Goal: Communication & Community: Share content

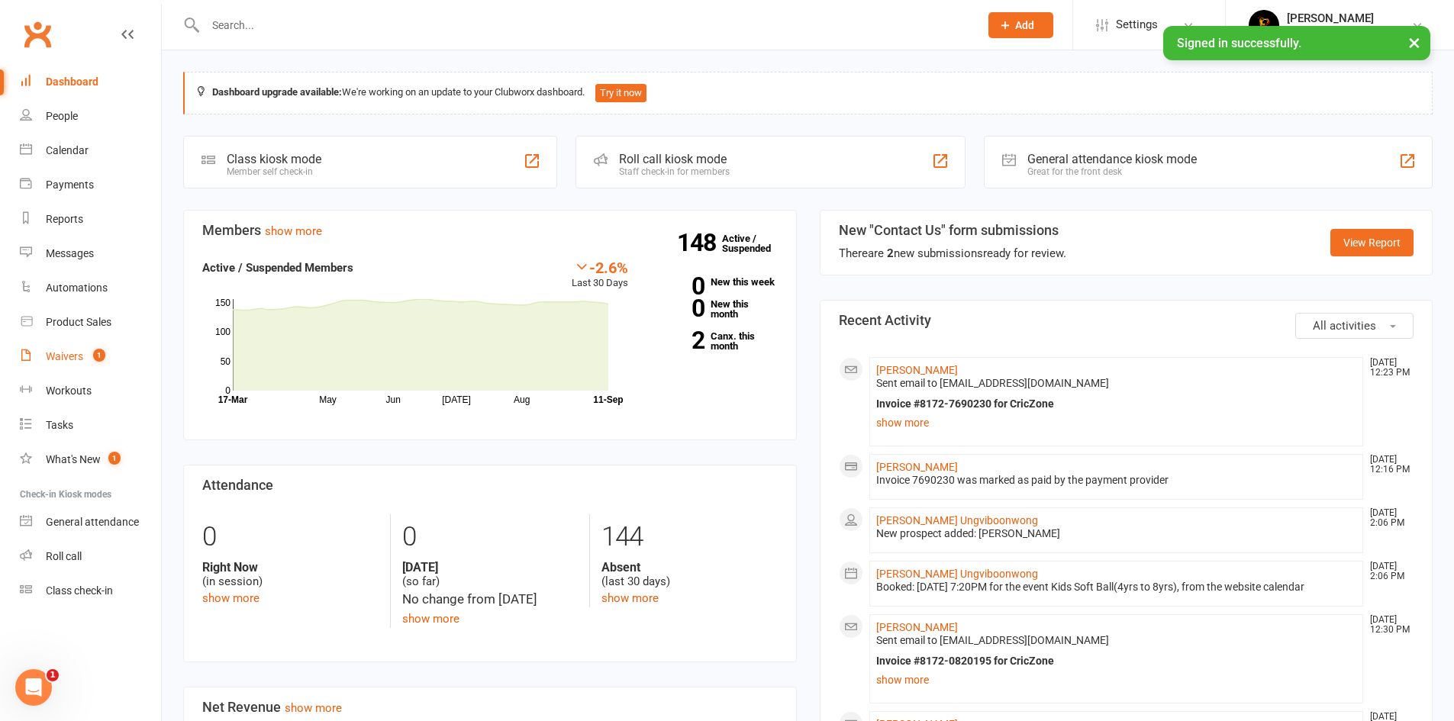
click at [73, 363] on link "Waivers 1" at bounding box center [90, 357] width 141 height 34
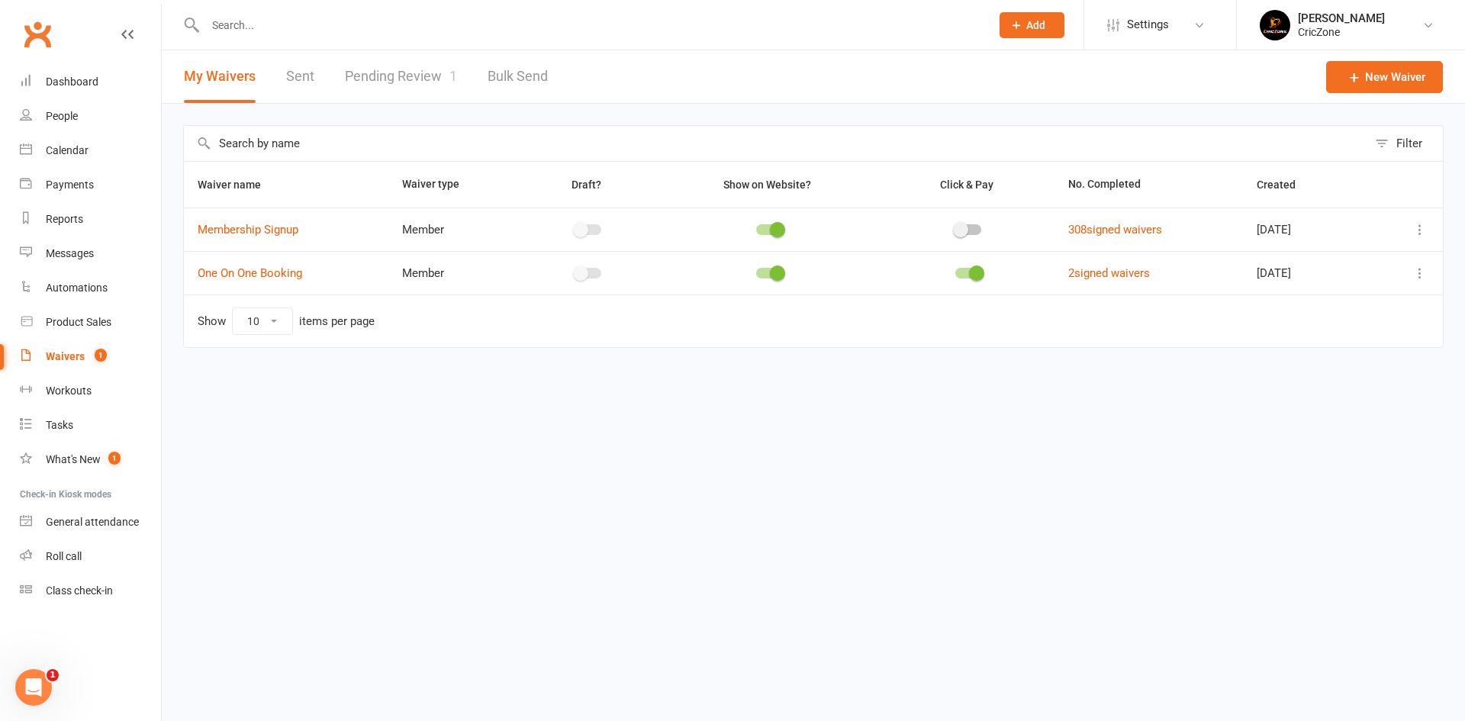
click at [412, 73] on link "Pending Review 1" at bounding box center [401, 76] width 112 height 53
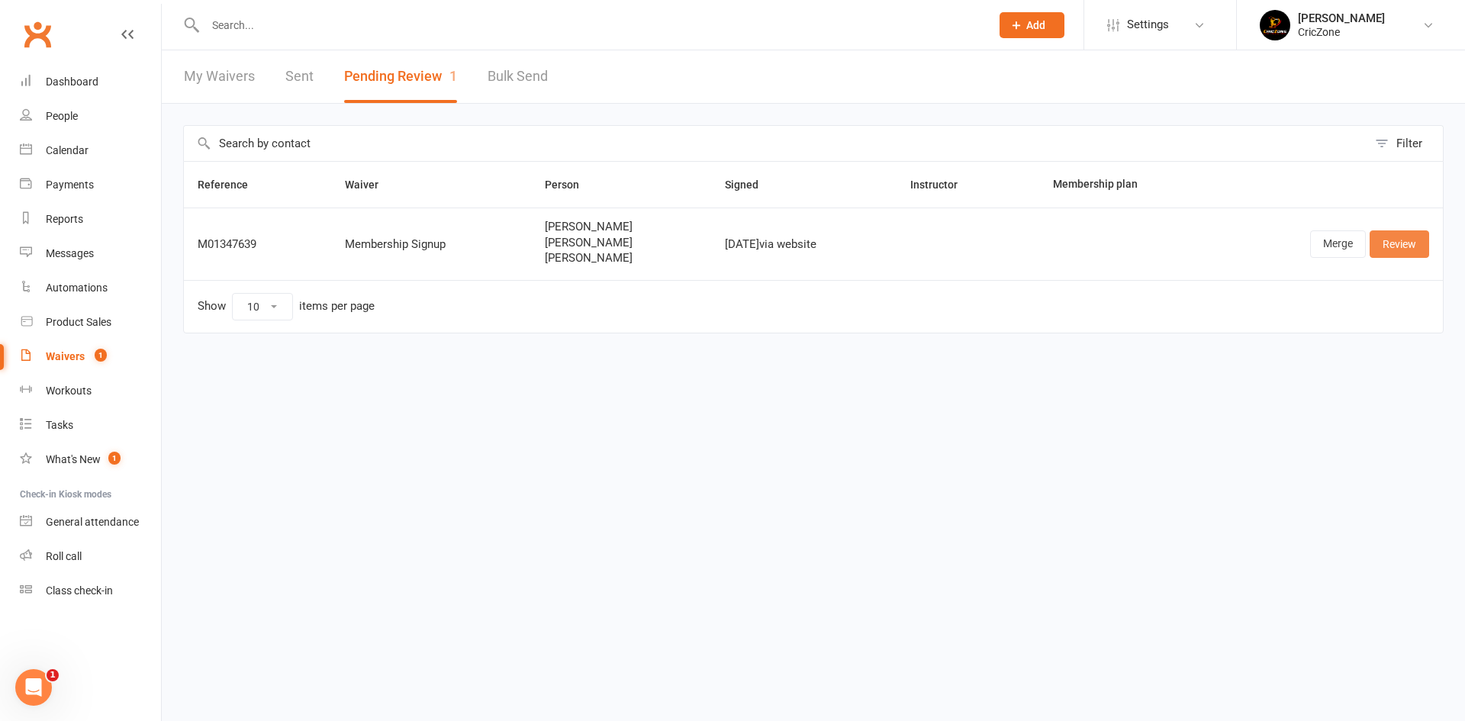
drag, startPoint x: 1398, startPoint y: 240, endPoint x: 1350, endPoint y: 234, distance: 48.5
click at [1398, 240] on link "Review" at bounding box center [1400, 243] width 60 height 27
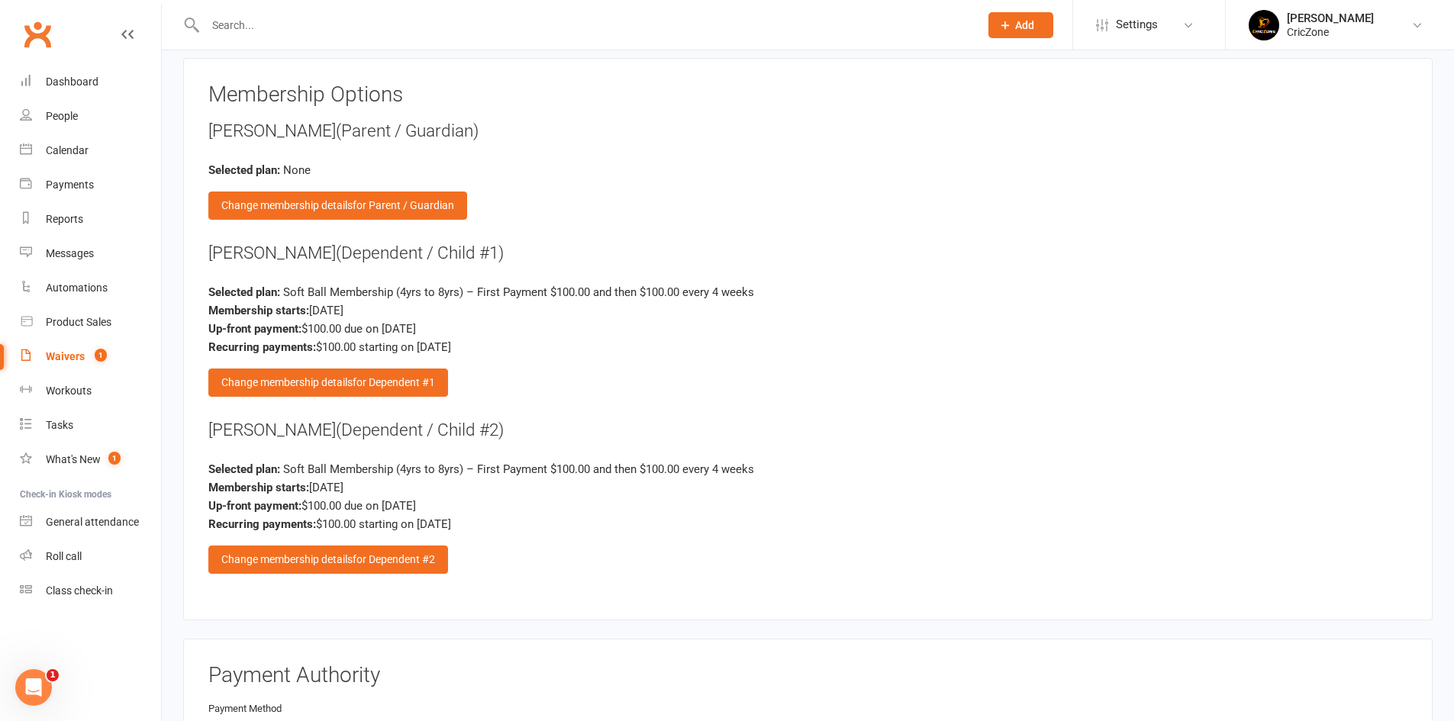
scroll to position [2519, 0]
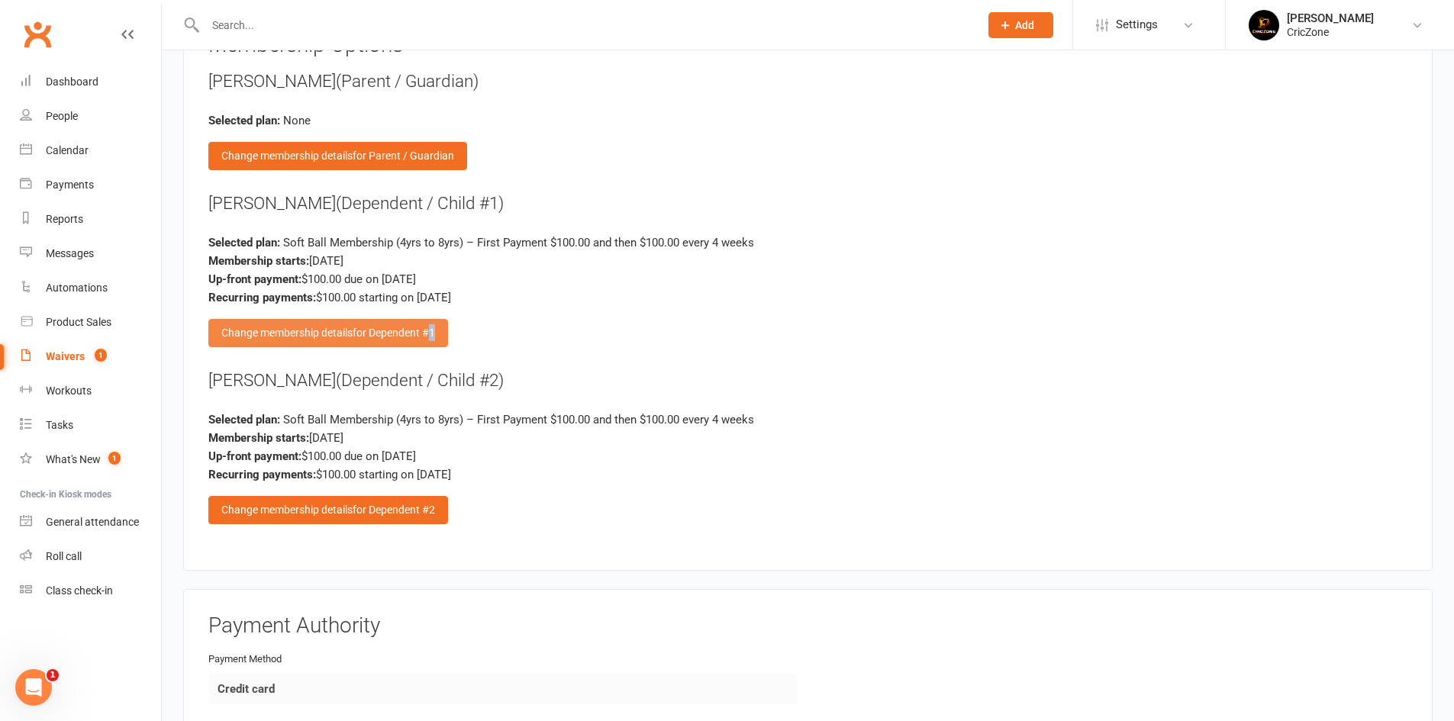
click at [430, 342] on div "Change membership details for Dependent #1" at bounding box center [328, 332] width 240 height 27
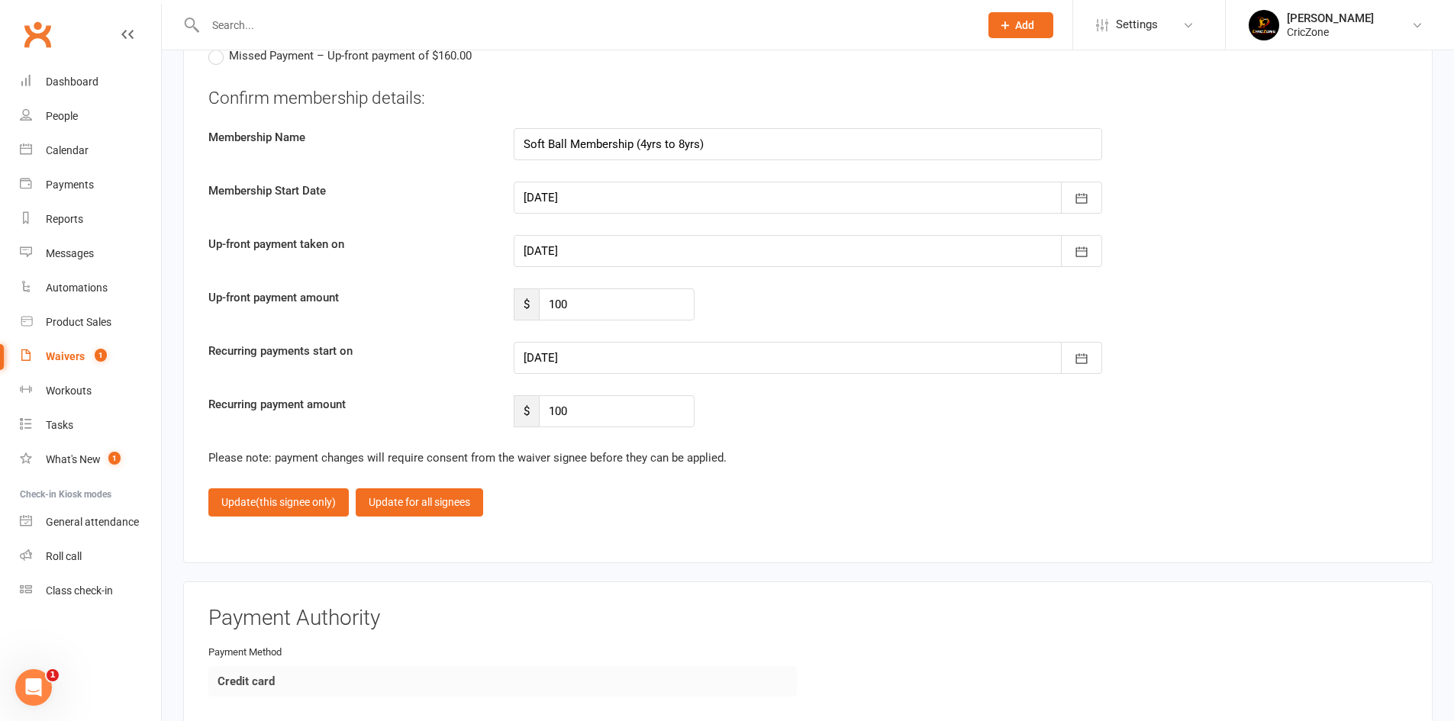
scroll to position [2900, 0]
drag, startPoint x: 594, startPoint y: 299, endPoint x: 469, endPoint y: 304, distance: 124.5
click at [463, 304] on div "Up-front payment amount $ 100" at bounding box center [808, 303] width 1222 height 32
type input "80"
type input "90"
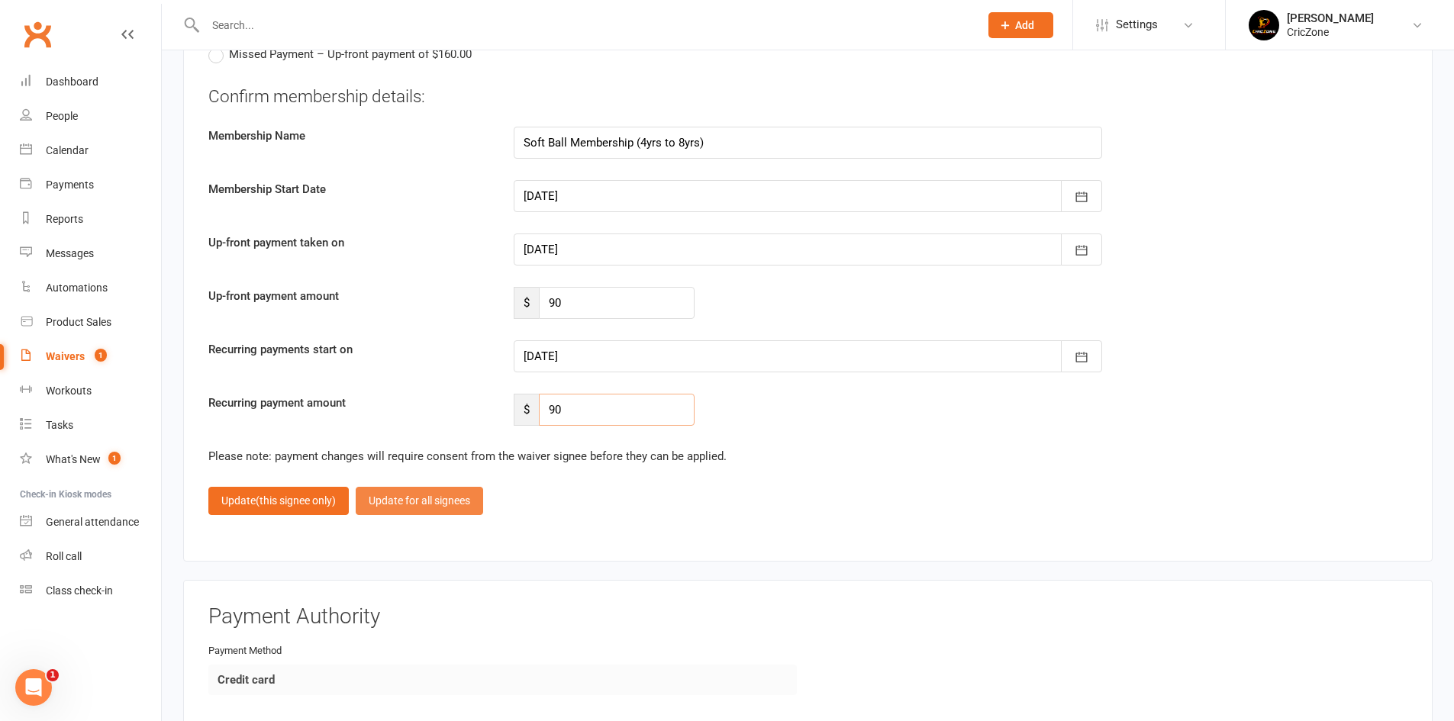
type input "90"
click at [400, 504] on button "Update for all signees" at bounding box center [419, 500] width 127 height 27
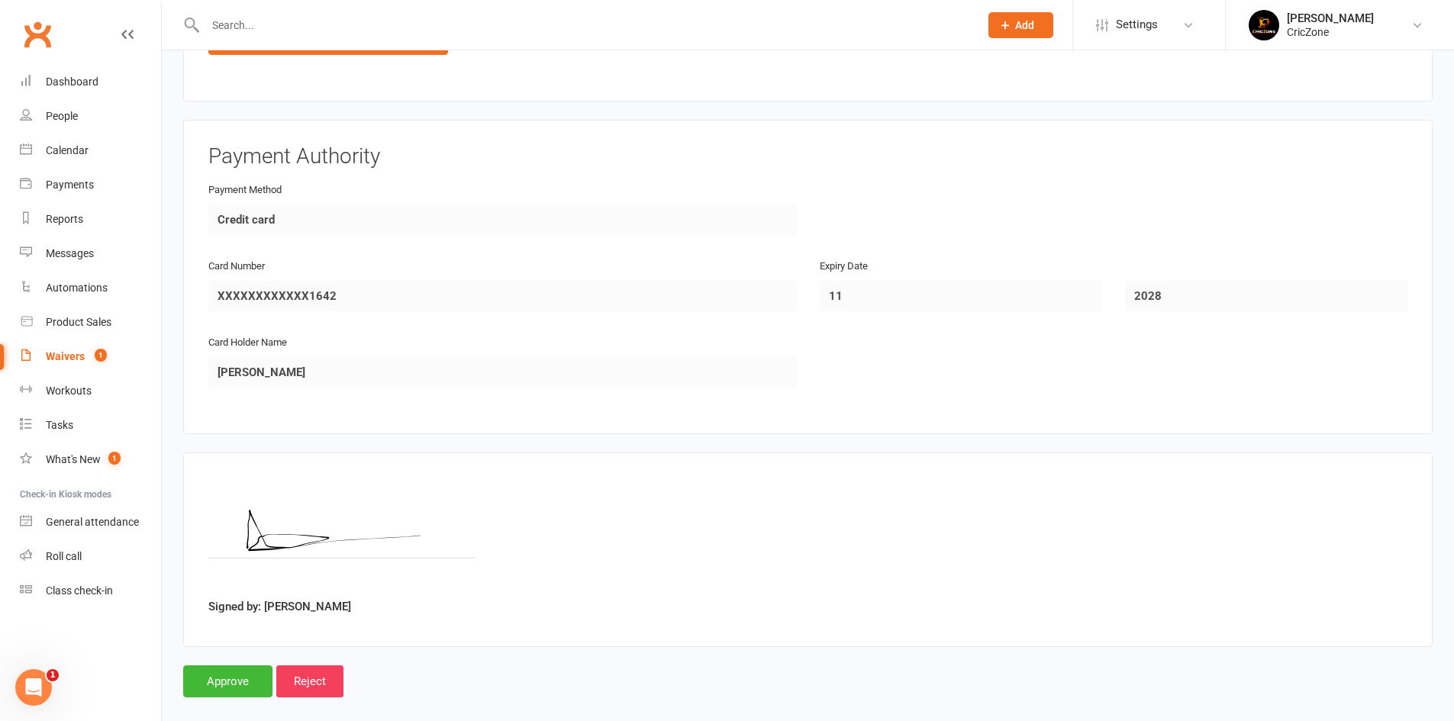
scroll to position [3063, 0]
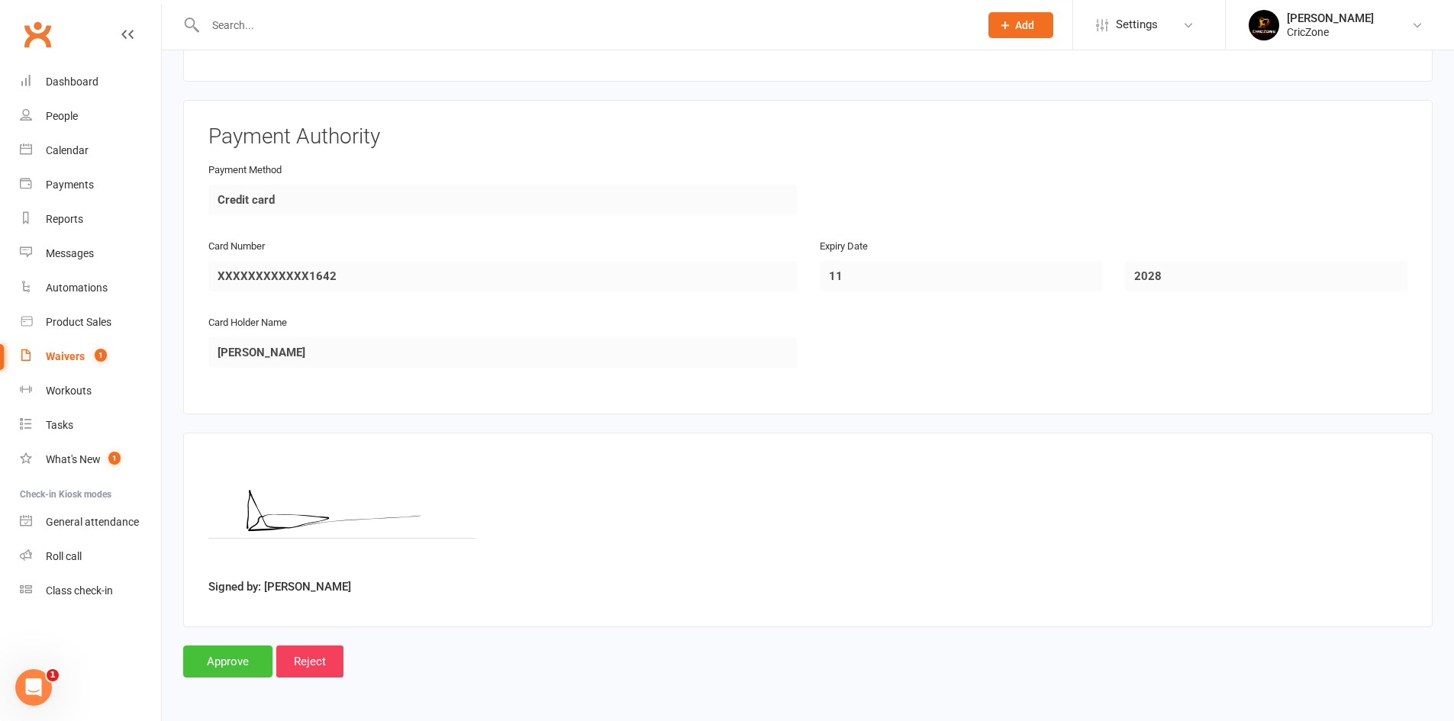
click at [225, 664] on input "Approve" at bounding box center [227, 662] width 89 height 32
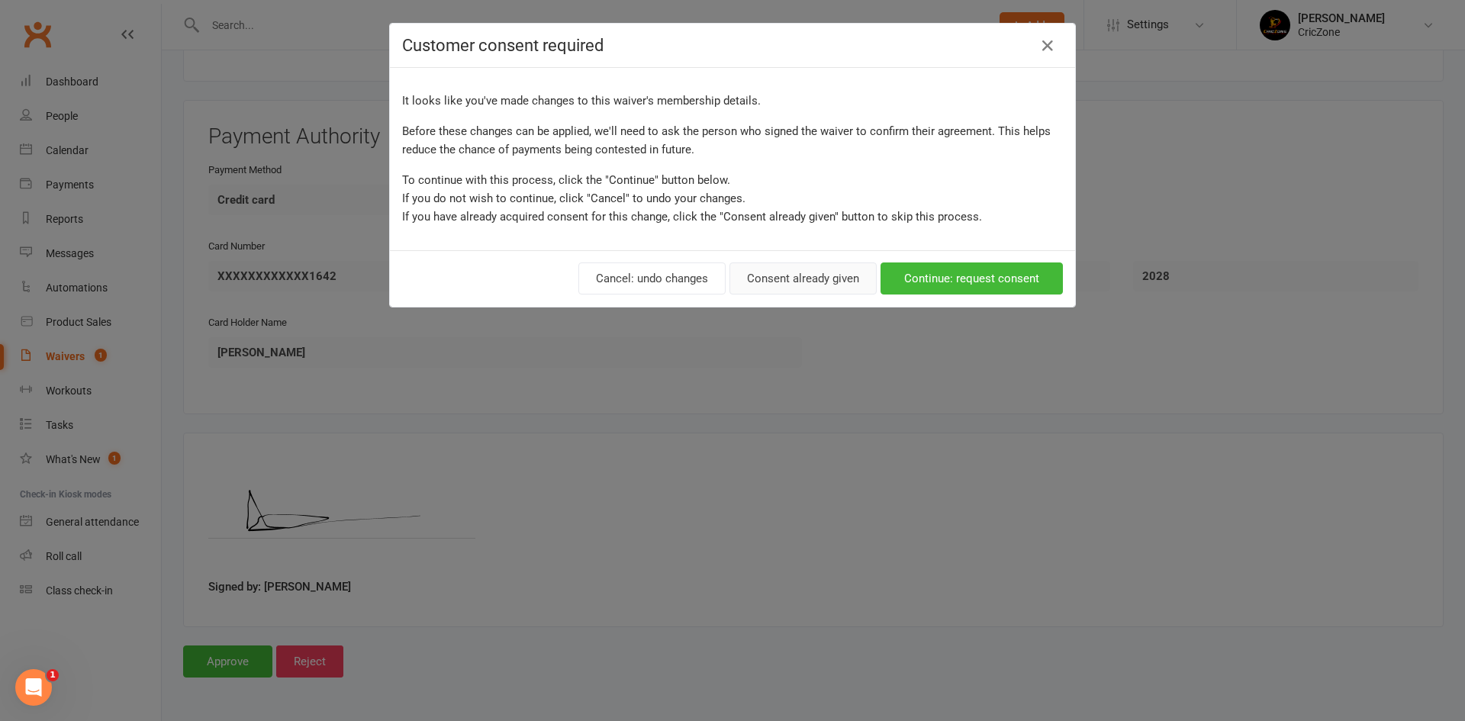
click at [829, 282] on button "Consent already given" at bounding box center [803, 279] width 147 height 32
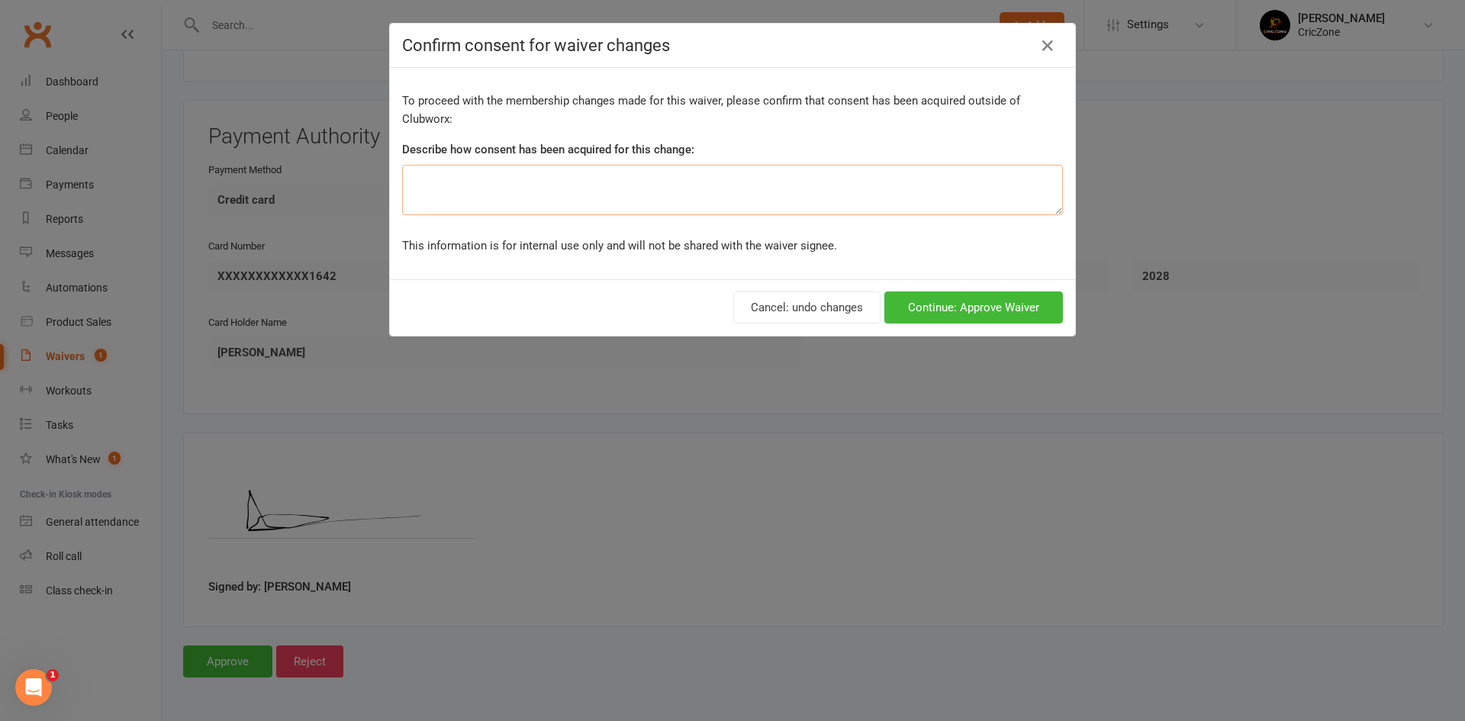
click at [717, 200] on textarea at bounding box center [732, 190] width 661 height 50
type textarea "Over Phone"
click at [936, 309] on button "Continue: Approve Waiver" at bounding box center [974, 308] width 179 height 32
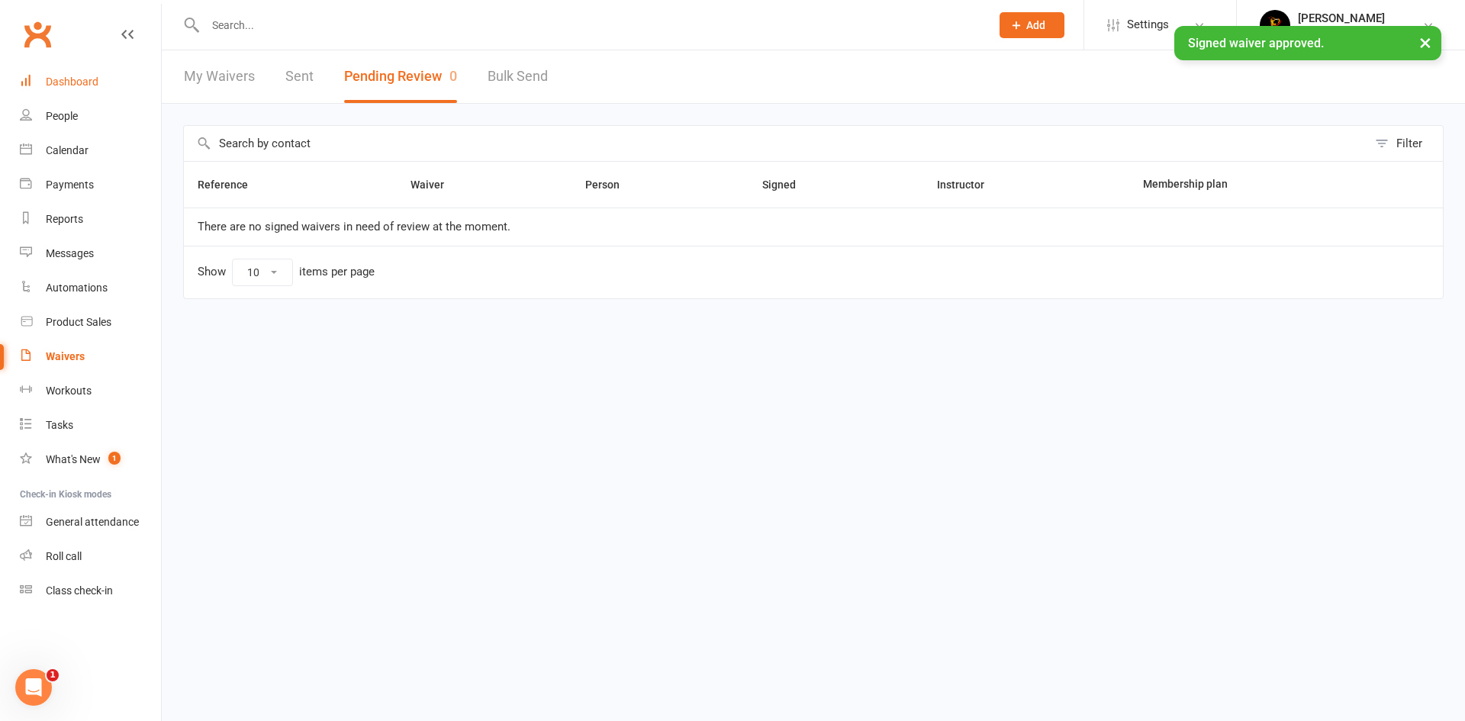
click at [62, 86] on div "Dashboard" at bounding box center [72, 82] width 53 height 12
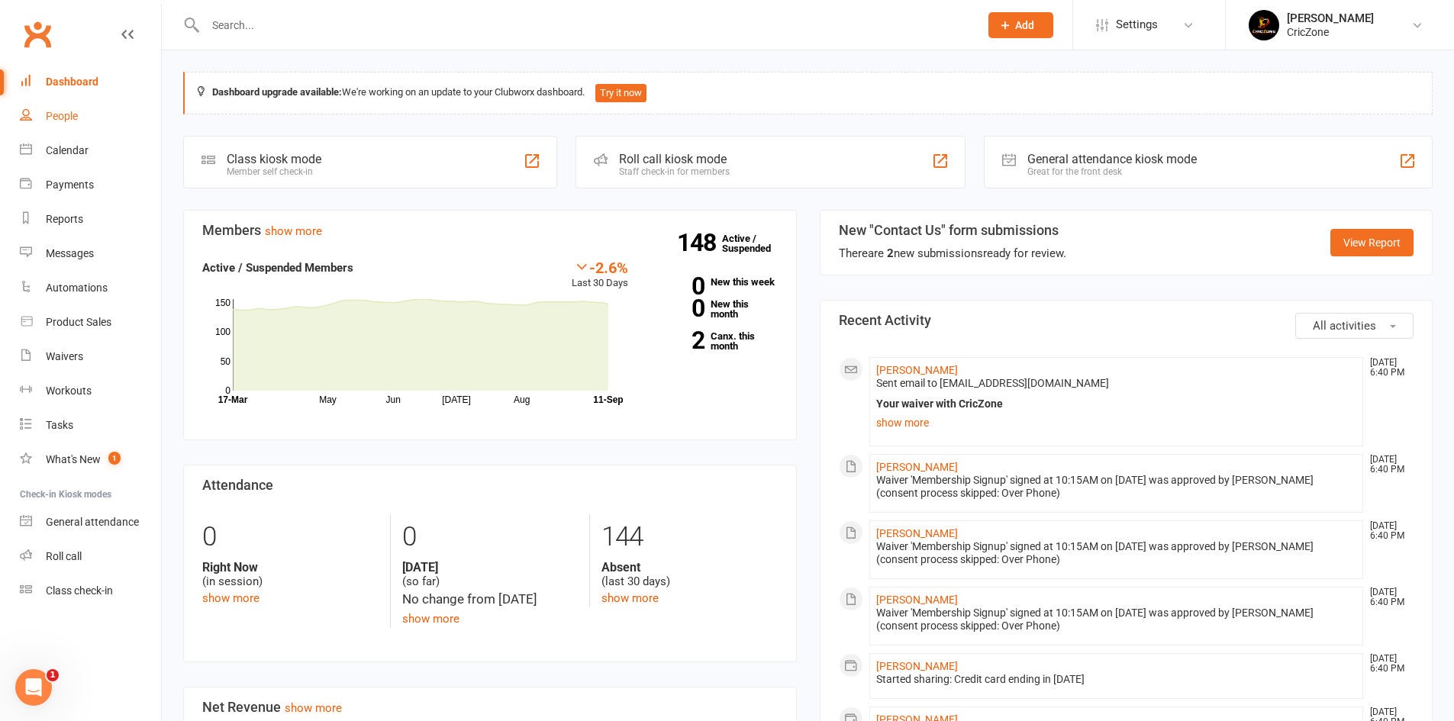
click at [73, 118] on div "People" at bounding box center [62, 116] width 32 height 12
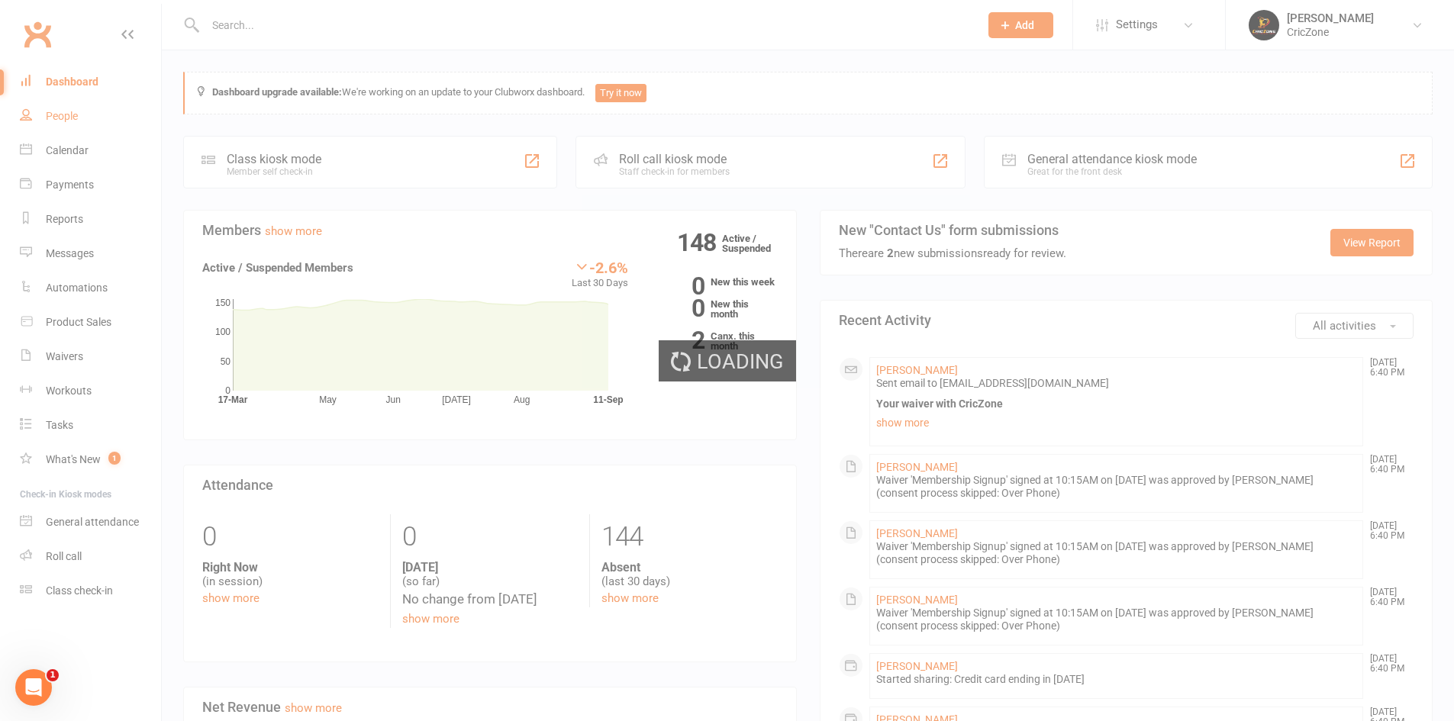
select select "100"
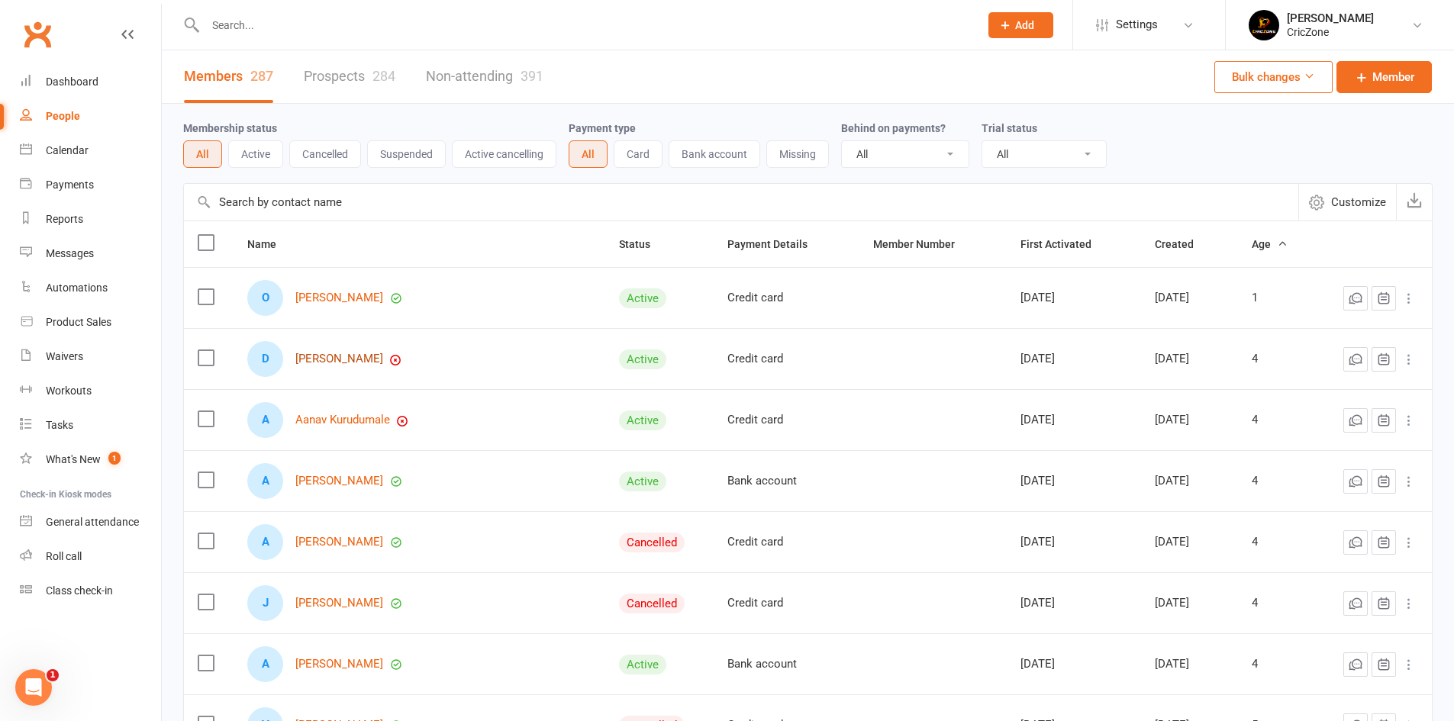
click at [331, 358] on link "[PERSON_NAME]" at bounding box center [339, 359] width 88 height 13
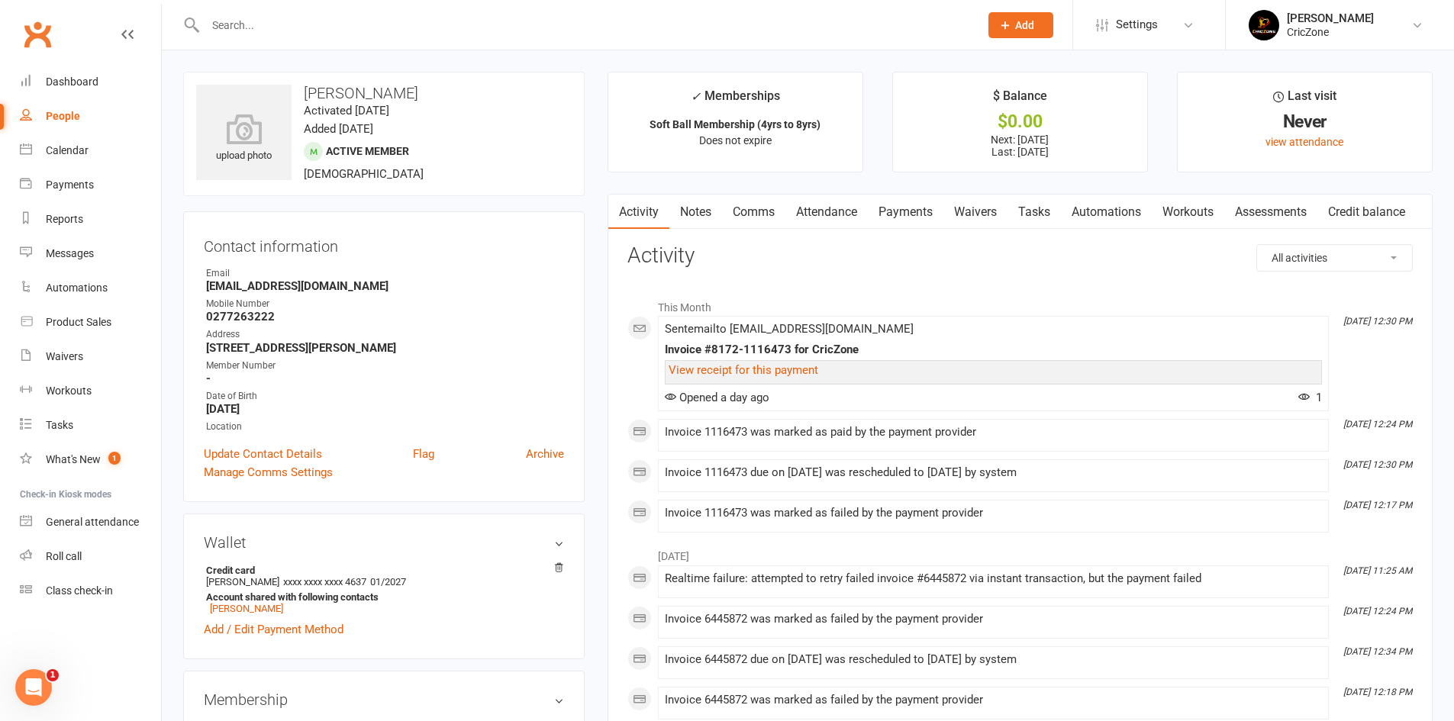
click at [915, 215] on link "Payments" at bounding box center [906, 212] width 76 height 35
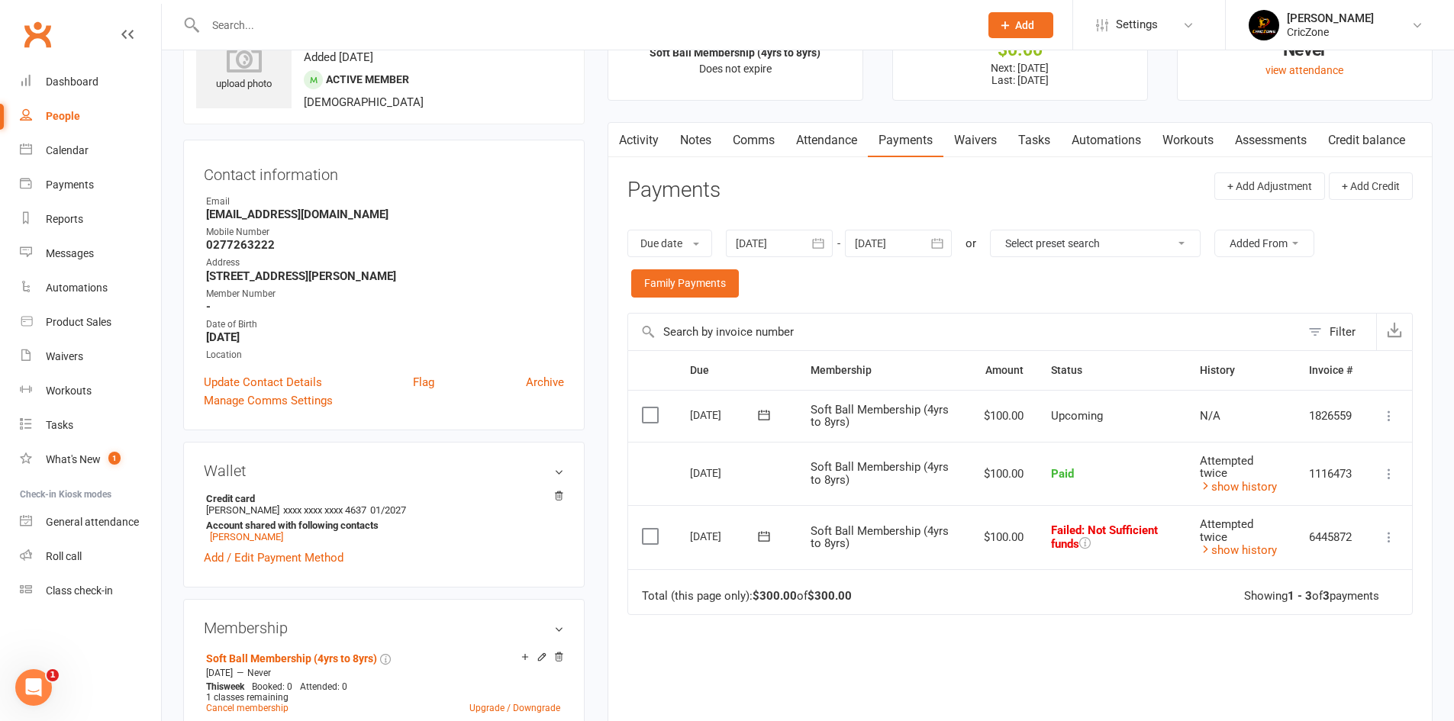
scroll to position [153, 0]
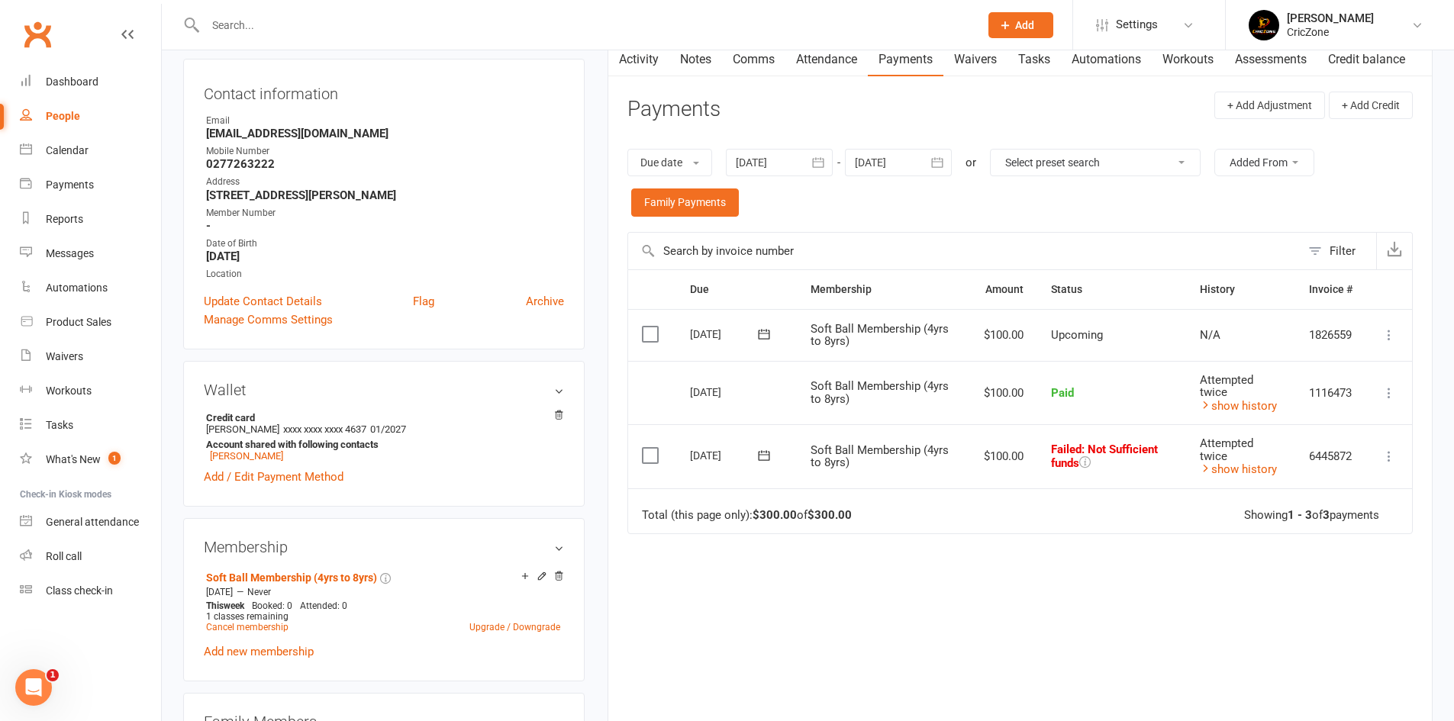
click at [1388, 453] on icon at bounding box center [1388, 456] width 15 height 15
click at [1281, 617] on link "Retry now" at bounding box center [1321, 608] width 151 height 31
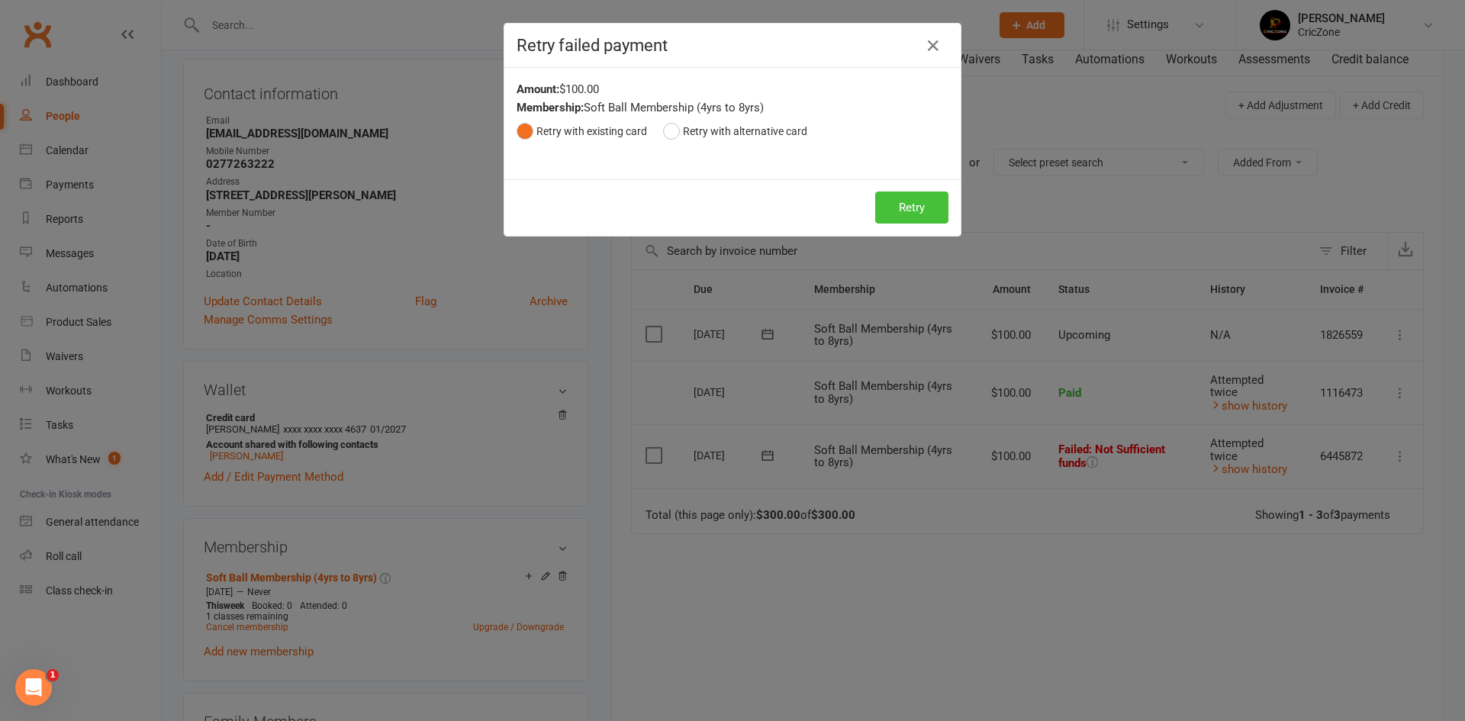
click at [928, 205] on button "Retry" at bounding box center [911, 208] width 73 height 32
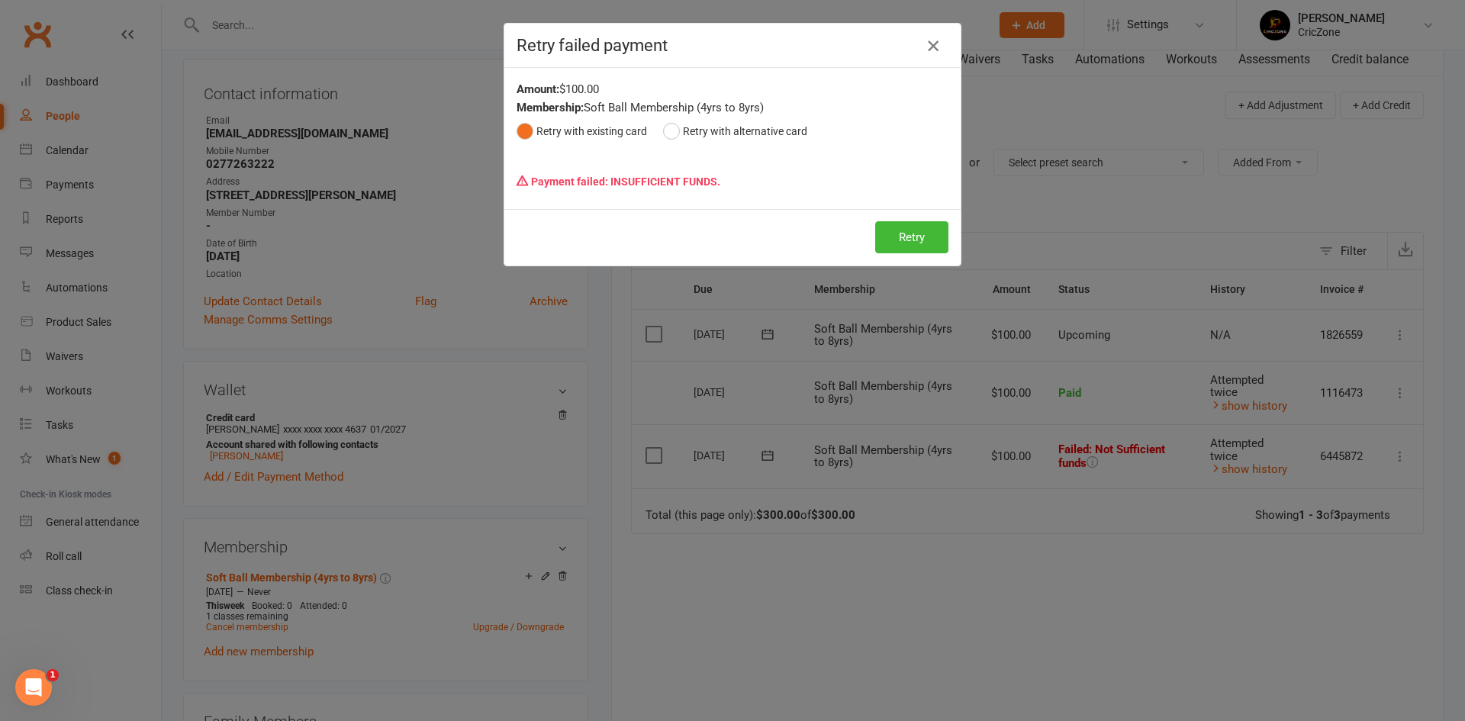
click at [927, 40] on icon "button" at bounding box center [933, 46] width 18 height 18
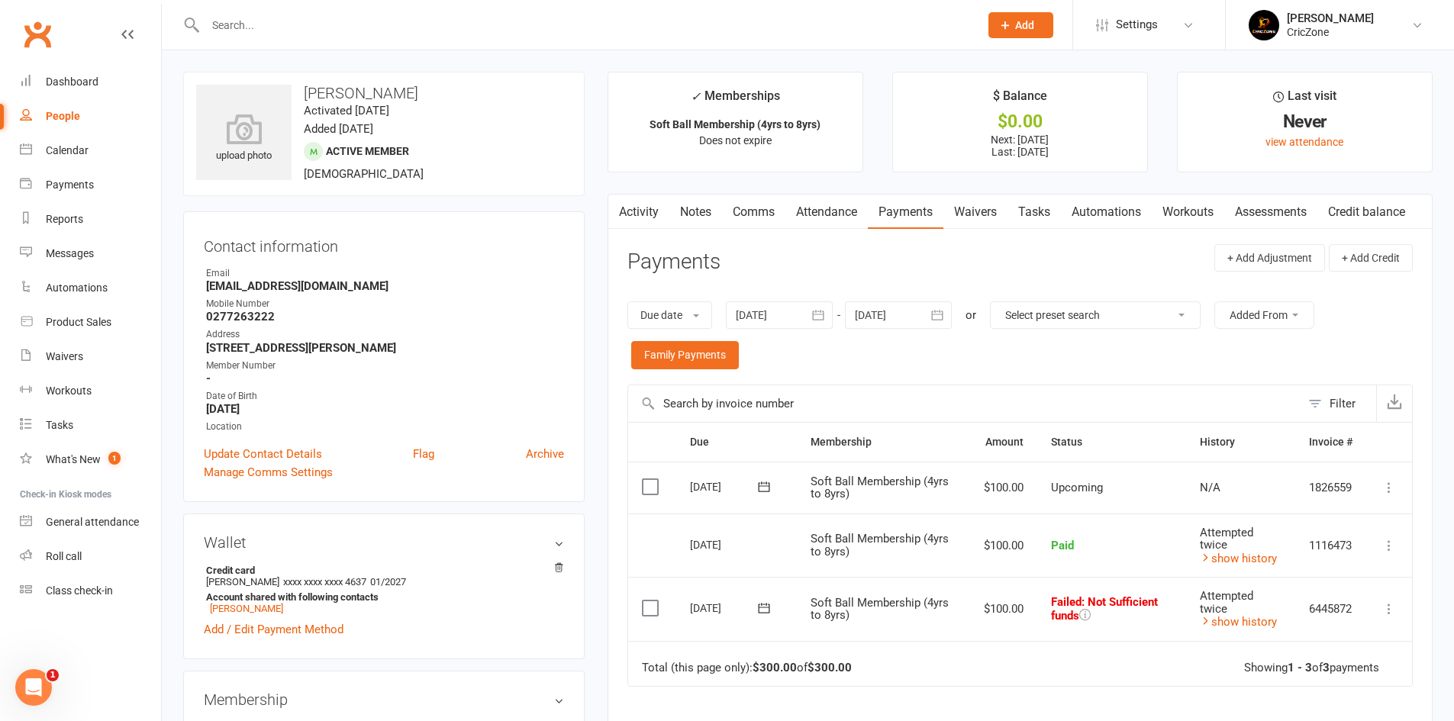
select select "100"
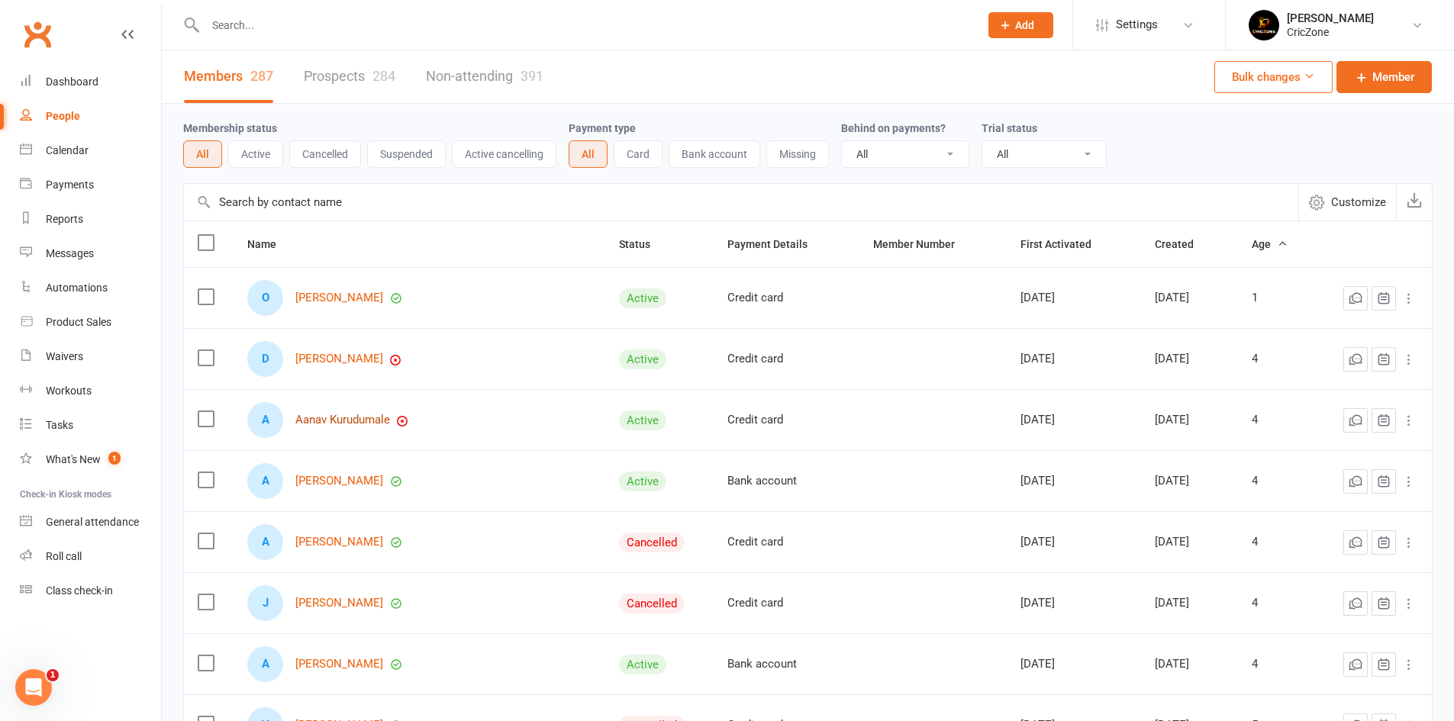
click at [357, 420] on link "Aanav Kurudumale" at bounding box center [342, 420] width 95 height 13
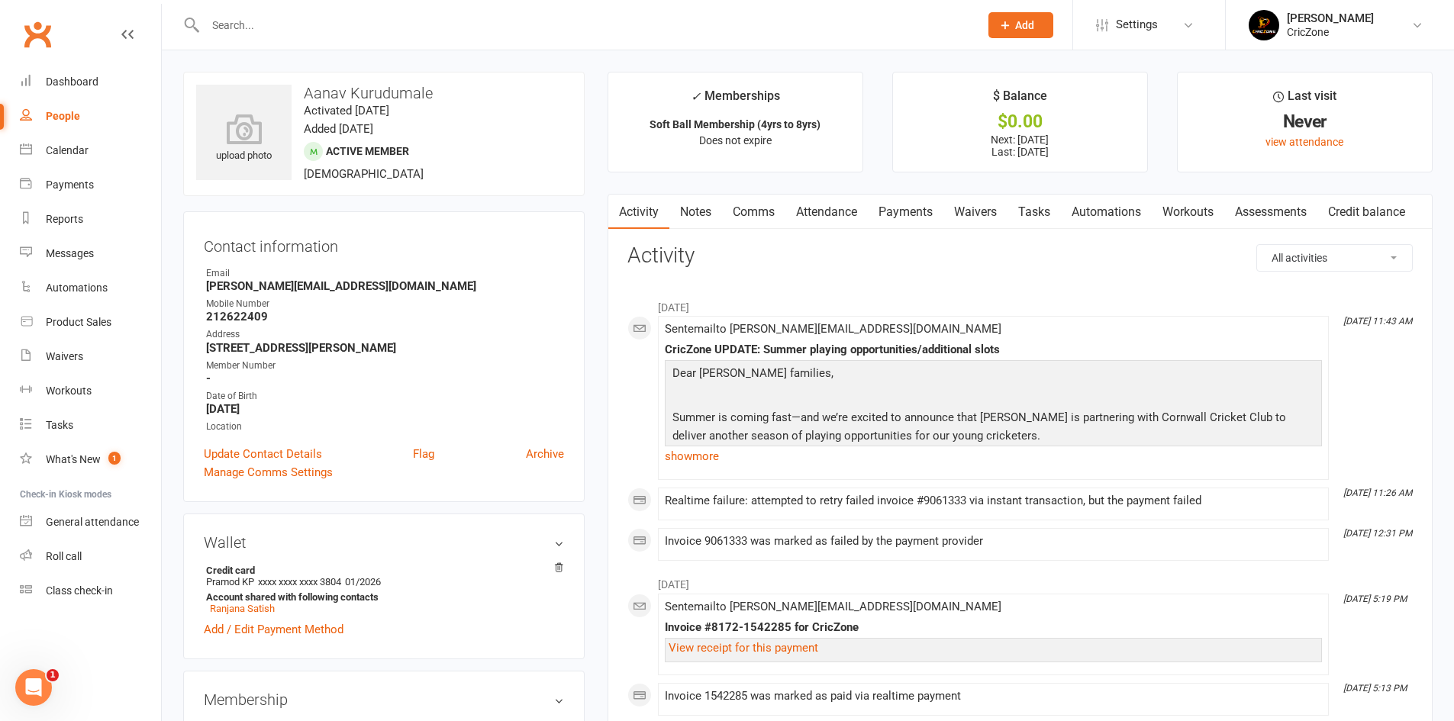
click at [932, 215] on link "Payments" at bounding box center [906, 212] width 76 height 35
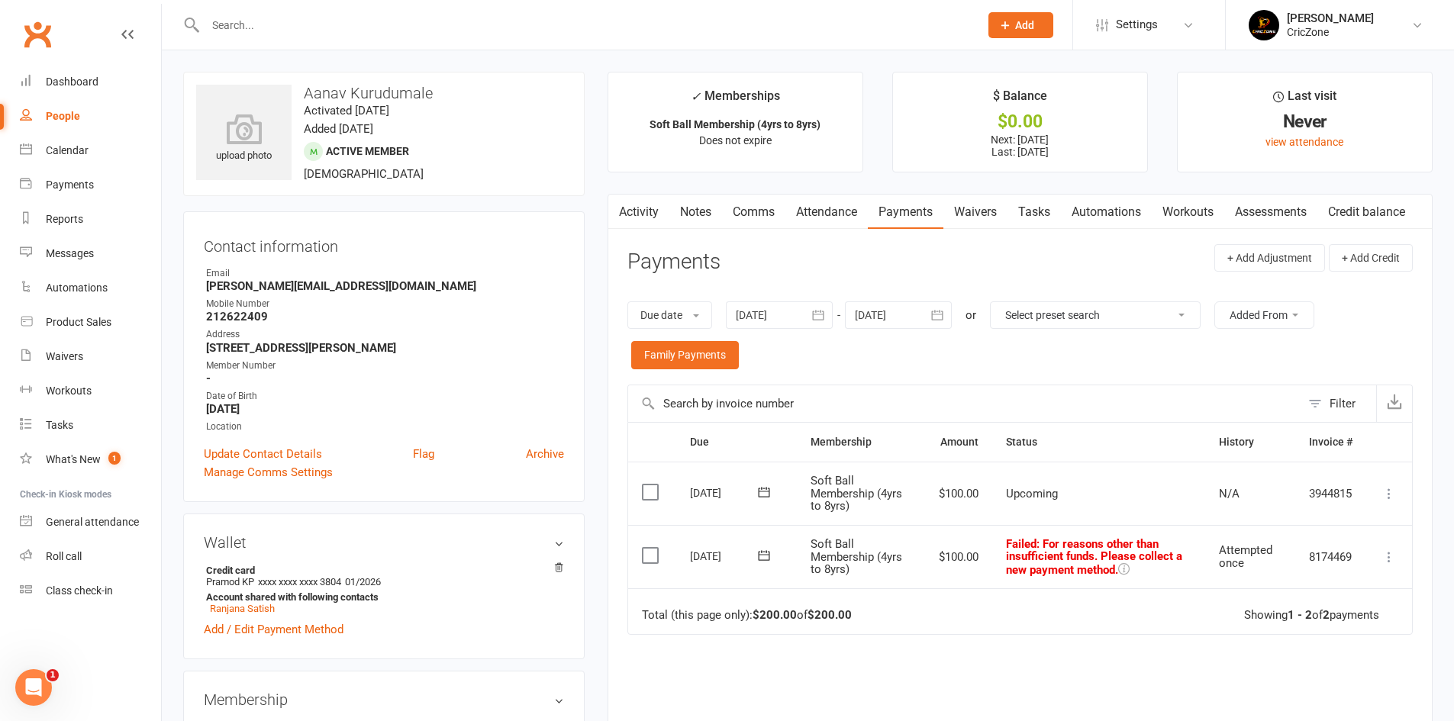
click at [778, 314] on div at bounding box center [779, 314] width 107 height 27
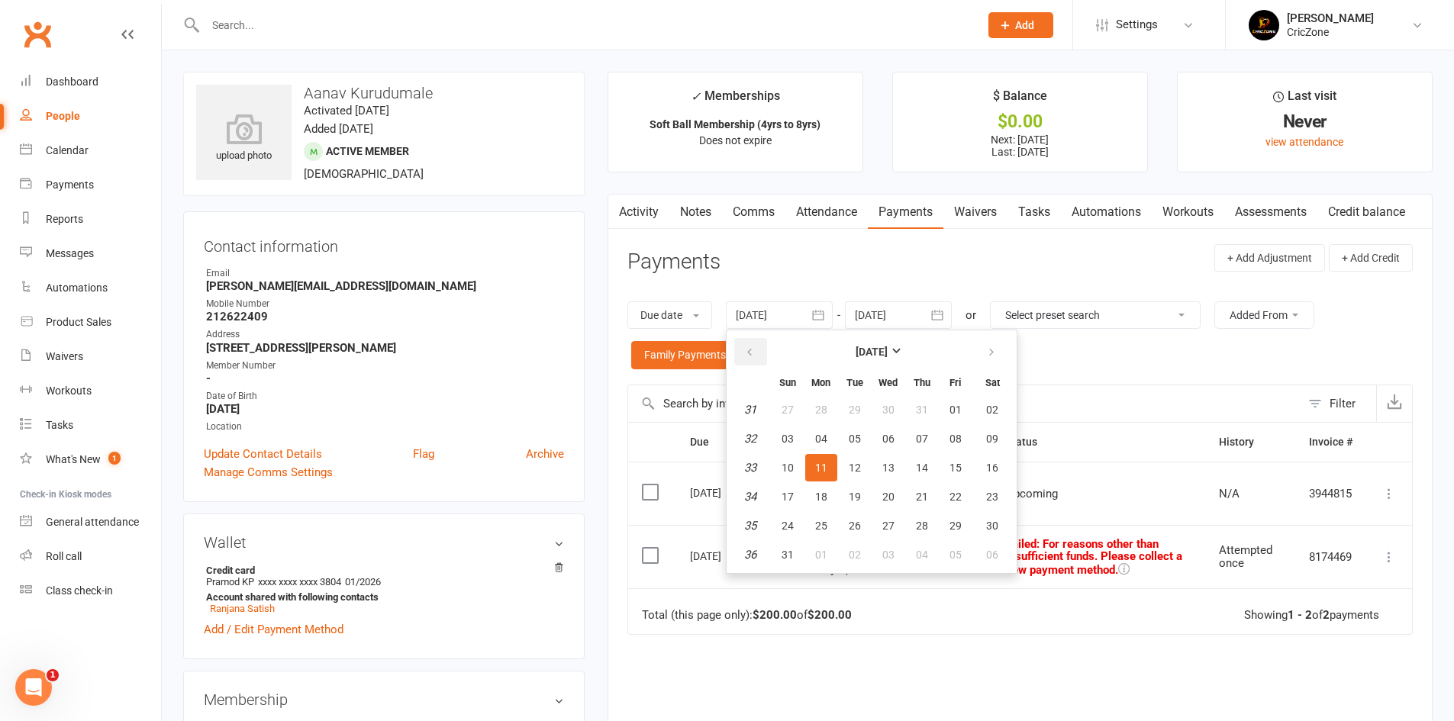
click at [746, 353] on button "button" at bounding box center [750, 351] width 33 height 27
click at [743, 351] on button "button" at bounding box center [750, 351] width 33 height 27
click at [923, 405] on span "01" at bounding box center [922, 410] width 12 height 12
type input "01 May 2025"
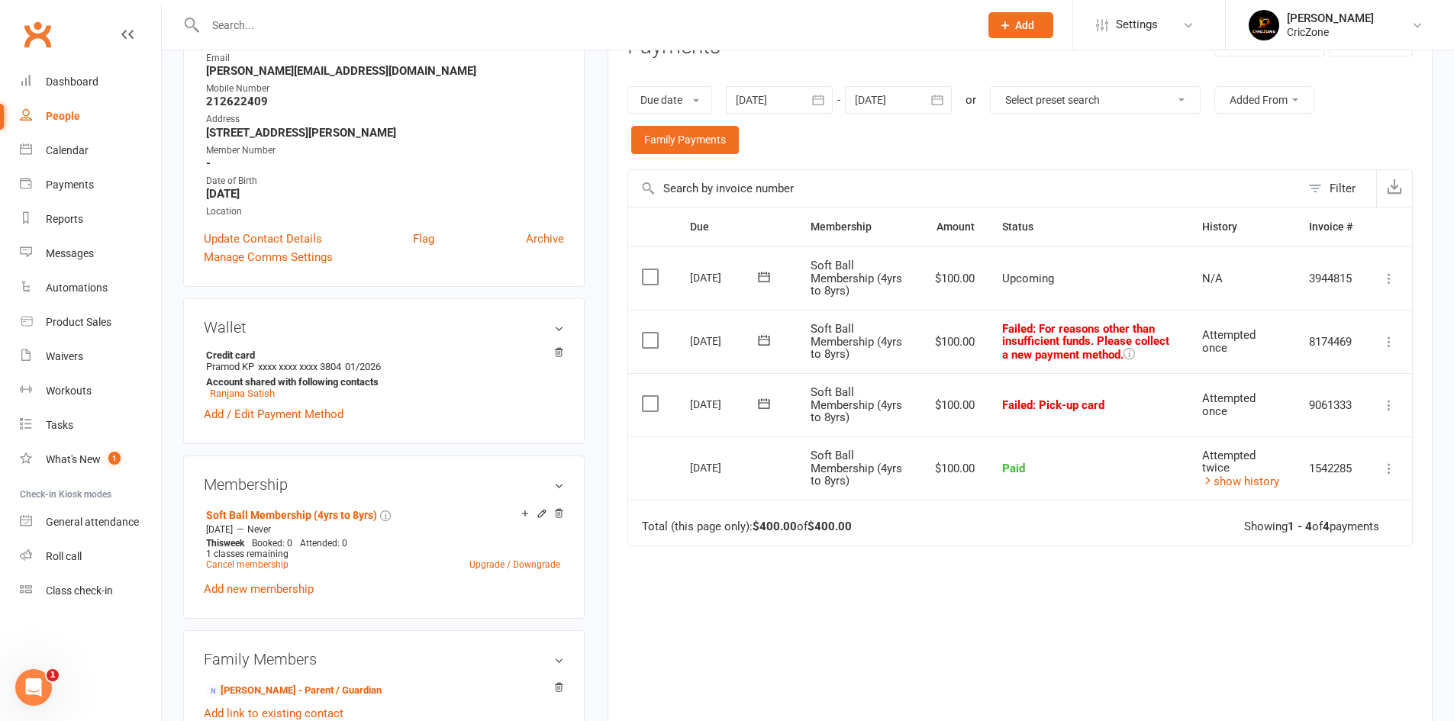
scroll to position [229, 0]
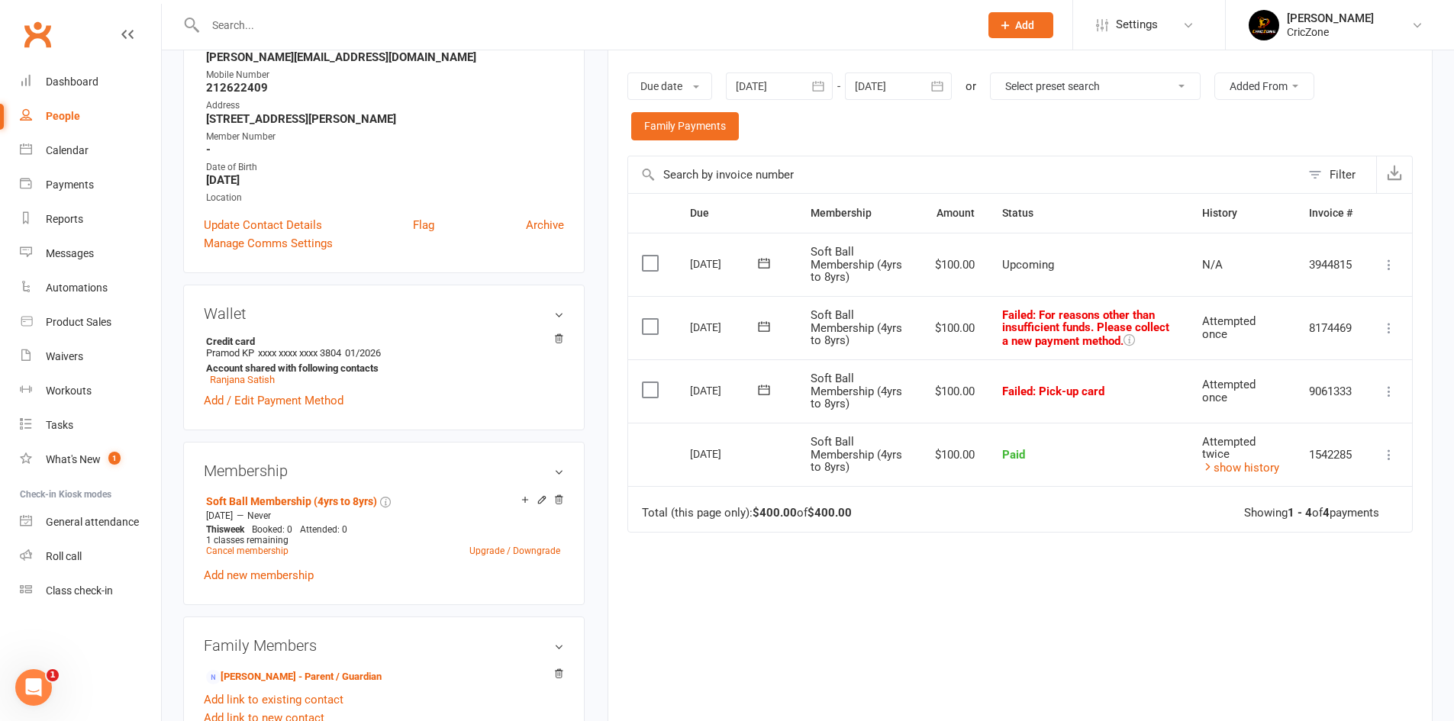
click at [1383, 392] on icon at bounding box center [1388, 391] width 15 height 15
click at [1010, 511] on td "Total (this page only): $400.00 of $400.00 Showing 1 - 4 of 4 payments" at bounding box center [1020, 509] width 784 height 46
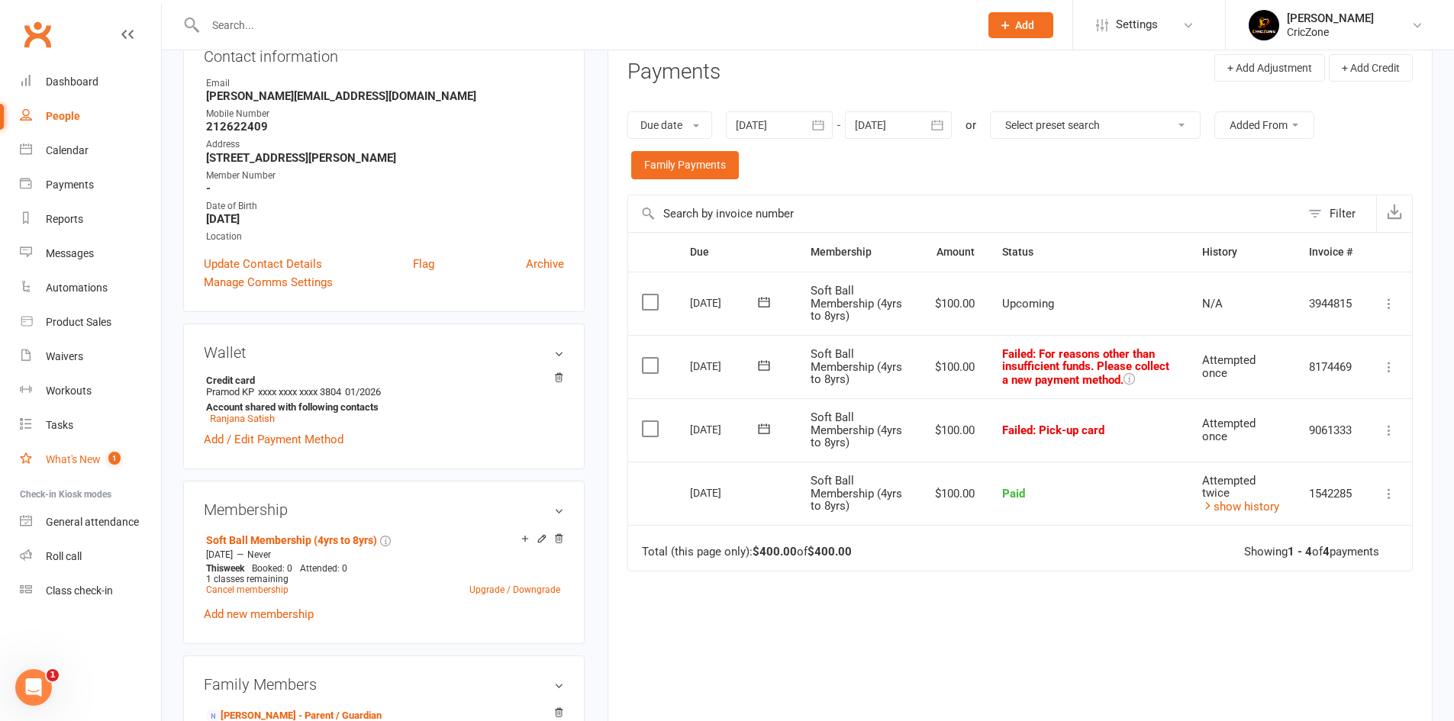
scroll to position [153, 0]
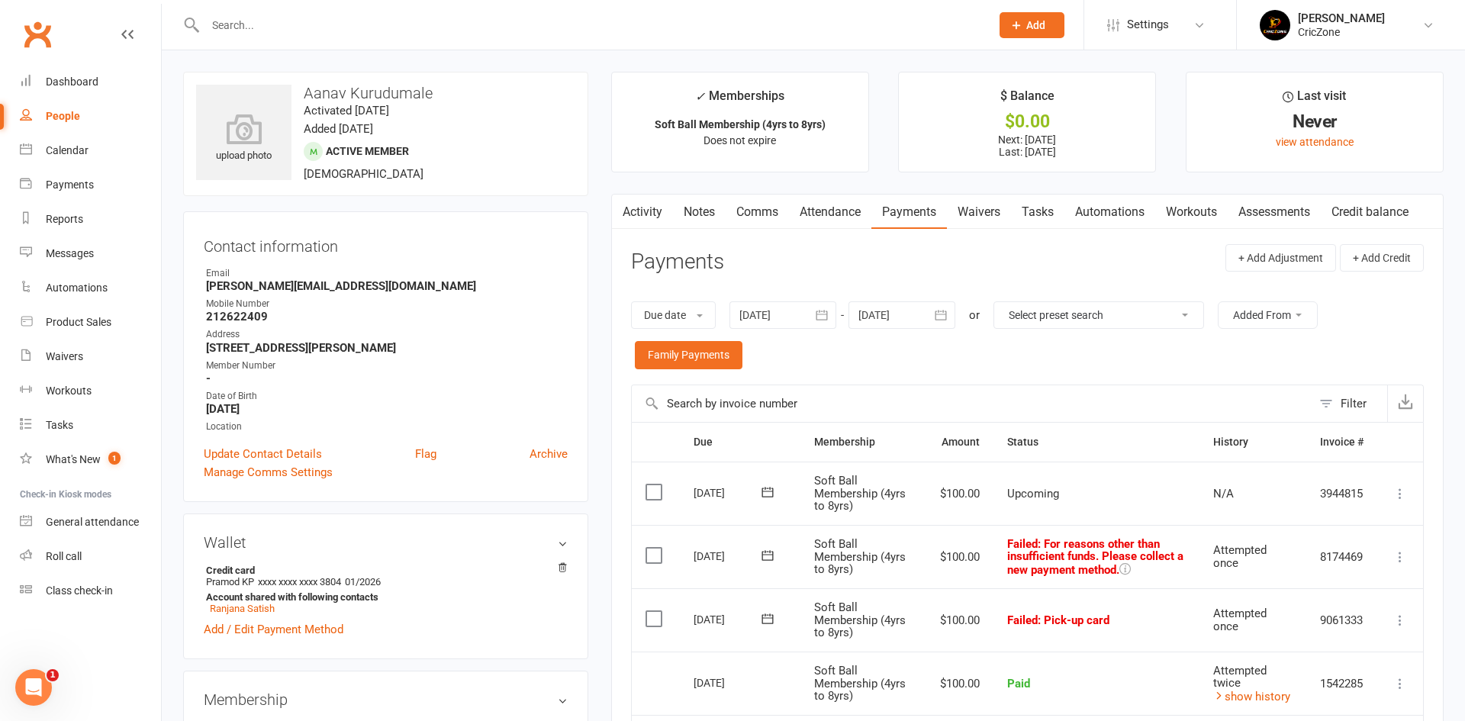
select select "100"
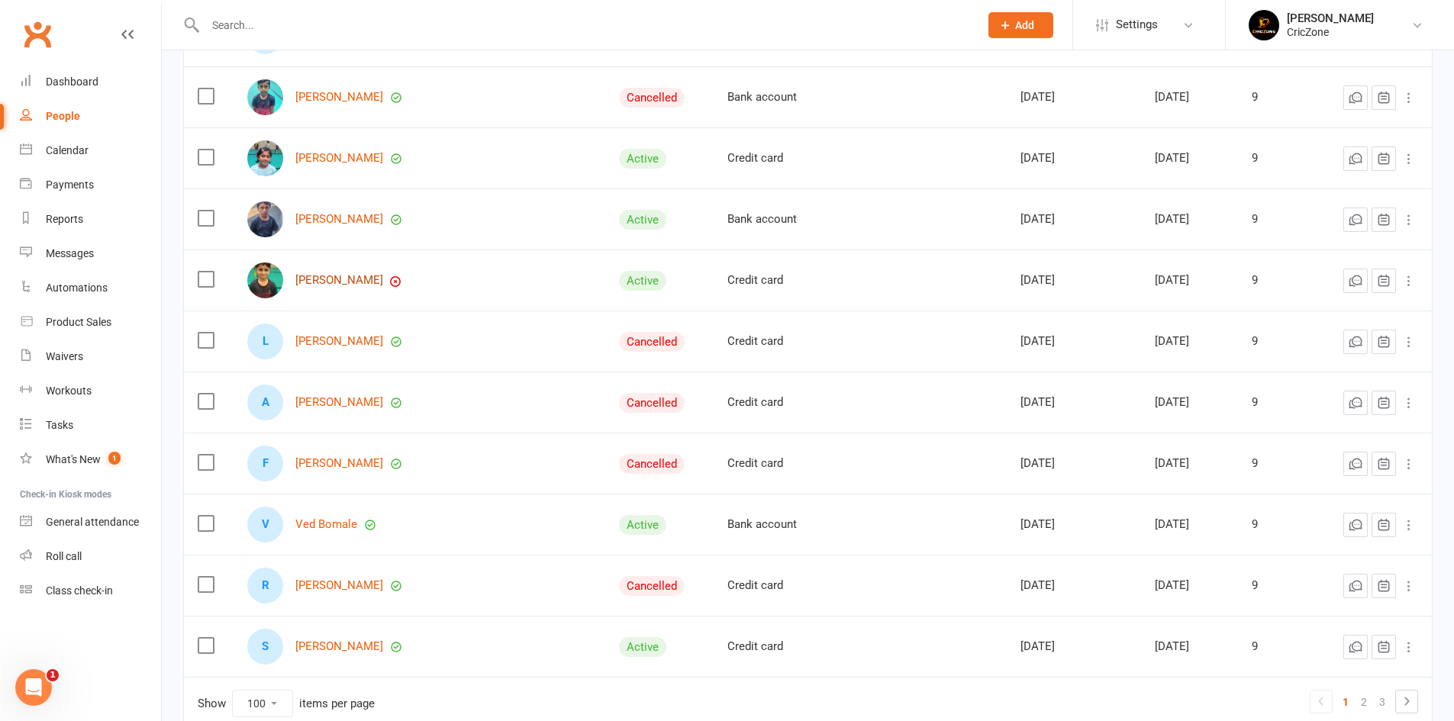
scroll to position [5787, 0]
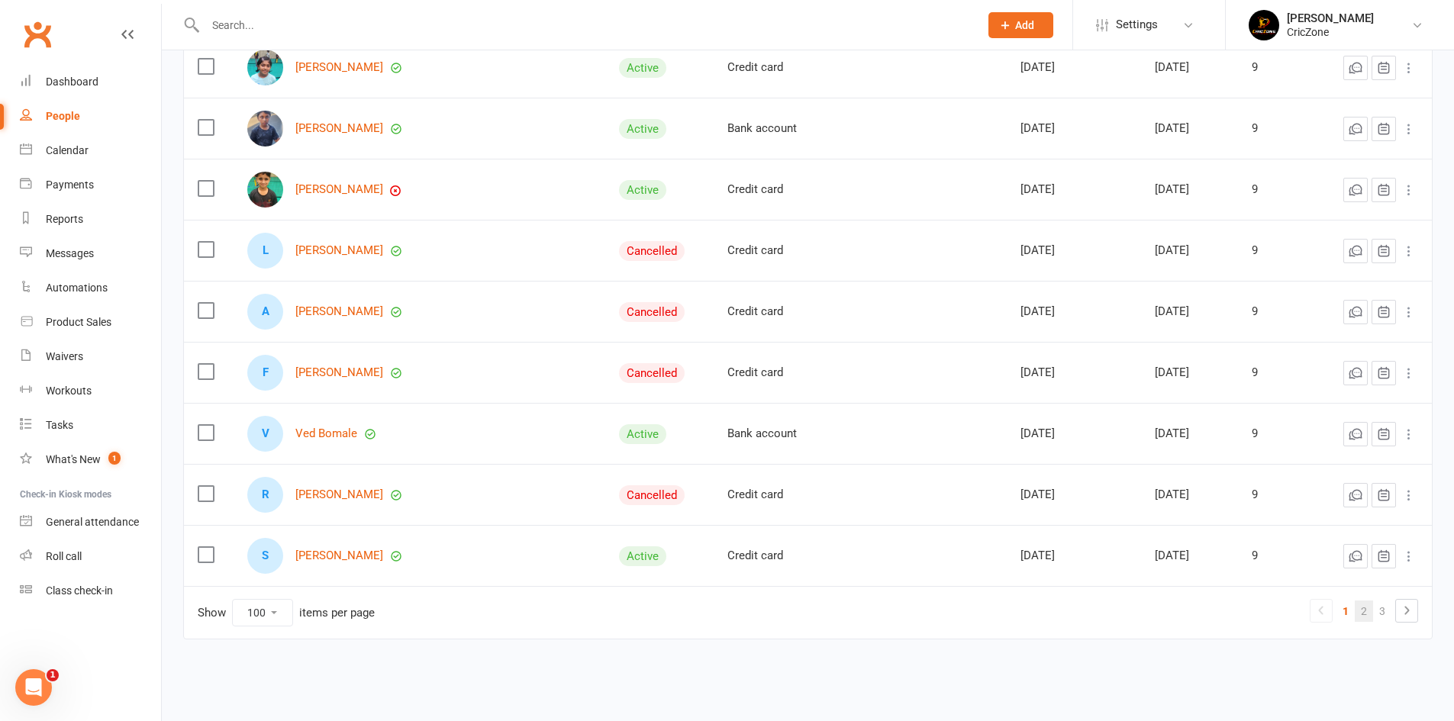
click at [1365, 611] on link "2" at bounding box center [1364, 611] width 18 height 21
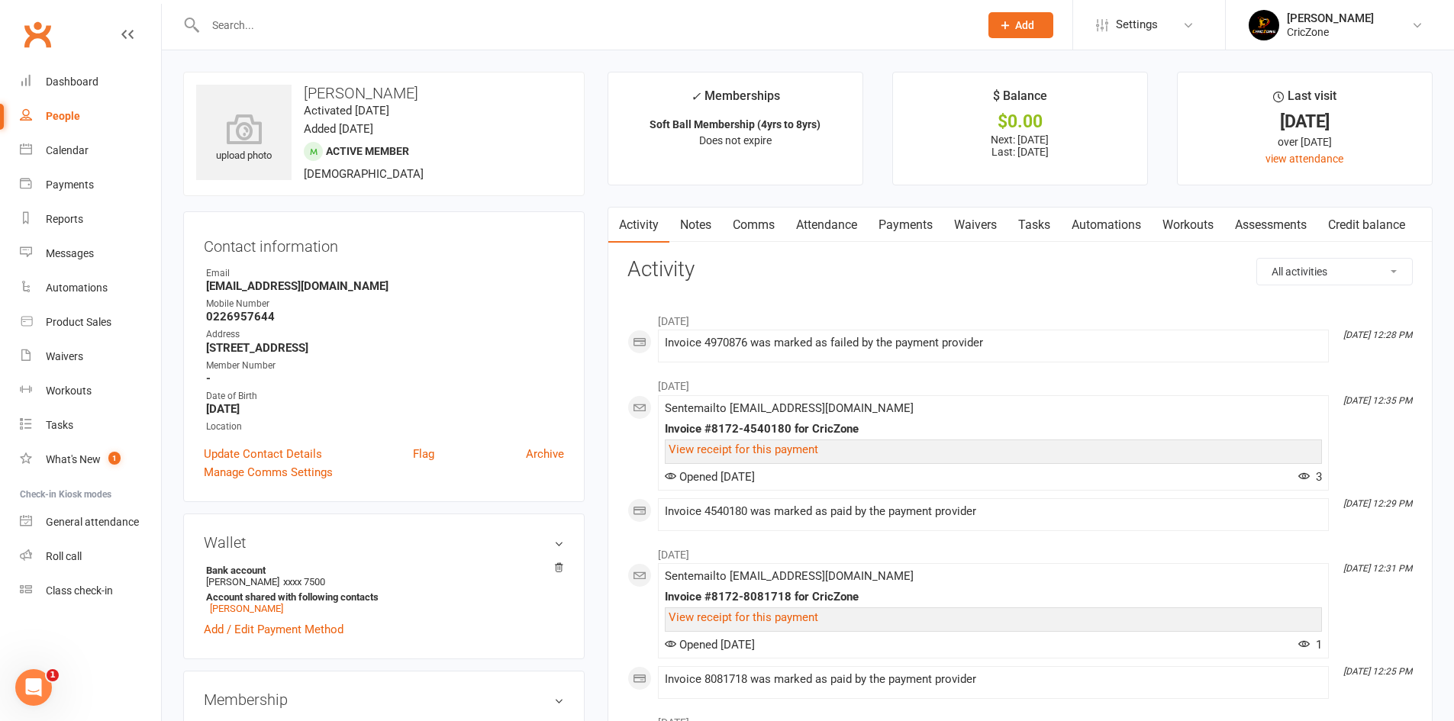
click at [919, 219] on link "Payments" at bounding box center [906, 225] width 76 height 35
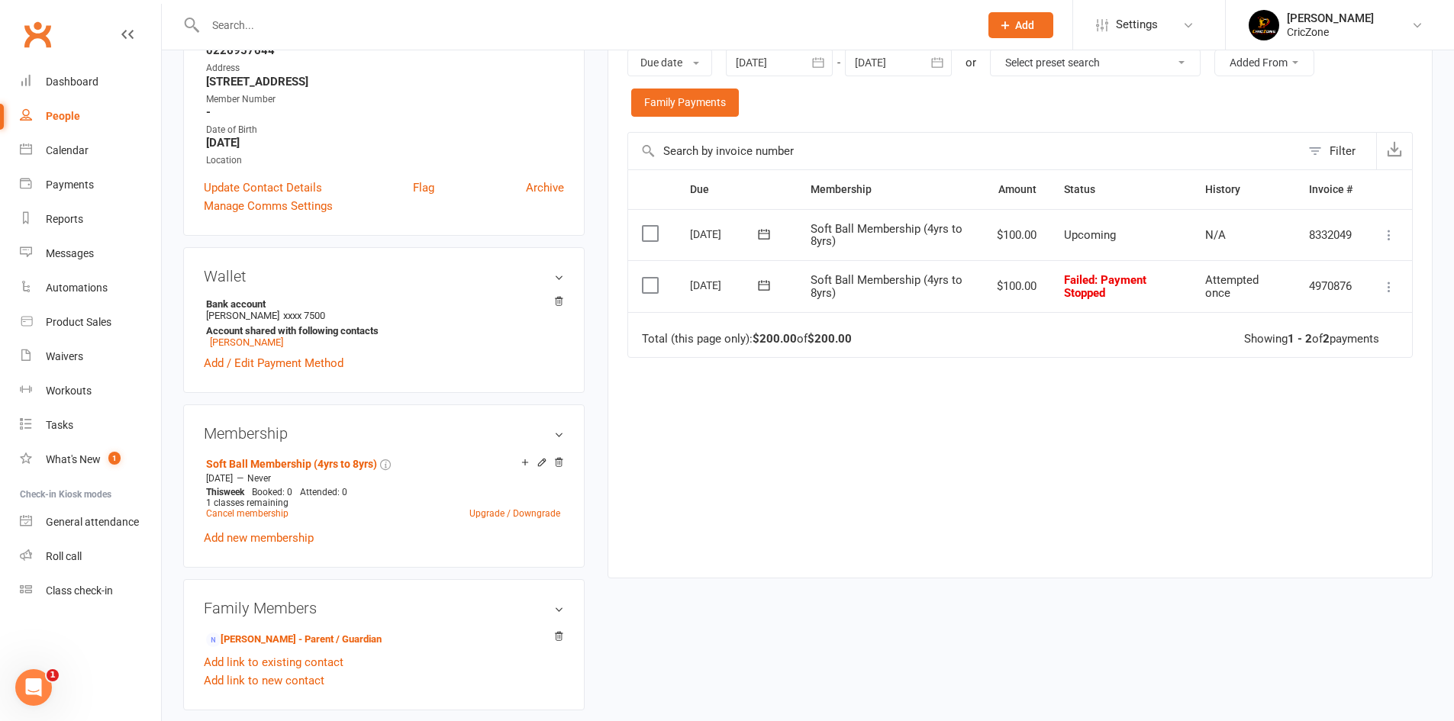
scroll to position [305, 0]
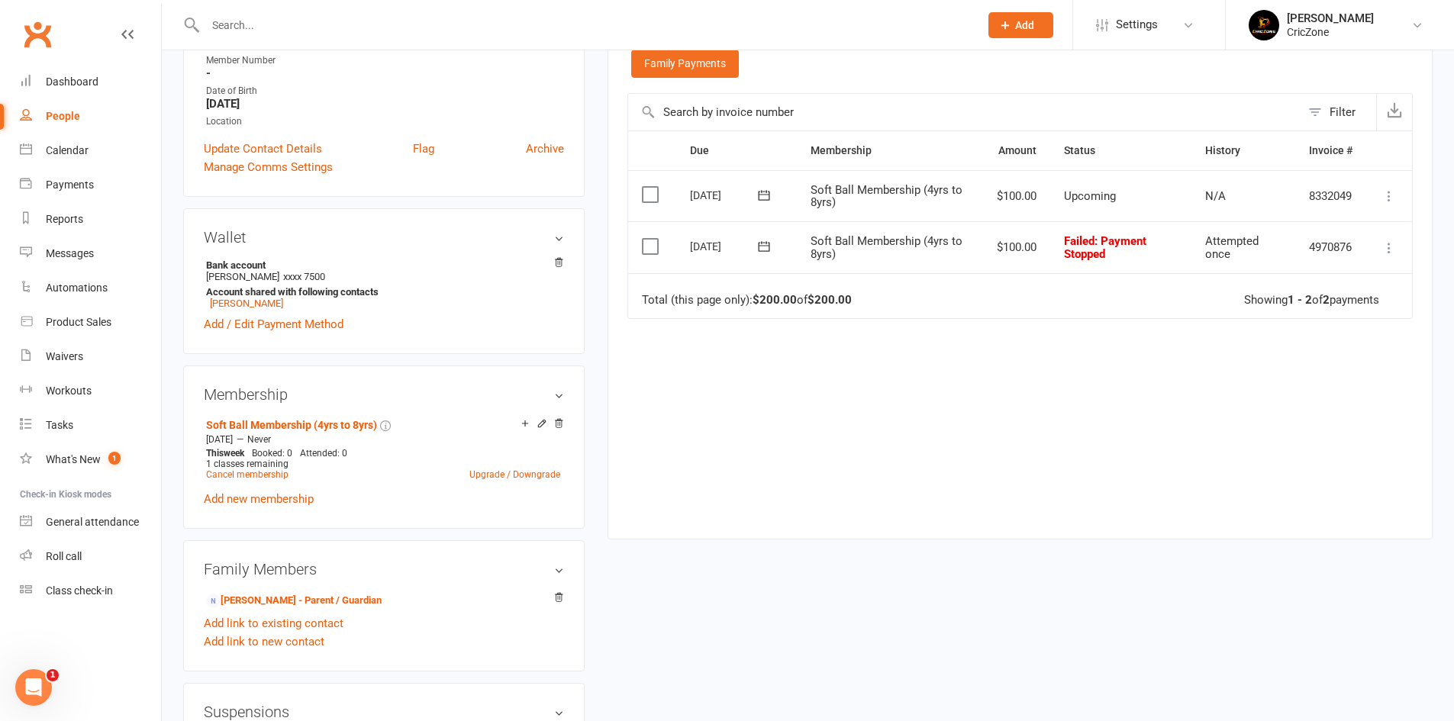
click at [1387, 240] on icon at bounding box center [1388, 247] width 15 height 15
click at [1304, 408] on link "Retry now" at bounding box center [1321, 400] width 151 height 31
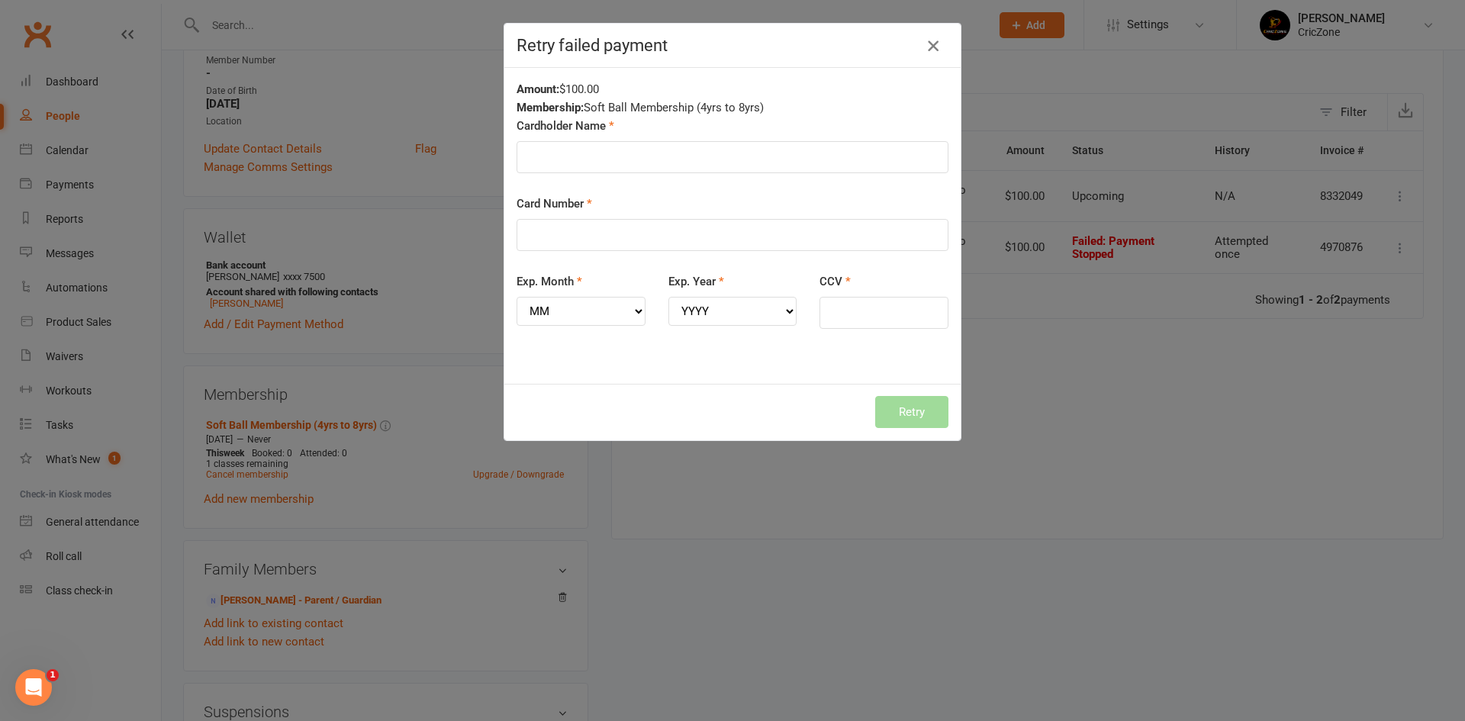
click at [926, 50] on icon "button" at bounding box center [933, 46] width 18 height 18
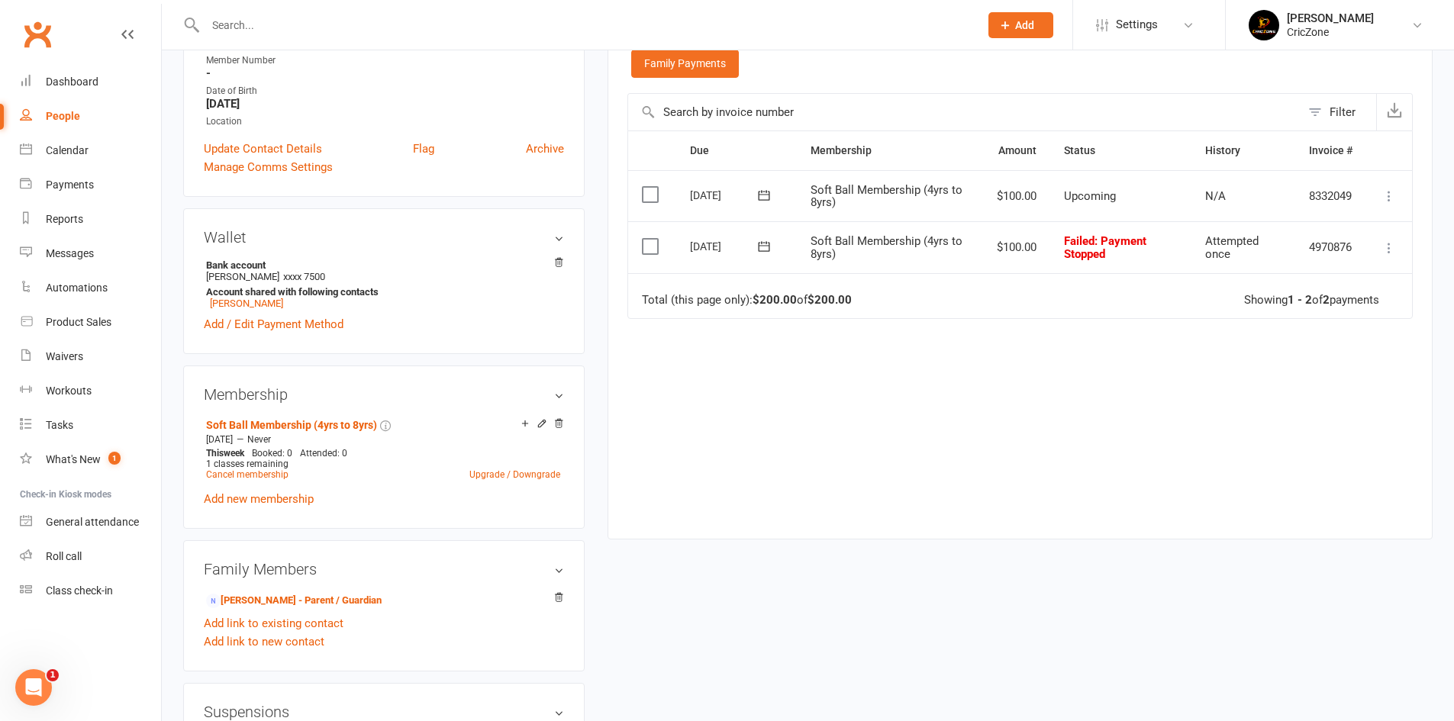
click at [1386, 247] on icon at bounding box center [1388, 247] width 15 height 15
click at [1293, 401] on link "Retry now" at bounding box center [1321, 400] width 151 height 31
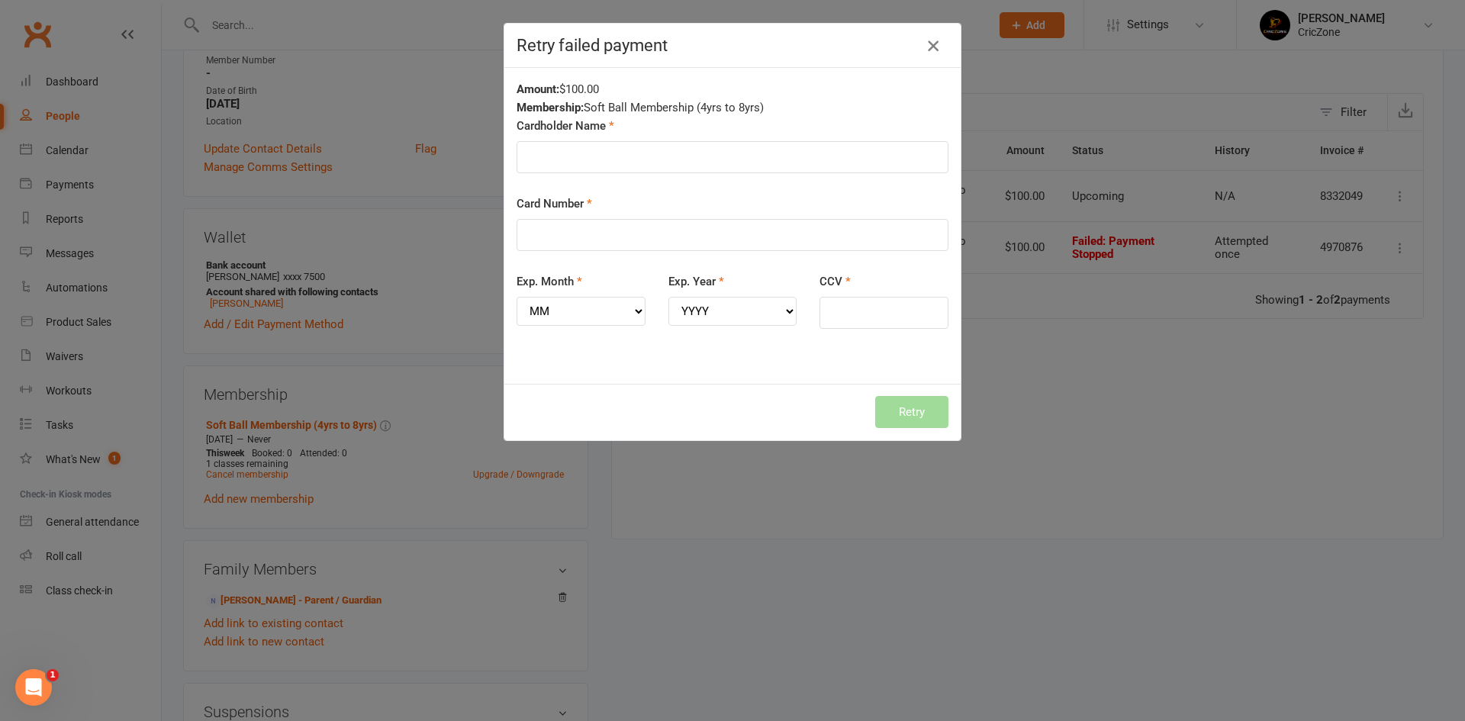
click at [924, 45] on icon "button" at bounding box center [933, 46] width 18 height 18
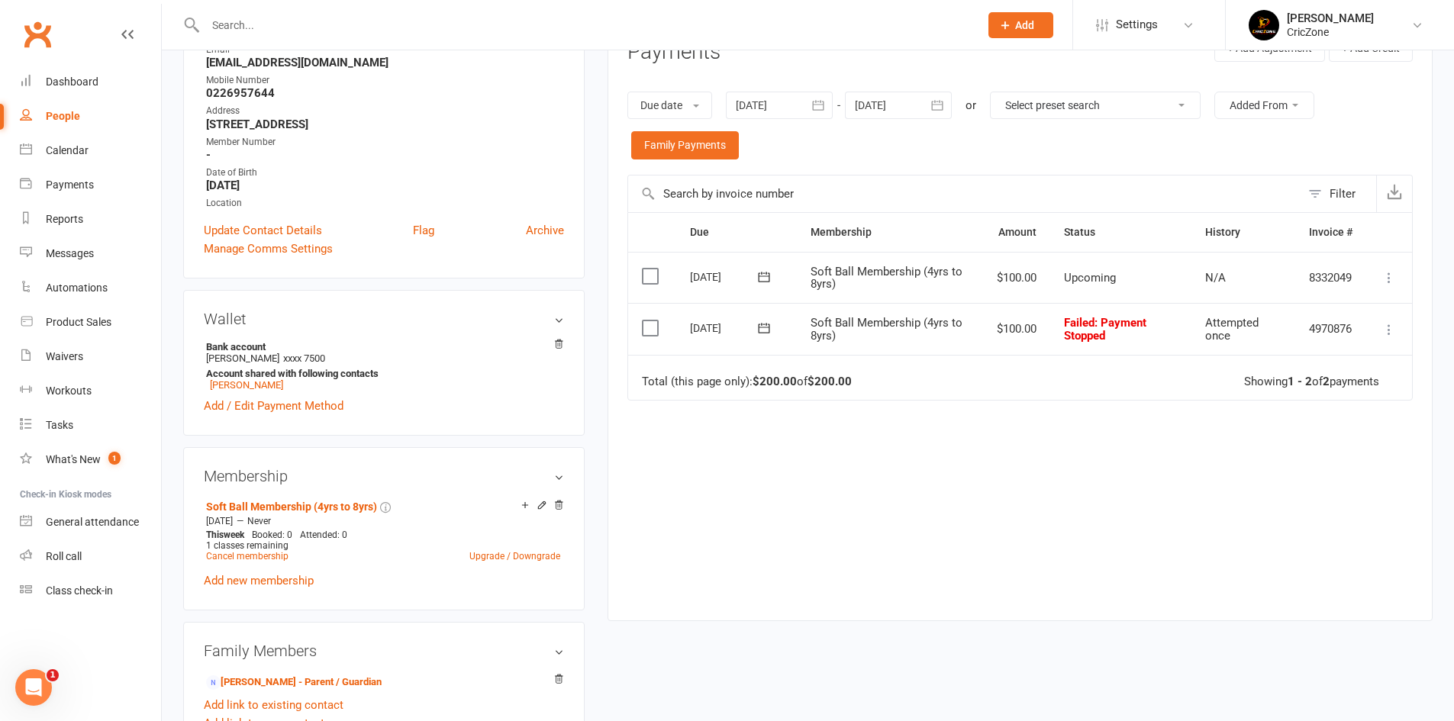
scroll to position [153, 0]
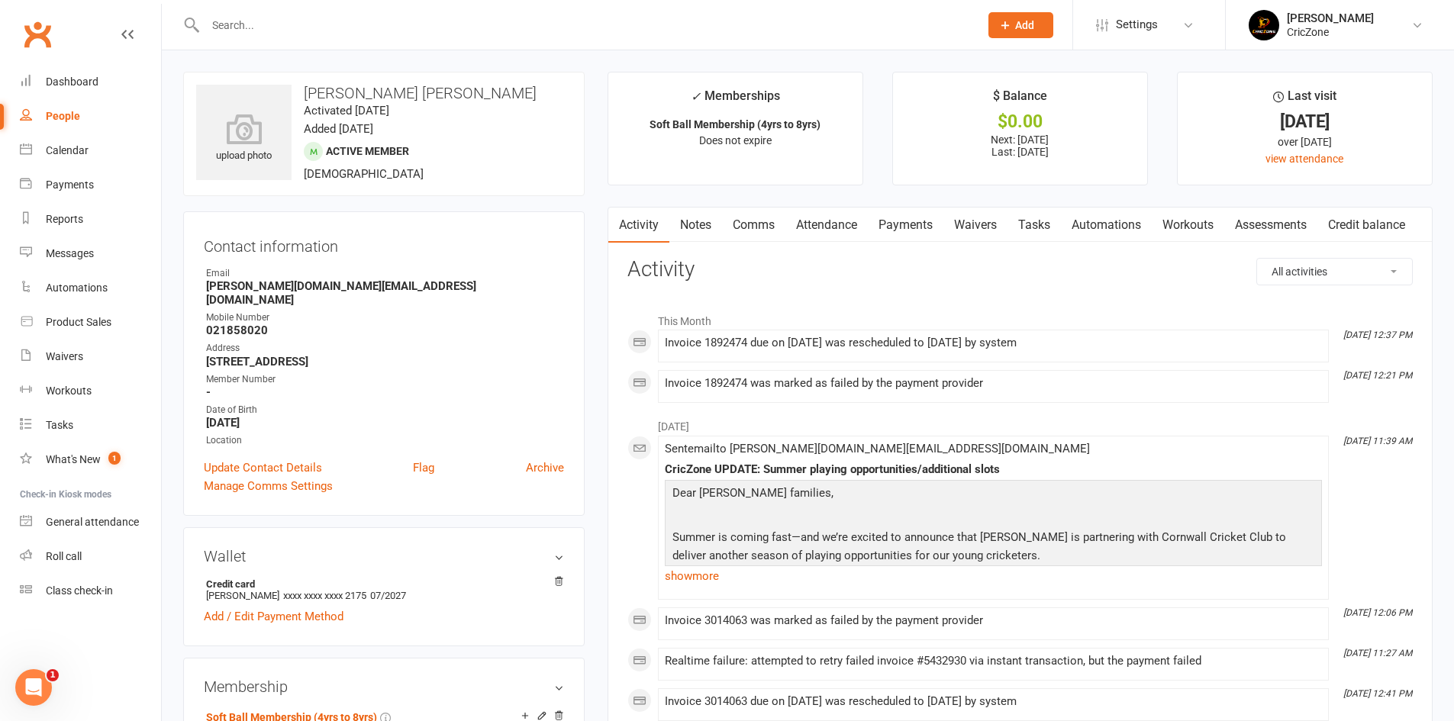
click at [911, 223] on link "Payments" at bounding box center [906, 225] width 76 height 35
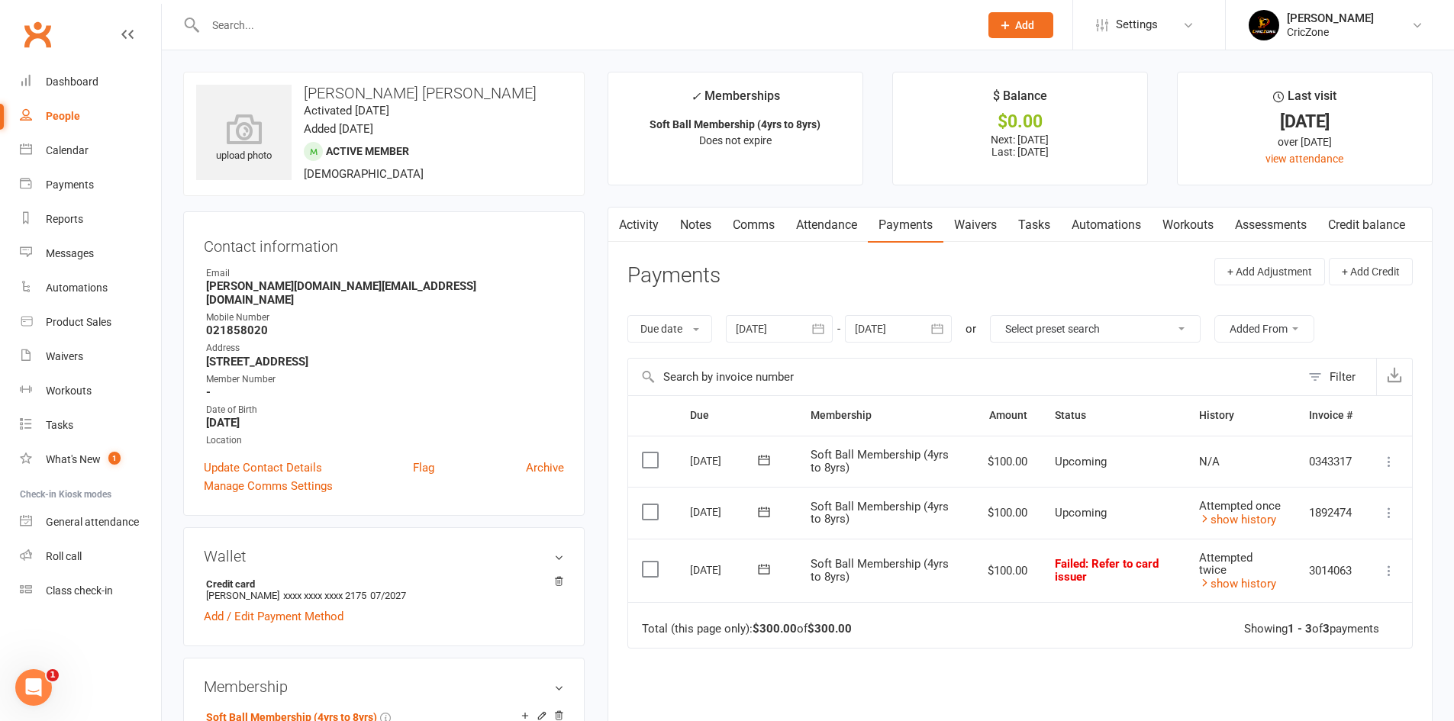
click at [786, 334] on div at bounding box center [779, 328] width 107 height 27
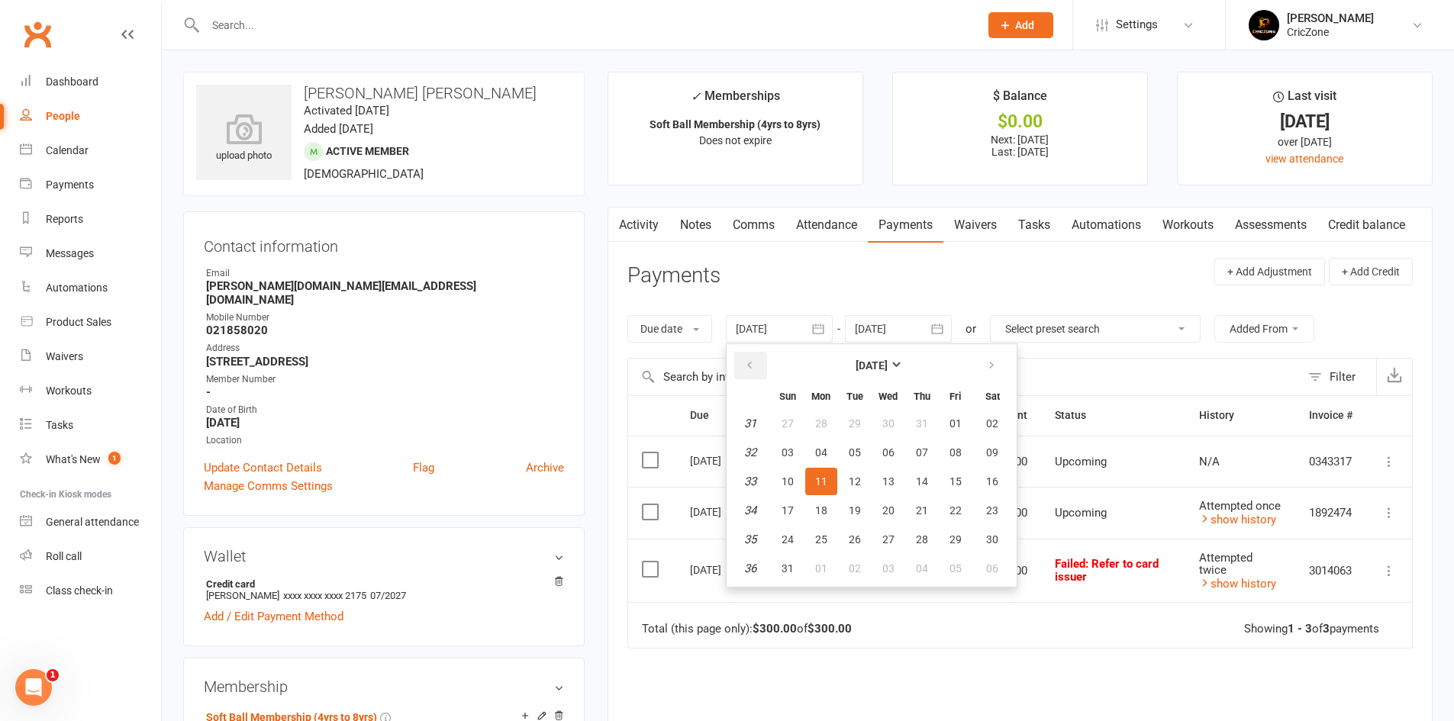
click at [753, 366] on icon "button" at bounding box center [749, 365] width 11 height 12
click at [752, 366] on icon "button" at bounding box center [749, 365] width 11 height 12
click at [923, 423] on span "01" at bounding box center [922, 423] width 12 height 12
type input "01 May 2025"
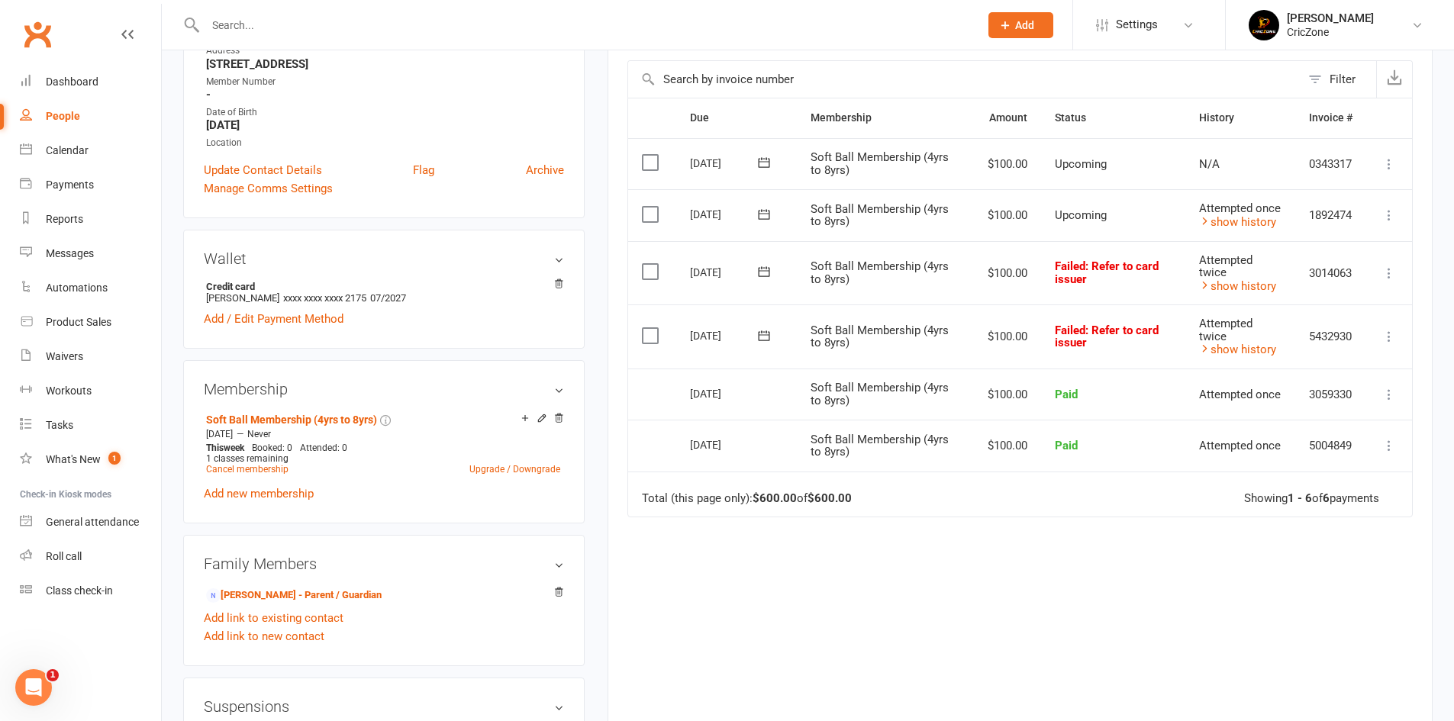
scroll to position [305, 0]
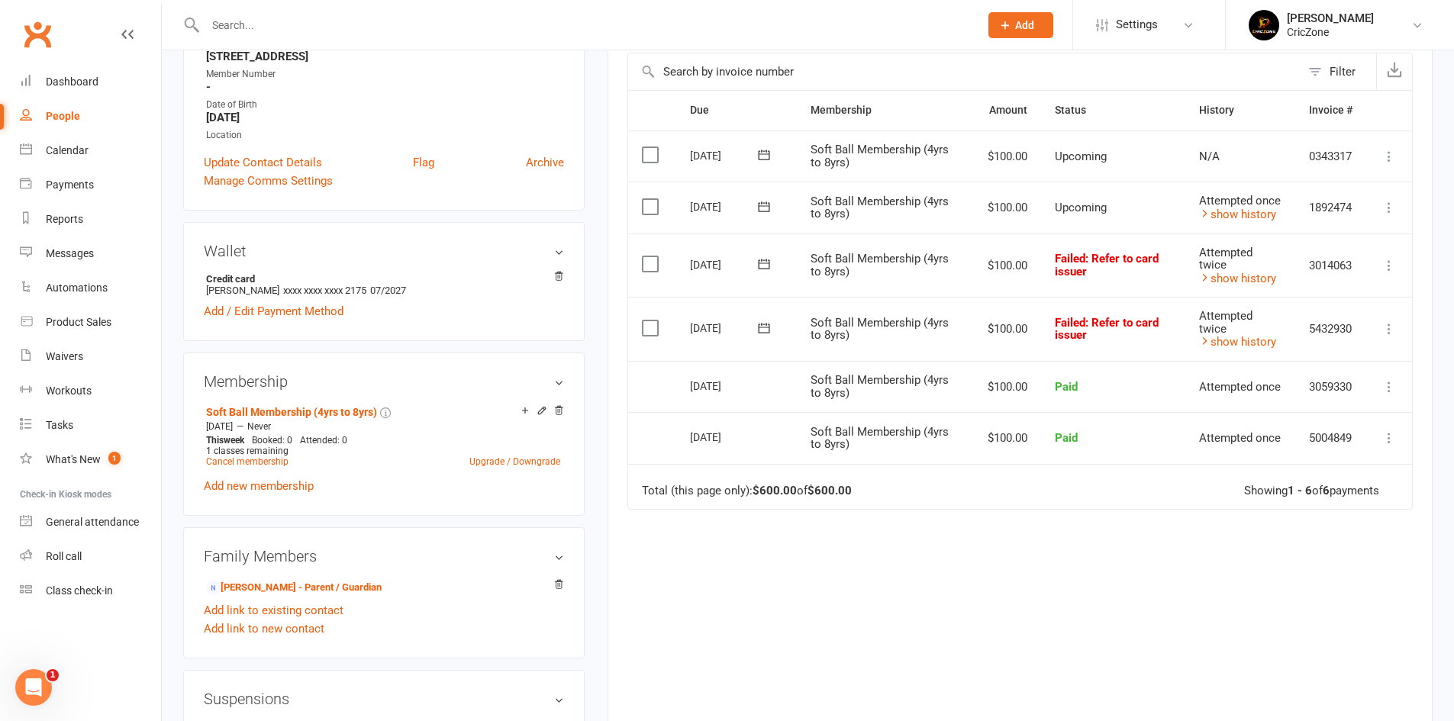
click at [1390, 329] on icon at bounding box center [1388, 328] width 15 height 15
click at [1143, 490] on td "Total (this page only): $600.00 of $600.00 Showing 1 - 6 of 6 payments" at bounding box center [1020, 487] width 784 height 46
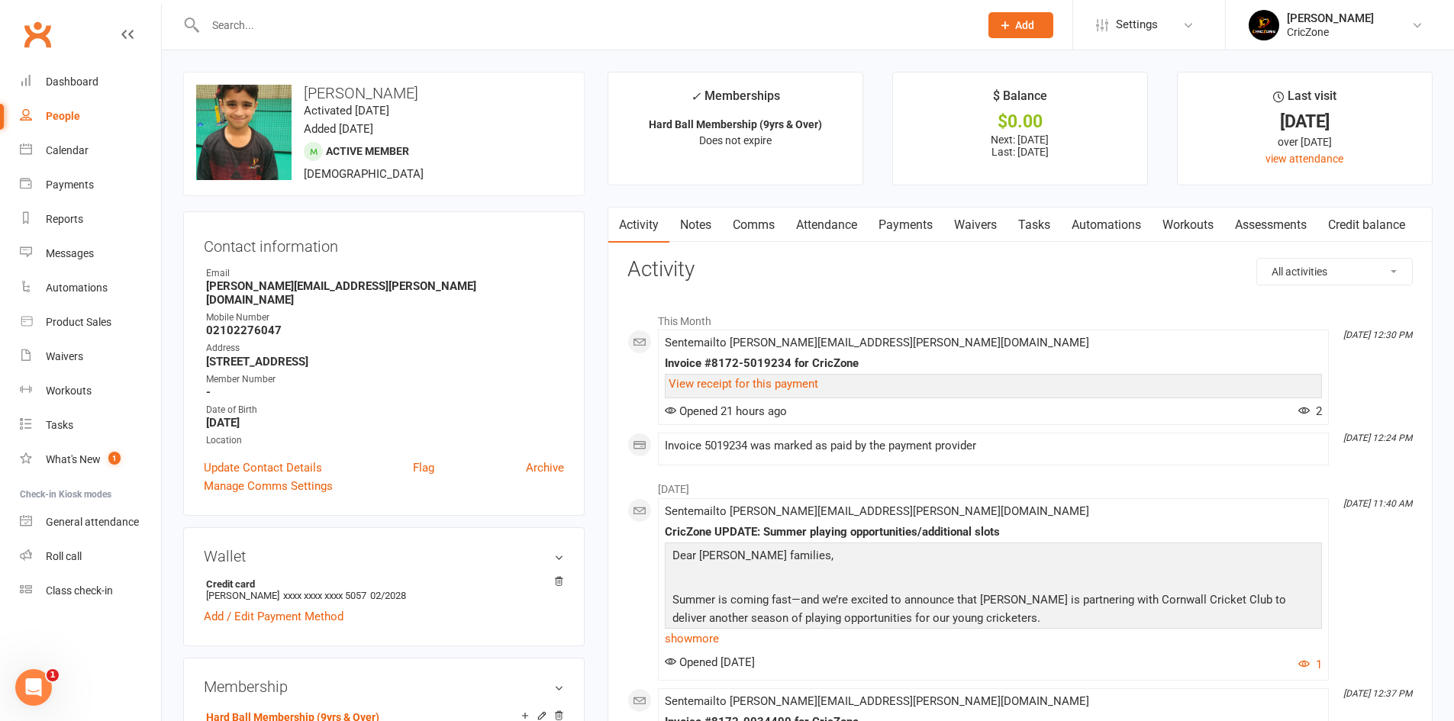
click at [903, 216] on link "Payments" at bounding box center [906, 225] width 76 height 35
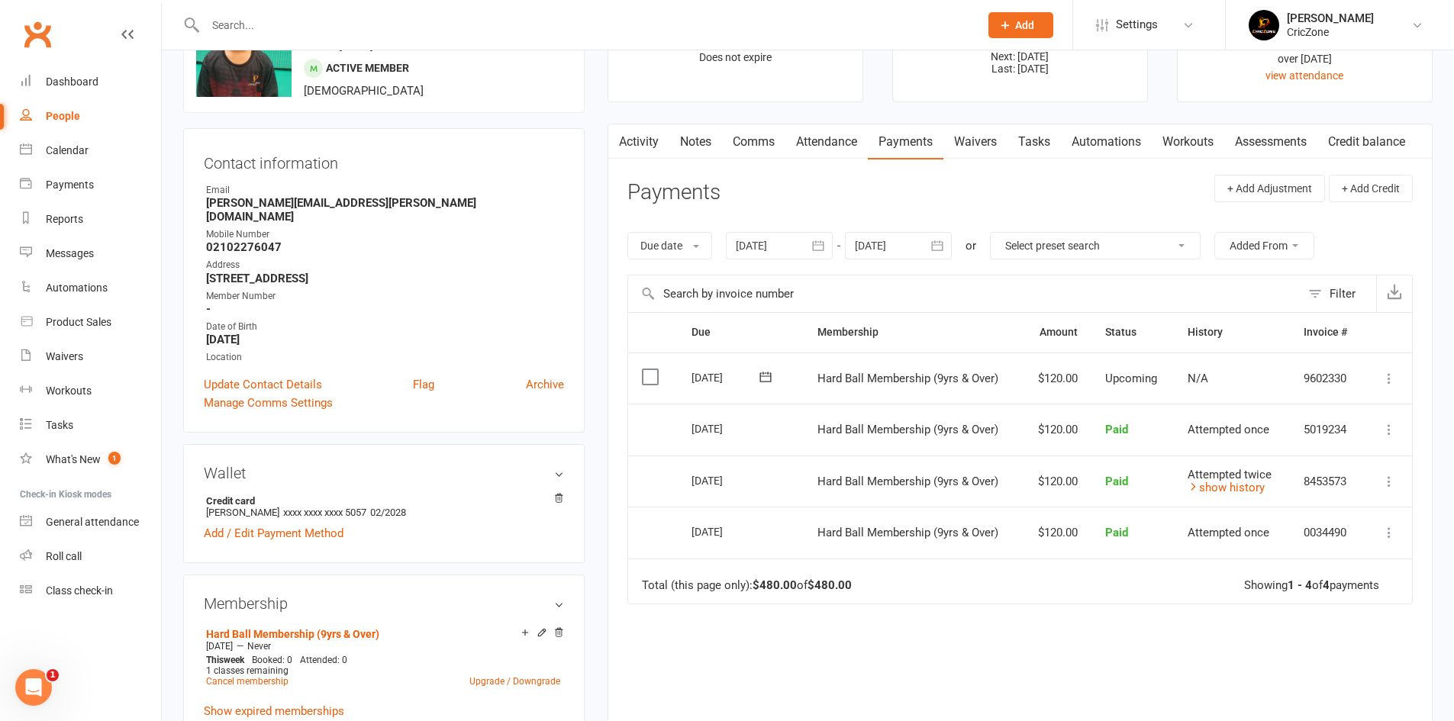
scroll to position [76, 0]
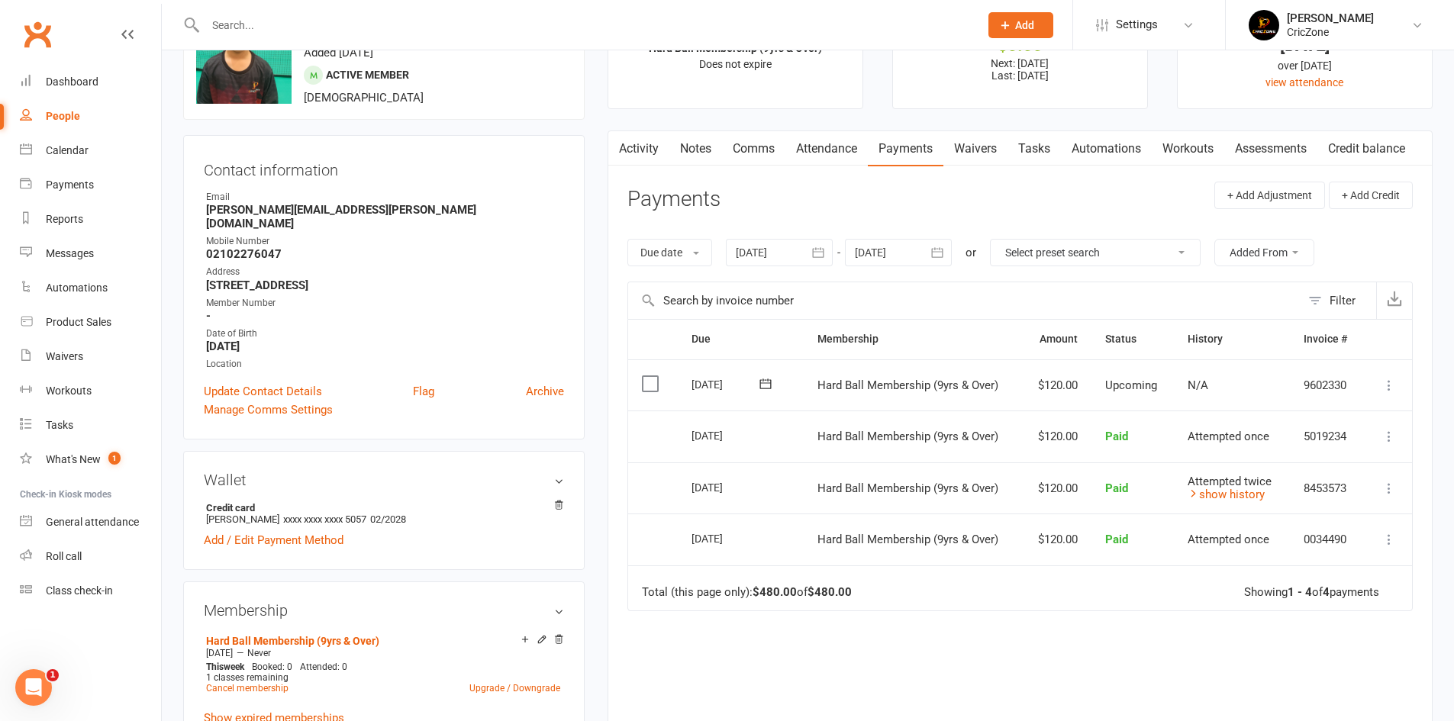
click at [774, 247] on div at bounding box center [779, 252] width 107 height 27
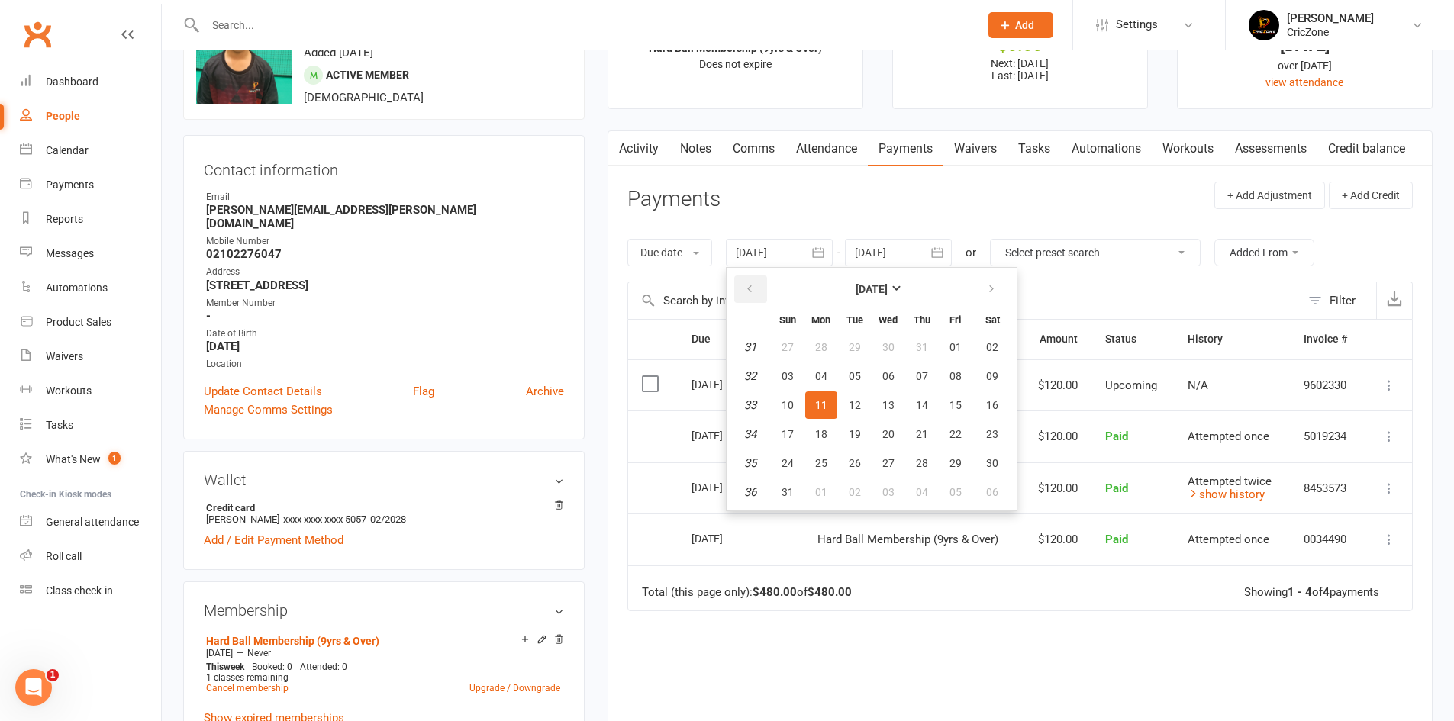
click at [744, 288] on button "button" at bounding box center [750, 289] width 33 height 27
click at [747, 288] on icon "button" at bounding box center [749, 289] width 11 height 12
click at [933, 343] on button "01" at bounding box center [922, 347] width 32 height 27
type input "01 May 2025"
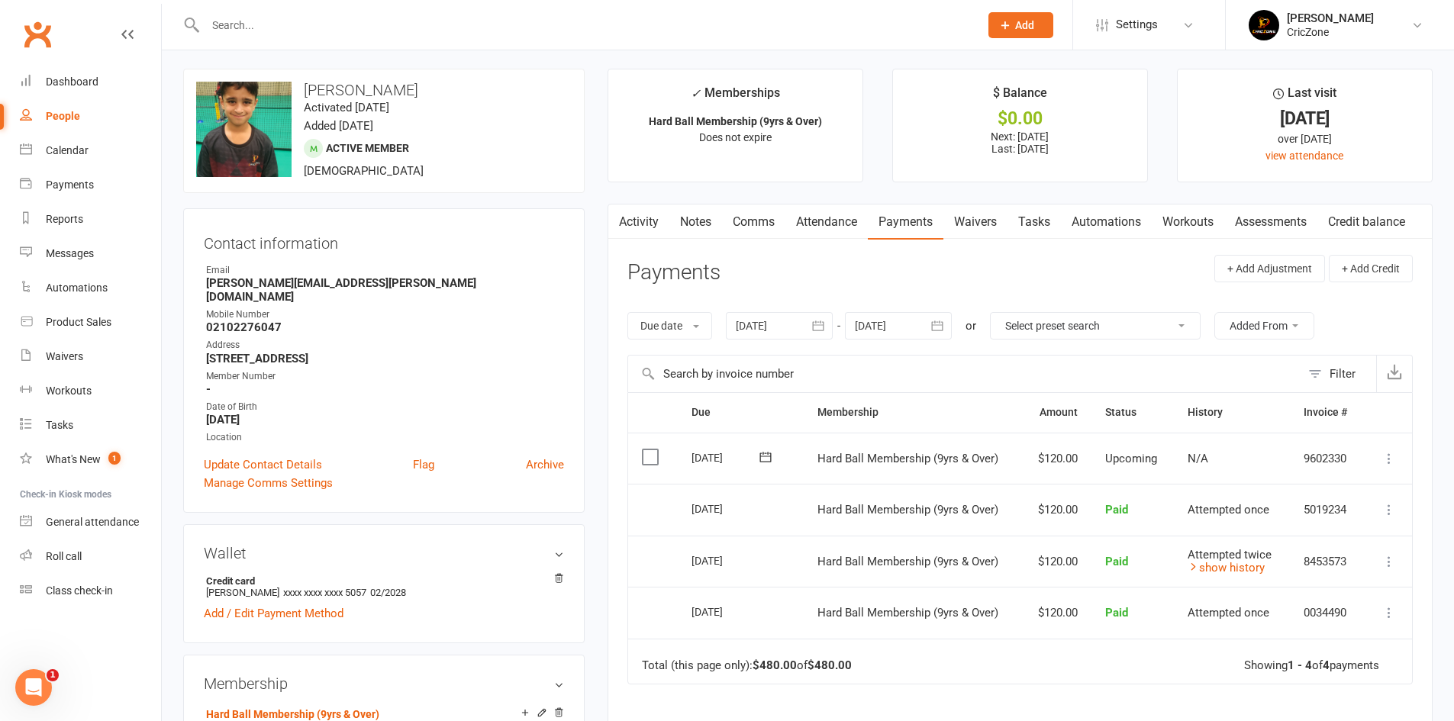
scroll to position [0, 0]
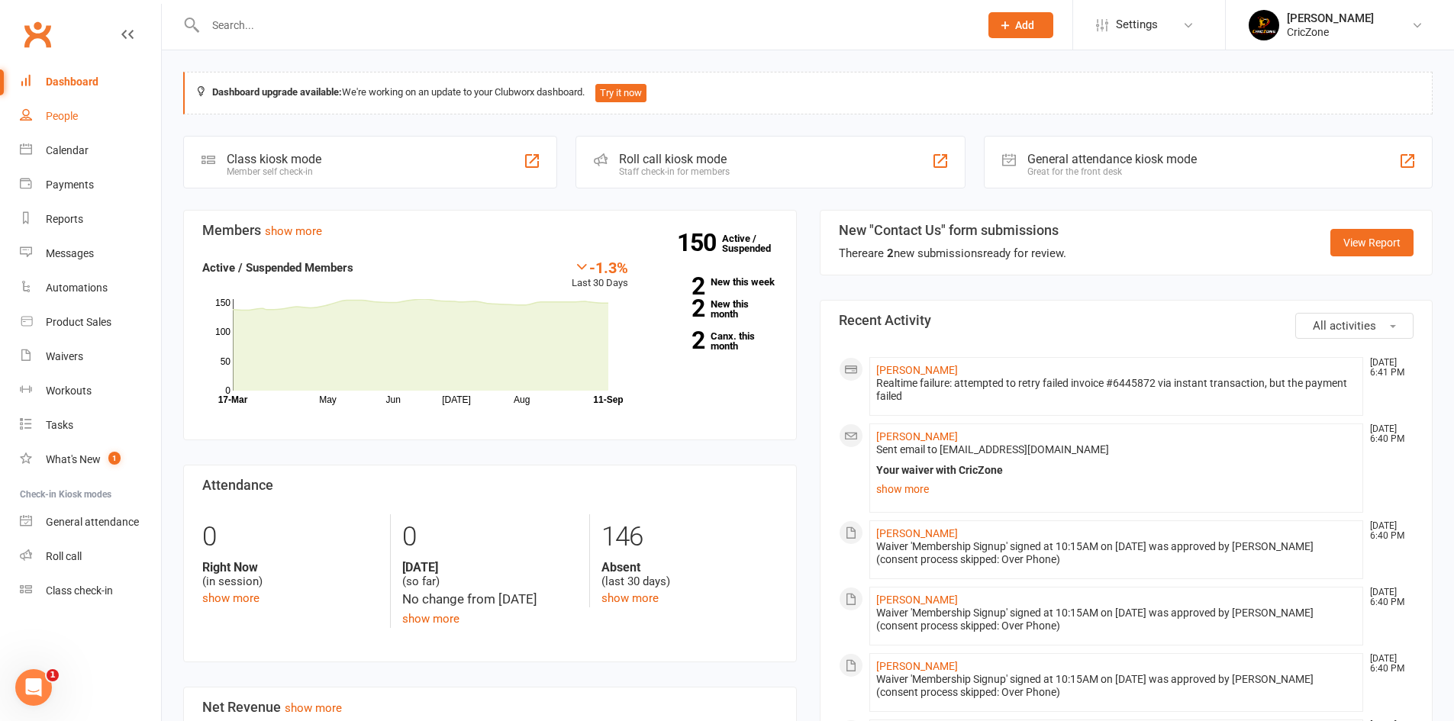
click at [54, 126] on link "People" at bounding box center [90, 116] width 141 height 34
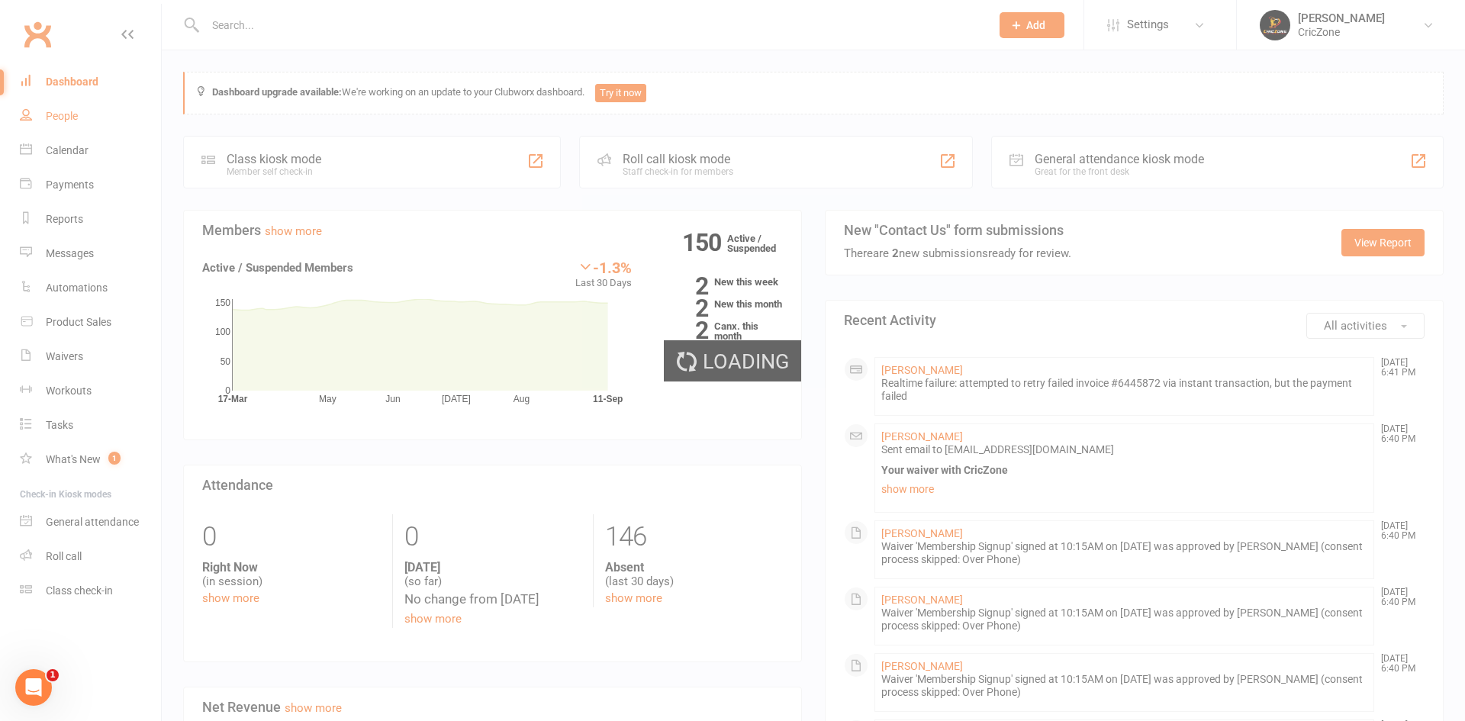
select select "100"
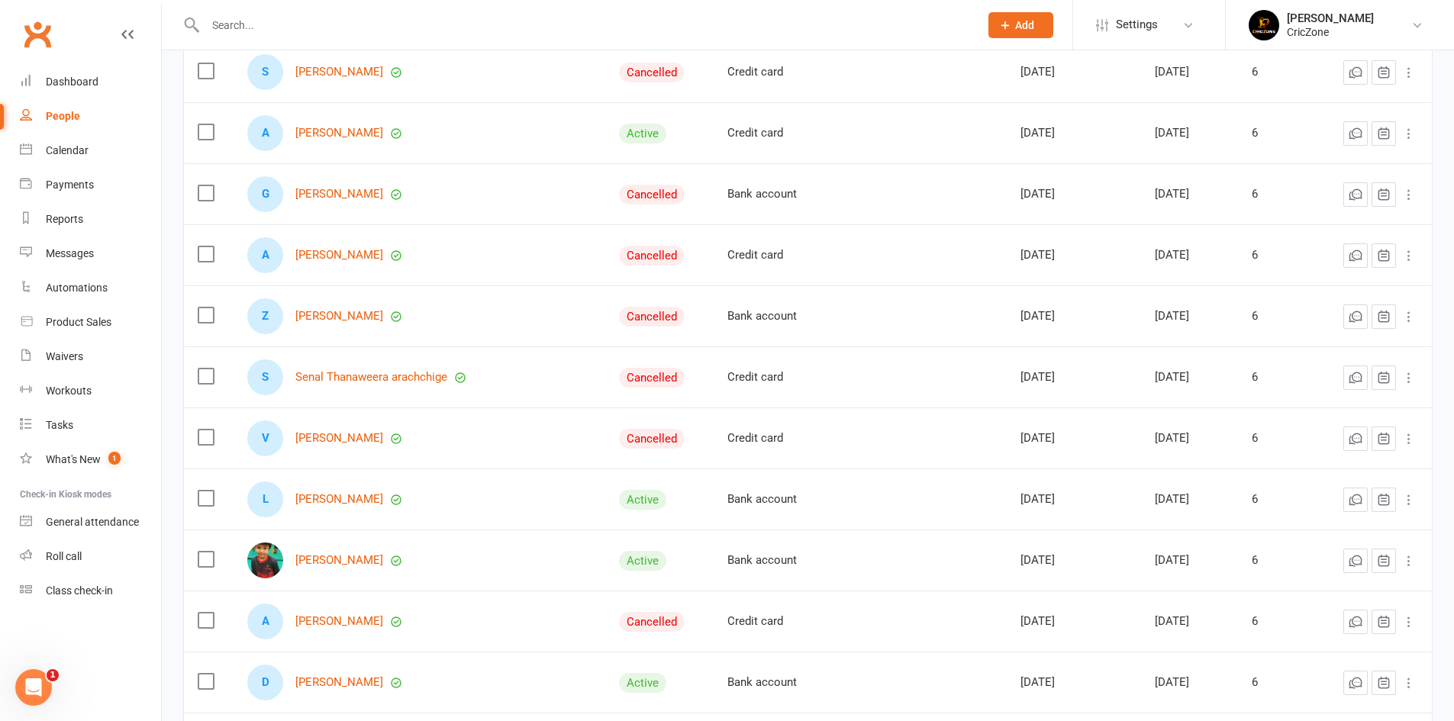
scroll to position [1450, 0]
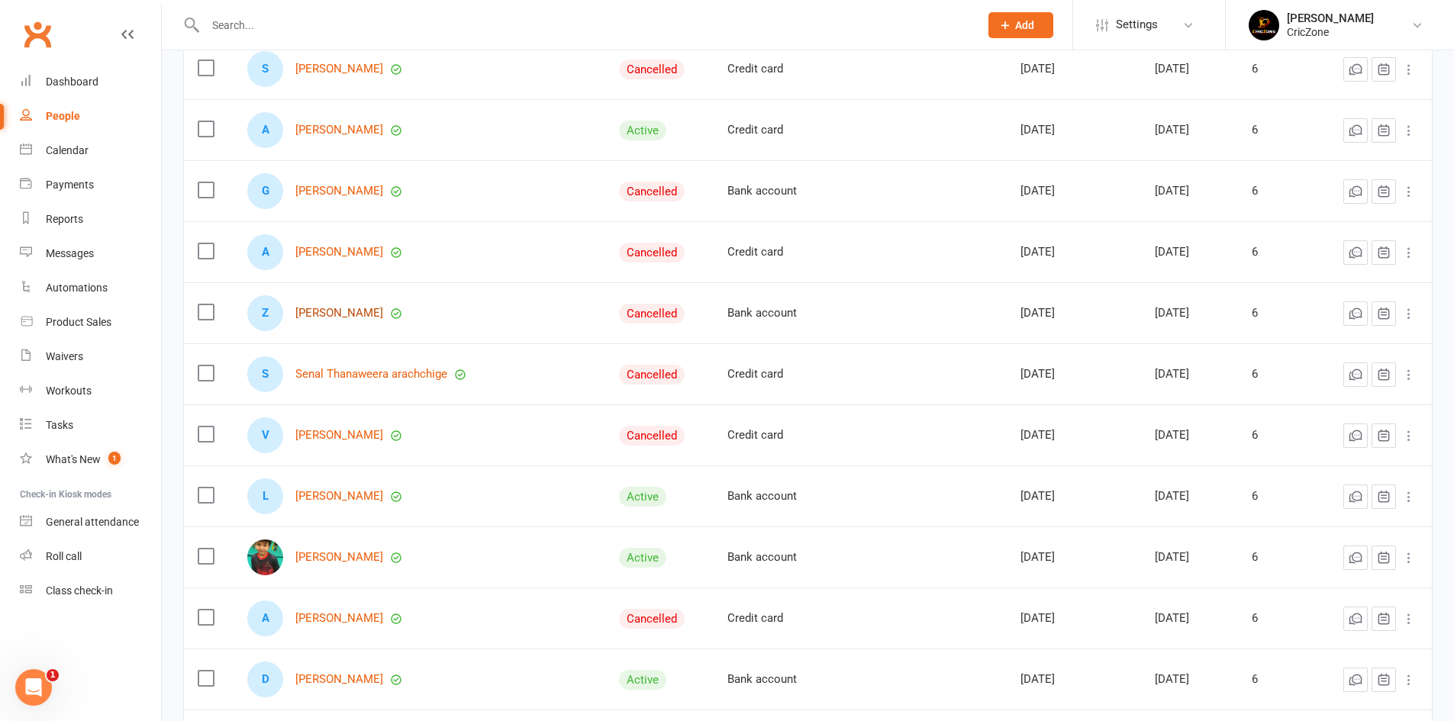
click at [314, 310] on link "[PERSON_NAME]" at bounding box center [339, 313] width 88 height 13
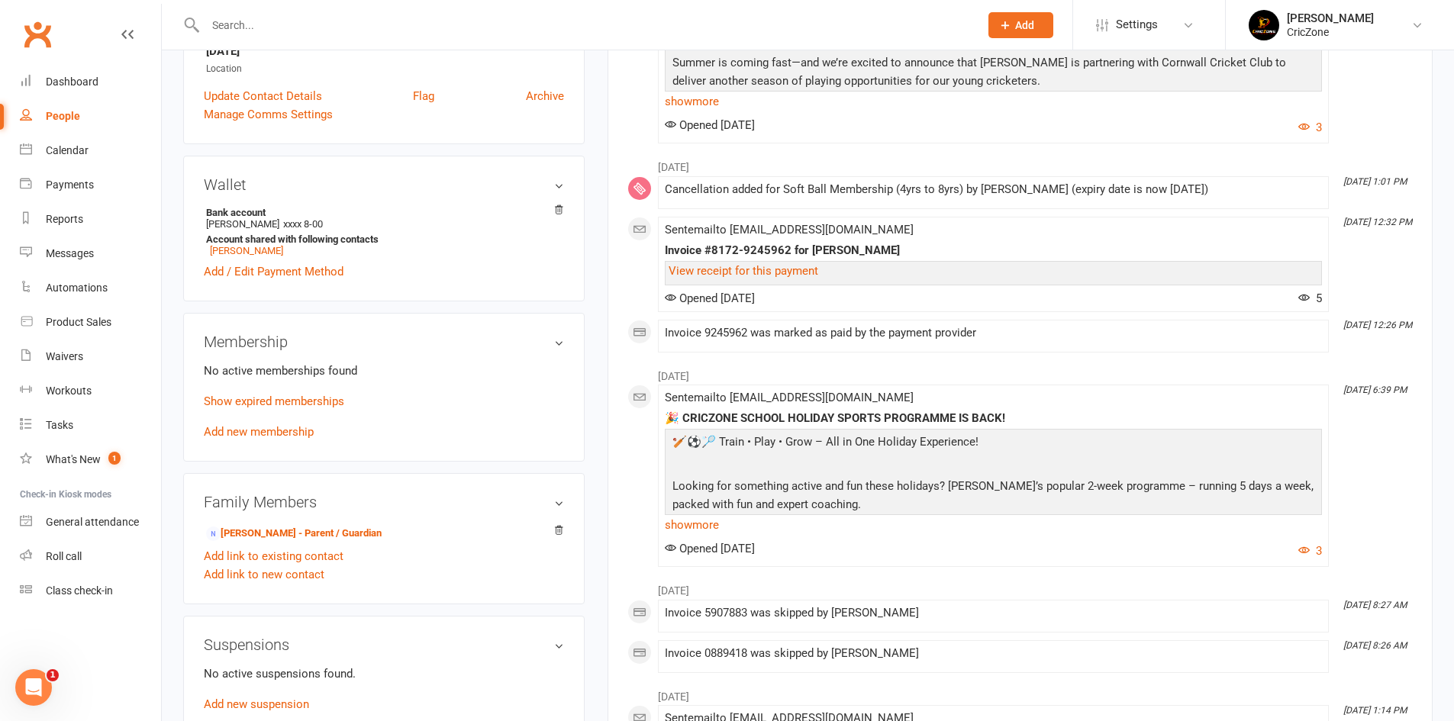
scroll to position [382, 0]
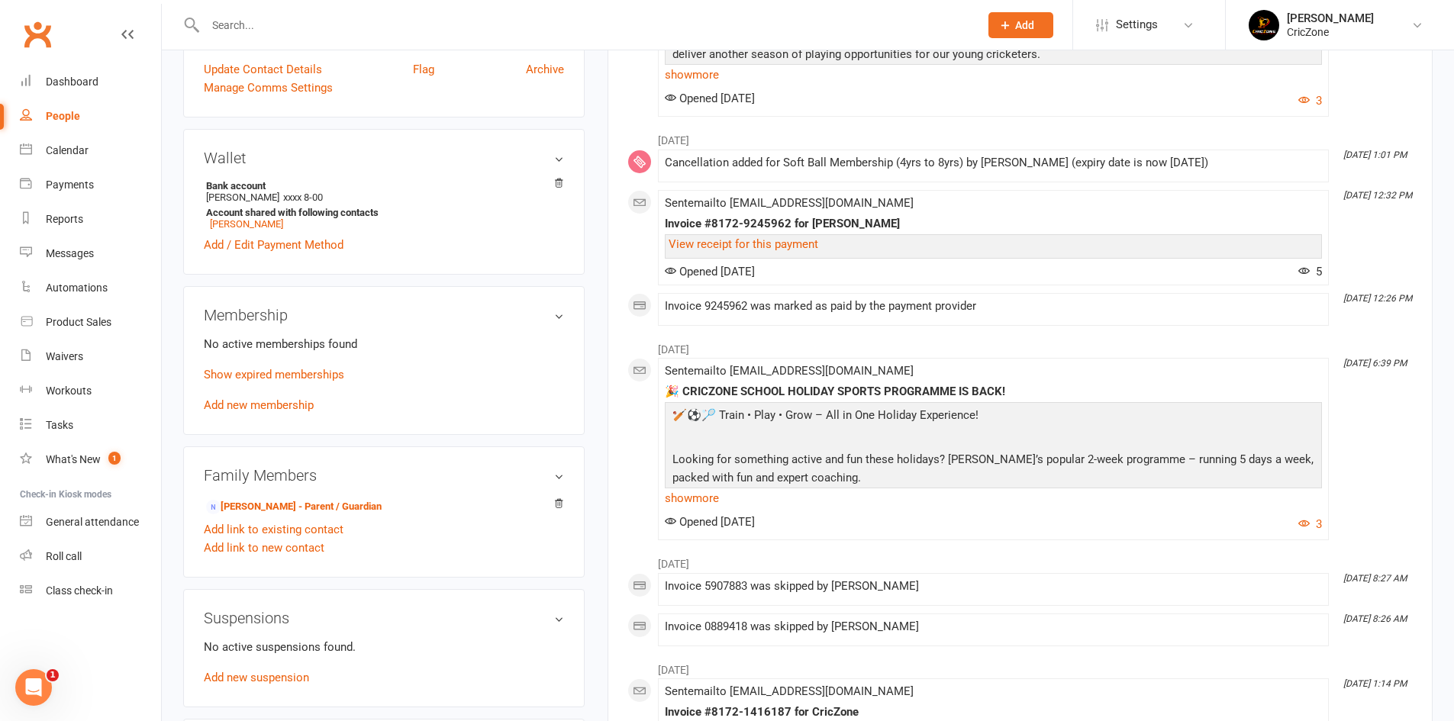
click at [1004, 449] on p at bounding box center [993, 439] width 649 height 22
click at [691, 495] on link "show more" at bounding box center [993, 498] width 657 height 21
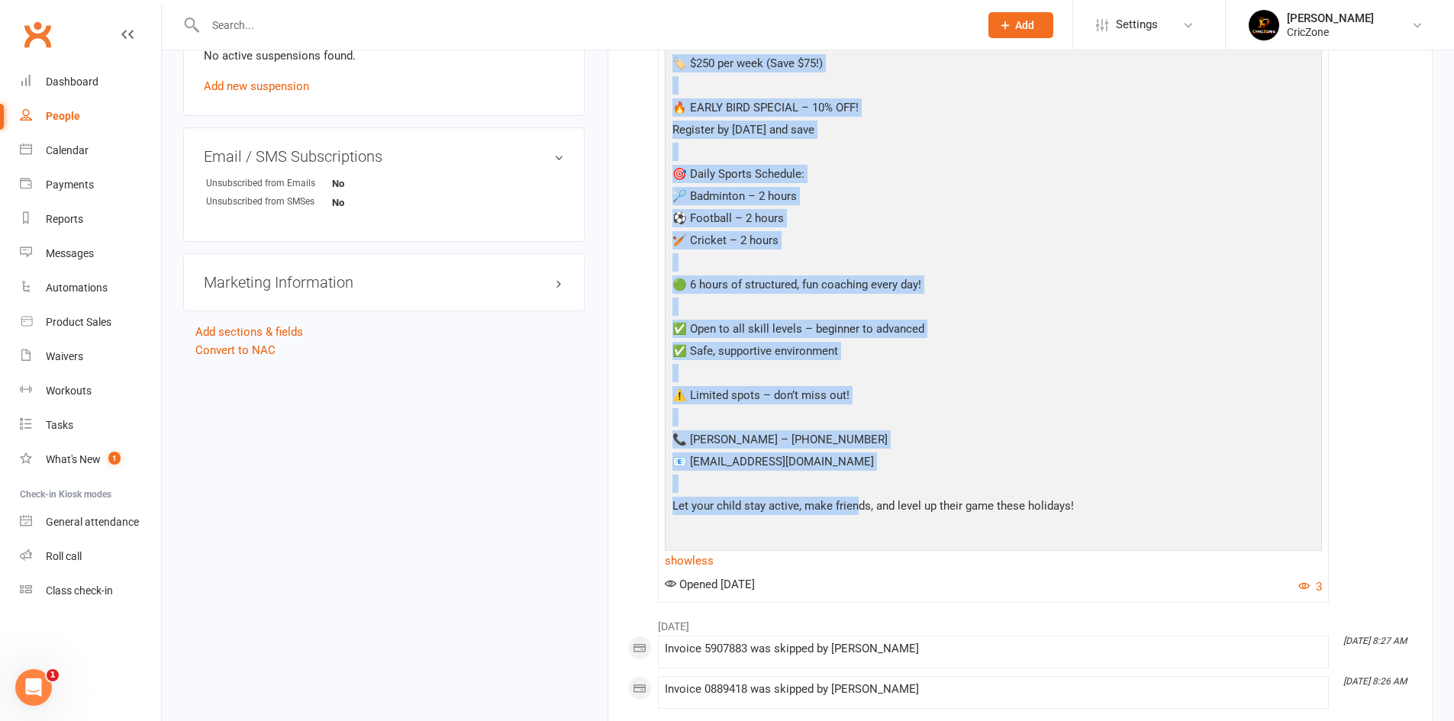
scroll to position [992, 0]
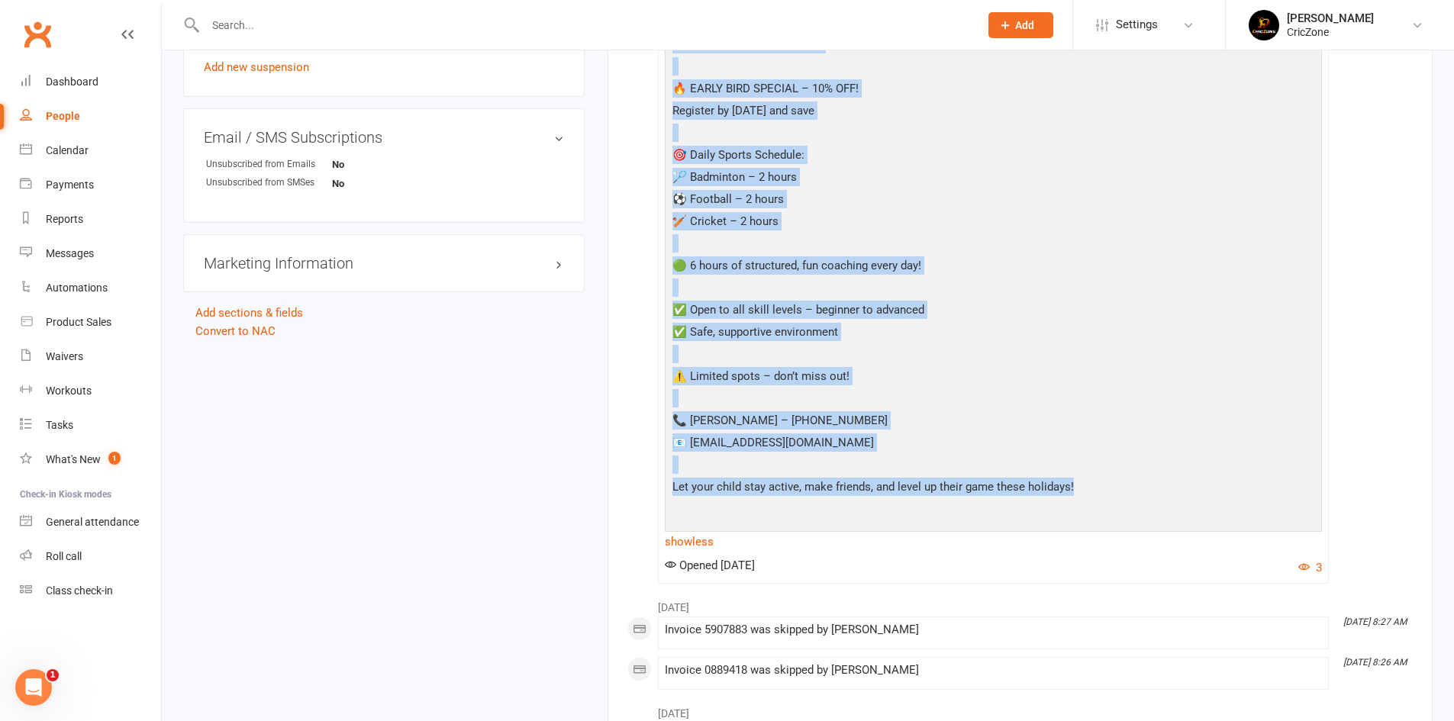
drag, startPoint x: 678, startPoint y: 415, endPoint x: 1105, endPoint y: 482, distance: 431.9
click at [1105, 482] on div "🏏⚽🏸 Train • Play • Grow – All in One Holiday Experience! Looking for something …" at bounding box center [993, 160] width 649 height 730
copy div "🏏⚽🏸 Train • Play • Grow – All in One Holiday Experience! Looking for something …"
click at [71, 214] on div "Reports" at bounding box center [64, 219] width 37 height 12
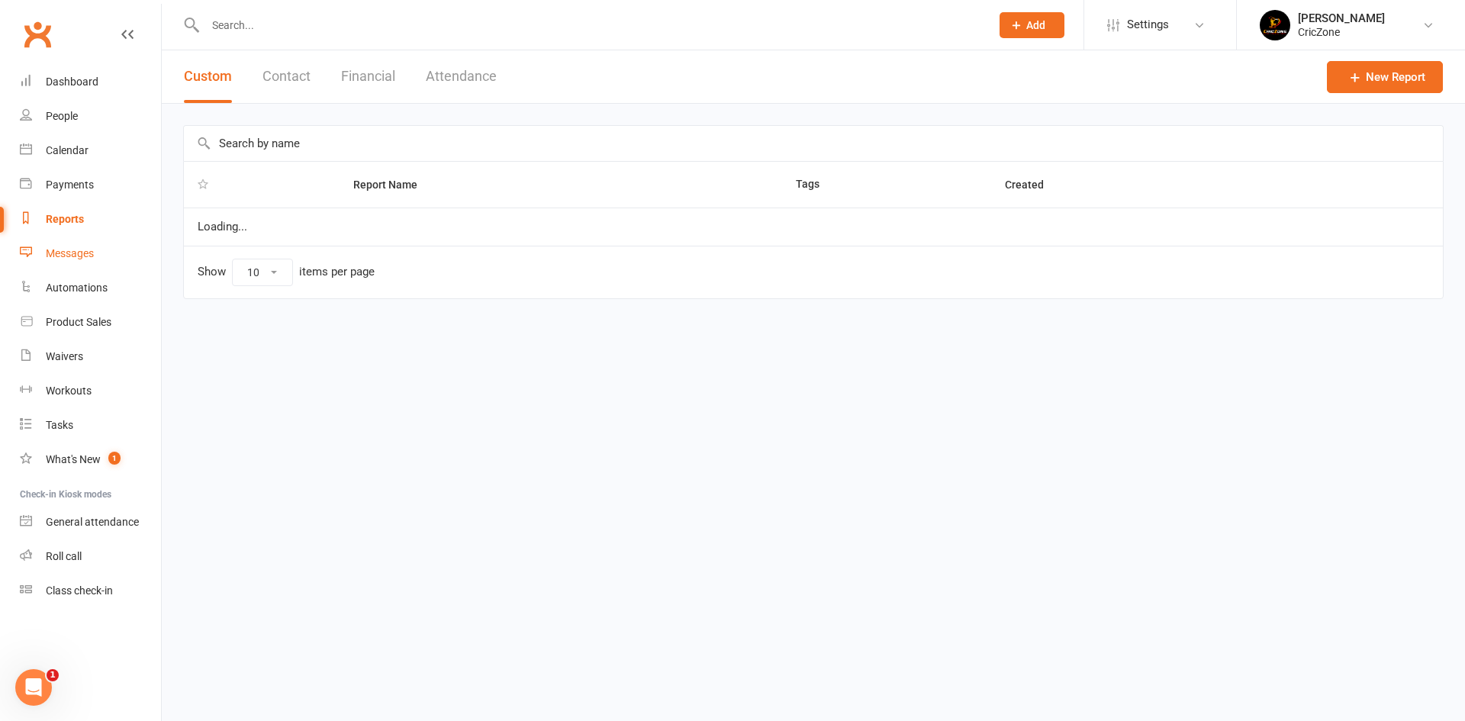
click at [84, 243] on link "Messages" at bounding box center [90, 254] width 141 height 34
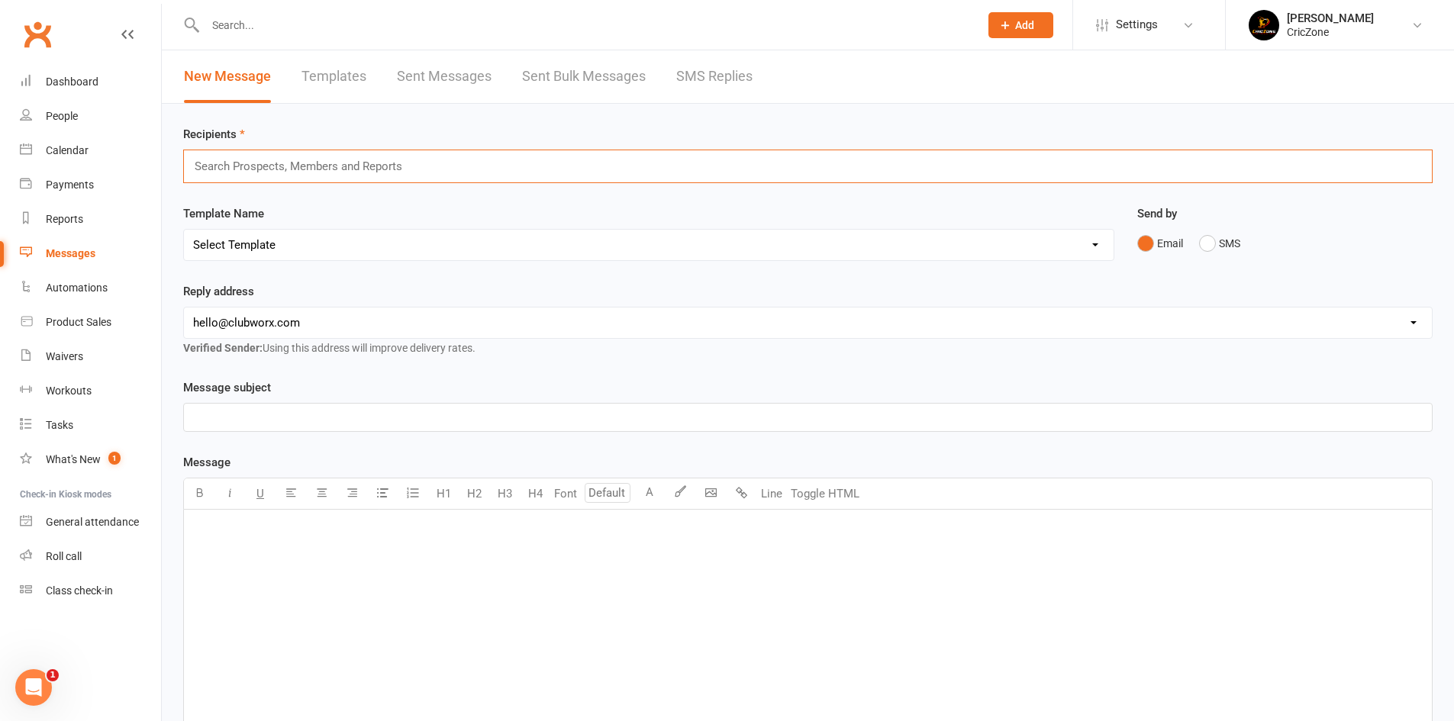
click at [263, 169] on input "text" at bounding box center [305, 166] width 224 height 20
click at [288, 550] on div "﻿" at bounding box center [808, 624] width 1248 height 229
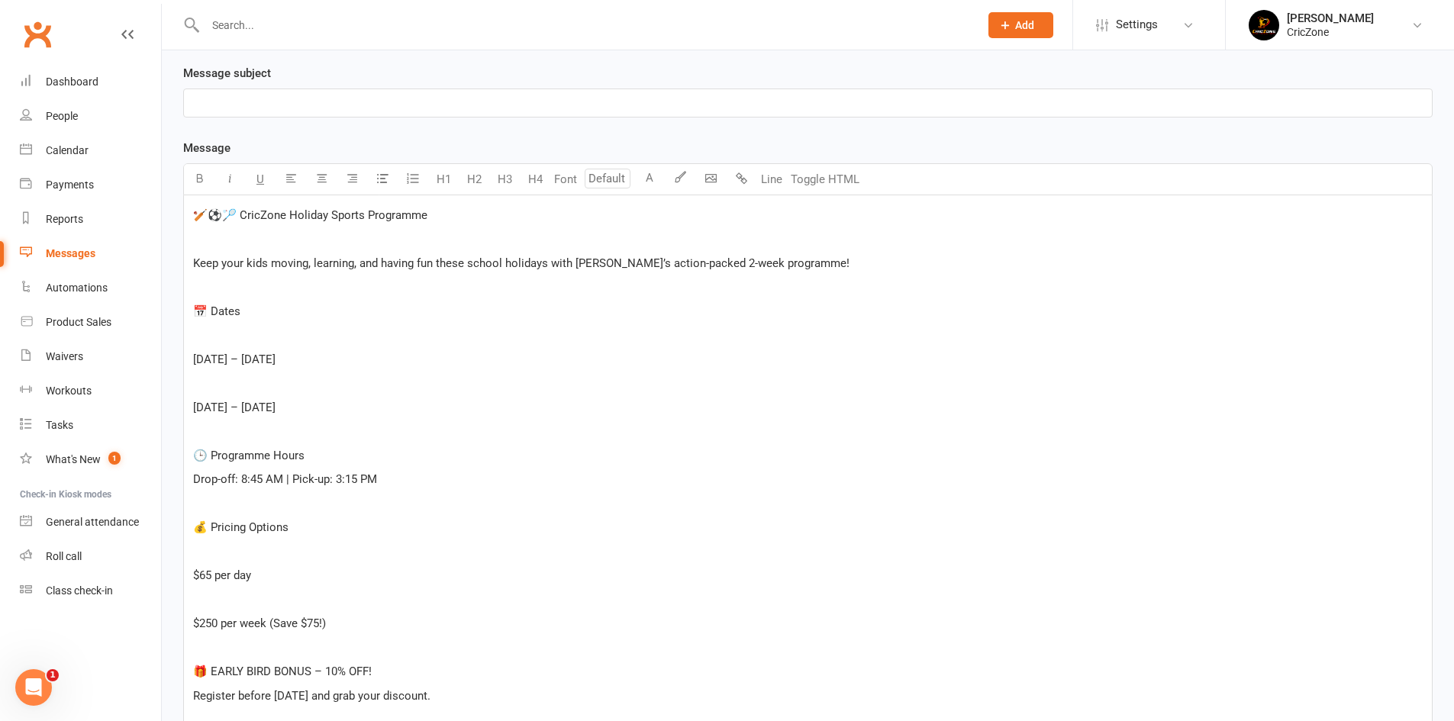
scroll to position [279, 0]
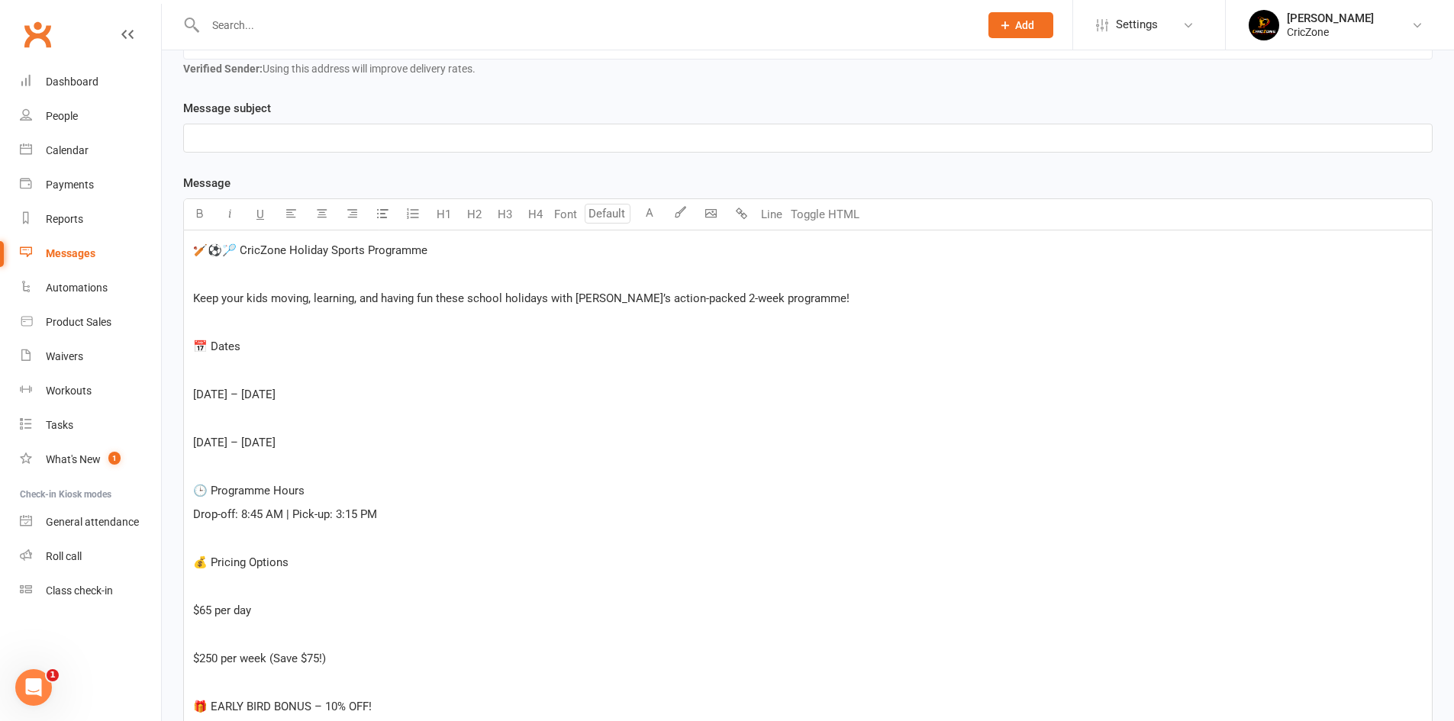
click at [408, 282] on p "﻿" at bounding box center [808, 274] width 1230 height 18
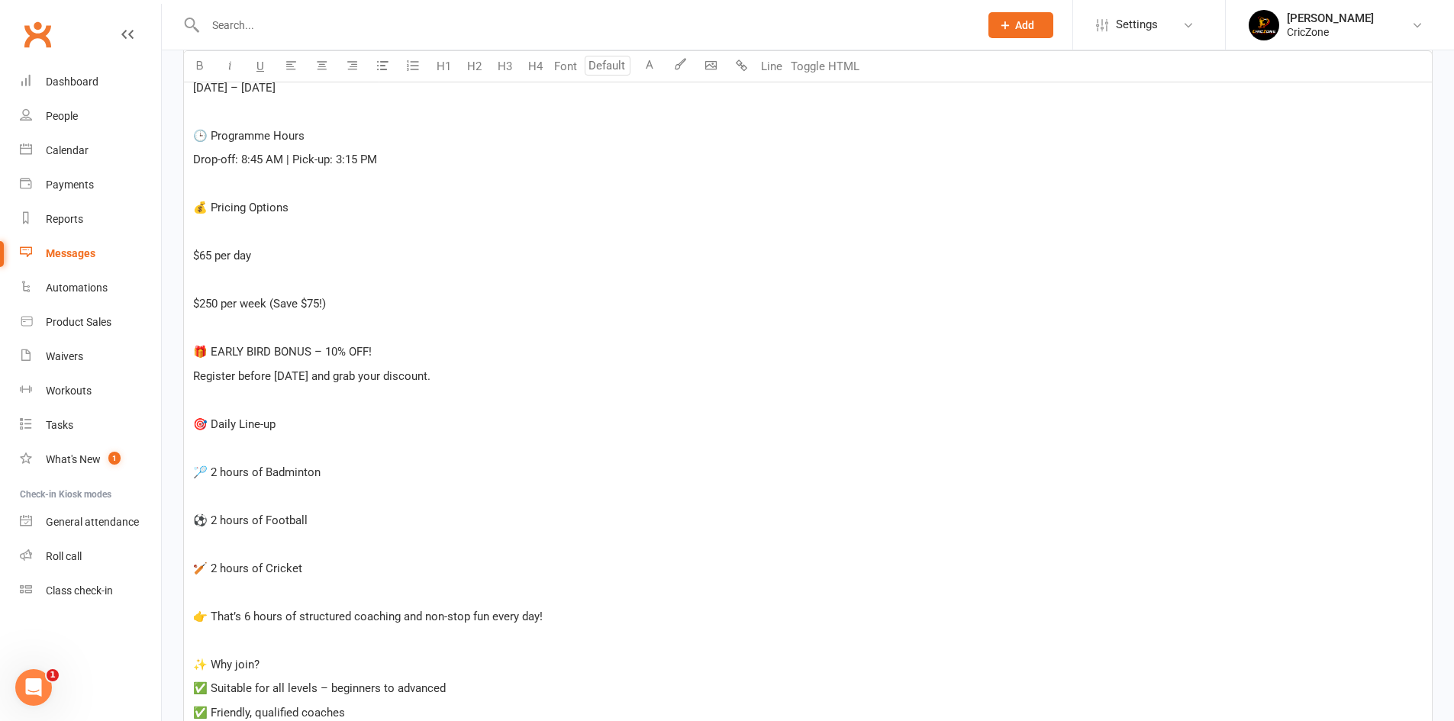
scroll to position [661, 0]
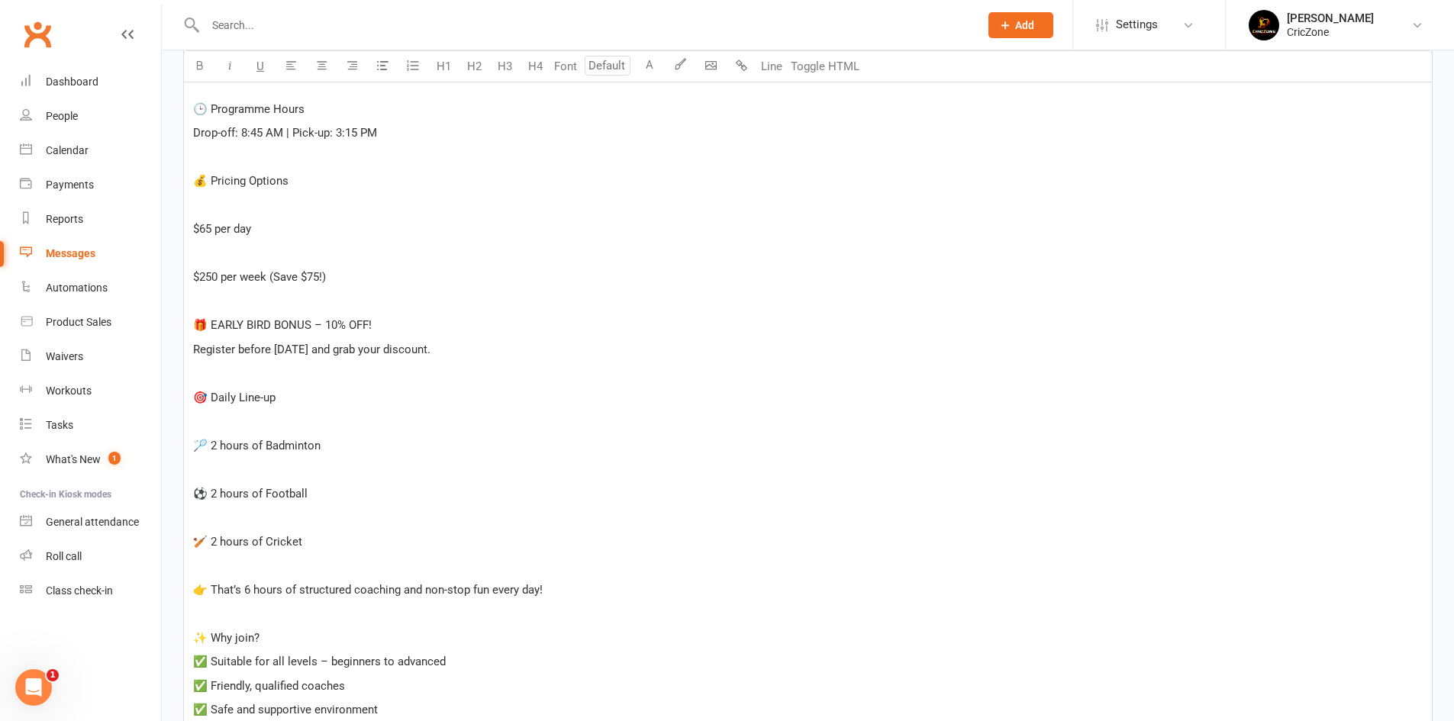
click at [284, 347] on span "Register before [DATE] and grab your discount." at bounding box center [311, 350] width 237 height 14
click at [598, 427] on p "﻿" at bounding box center [808, 421] width 1230 height 18
click at [357, 385] on div "🏏⚽🏸 CricZone Holiday Sports Programme ﻿ Keep your kids moving, learning, and ha…" at bounding box center [808, 361] width 1248 height 1025
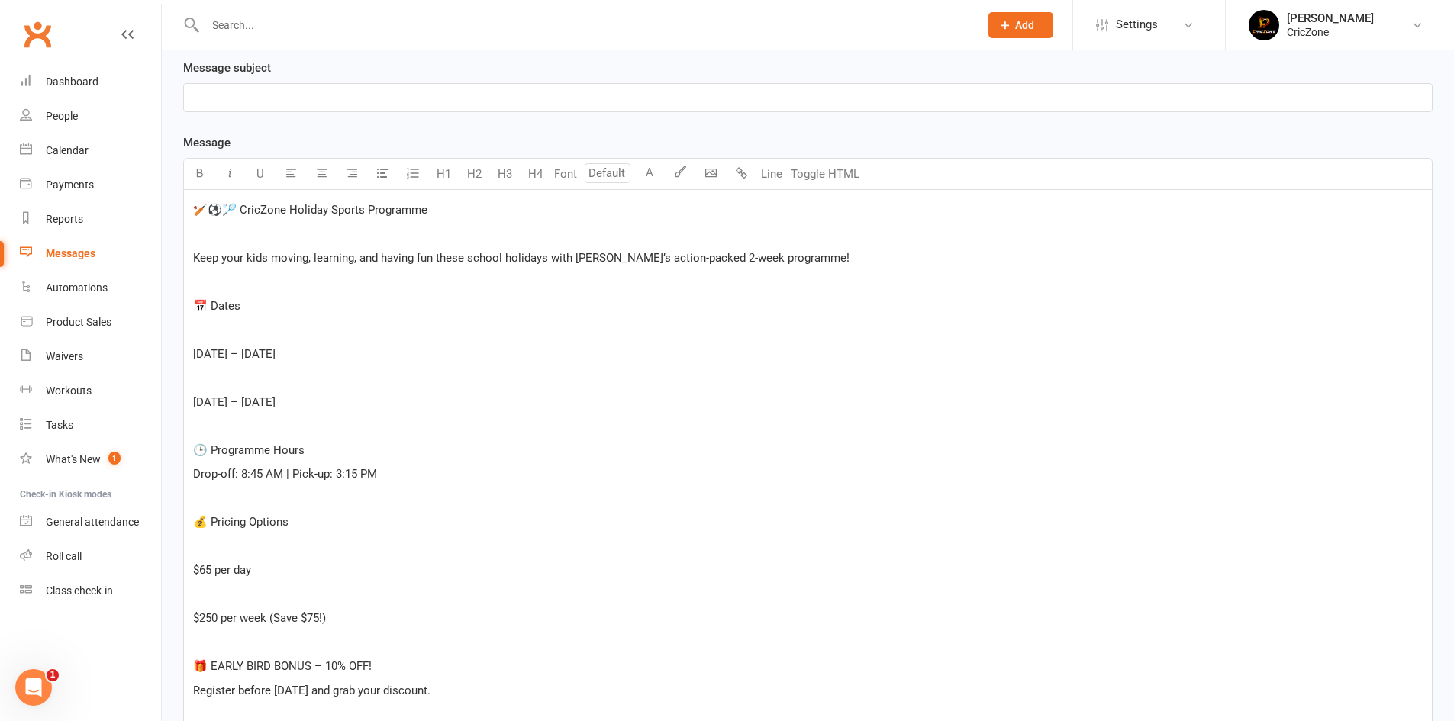
scroll to position [279, 0]
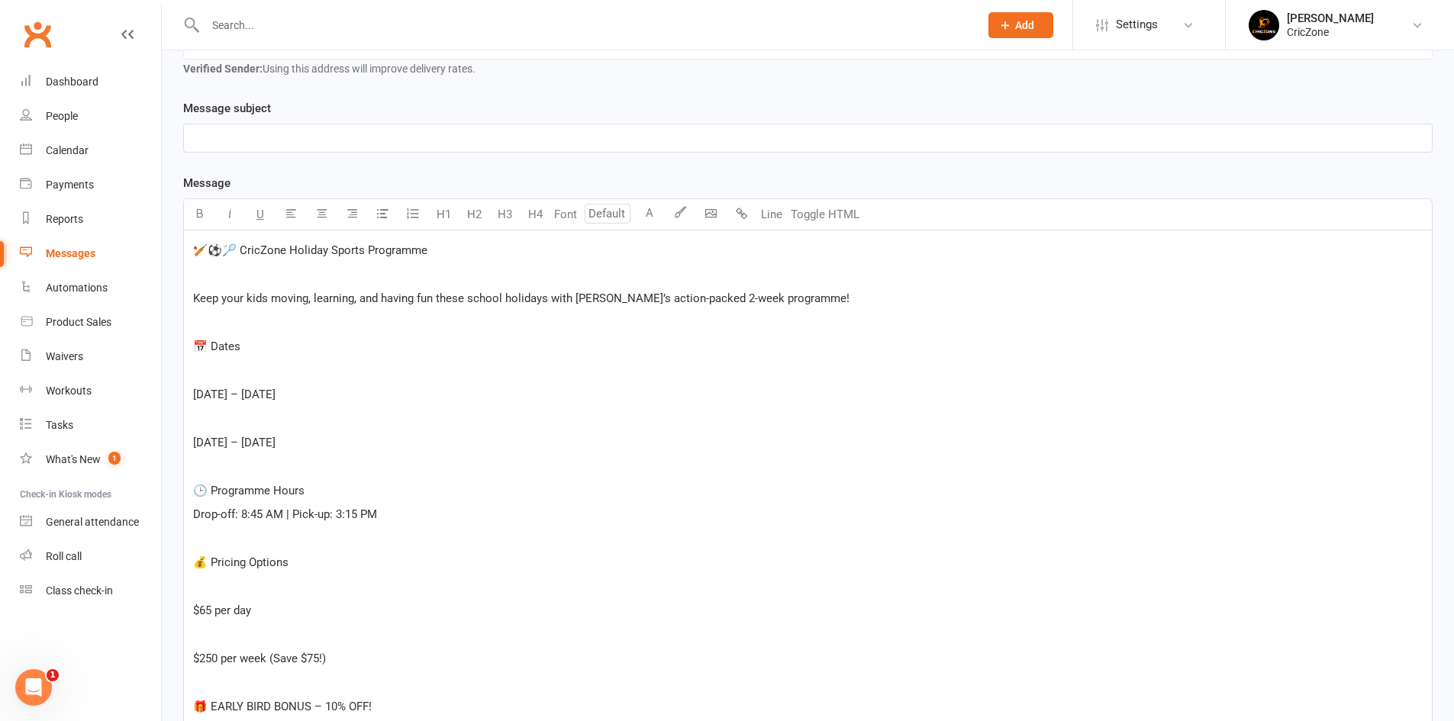
click at [301, 149] on div "﻿" at bounding box center [808, 137] width 1248 height 27
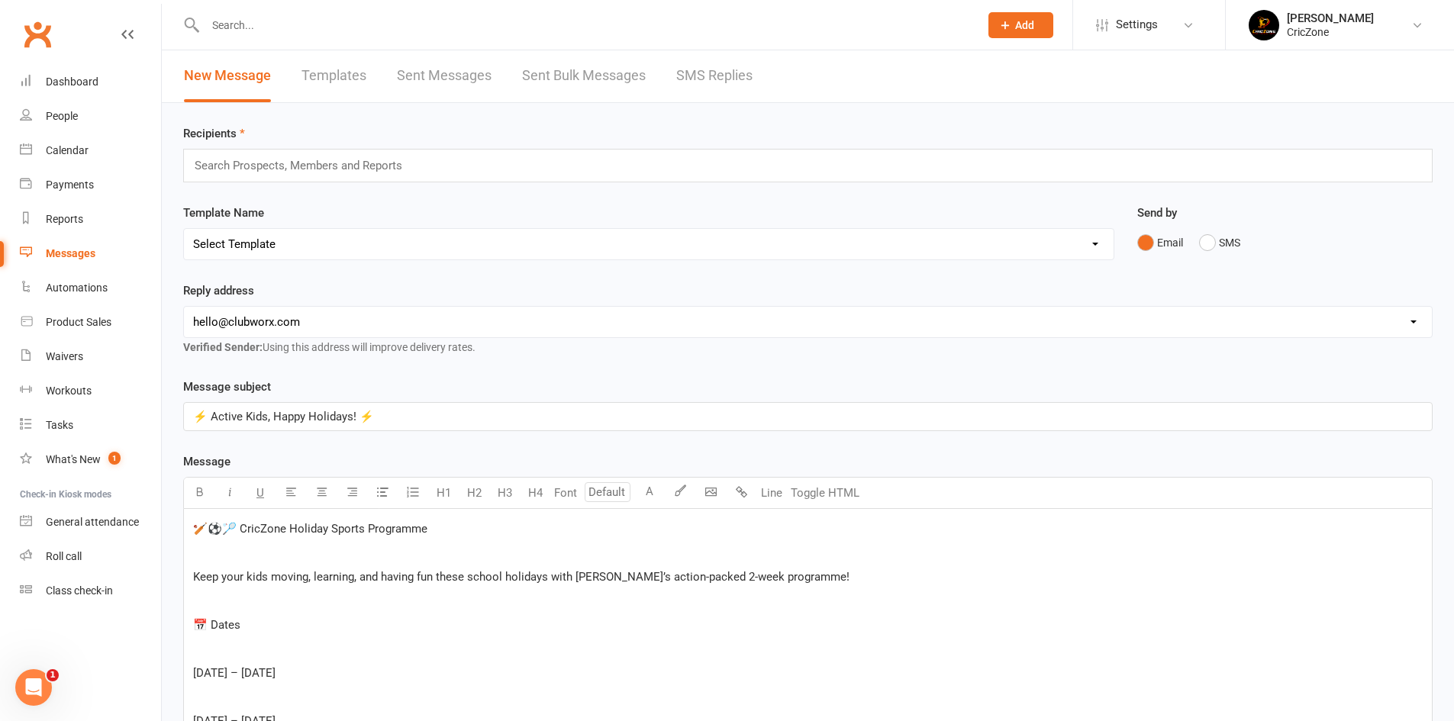
scroll to position [0, 0]
click at [301, 159] on input "text" at bounding box center [305, 166] width 224 height 20
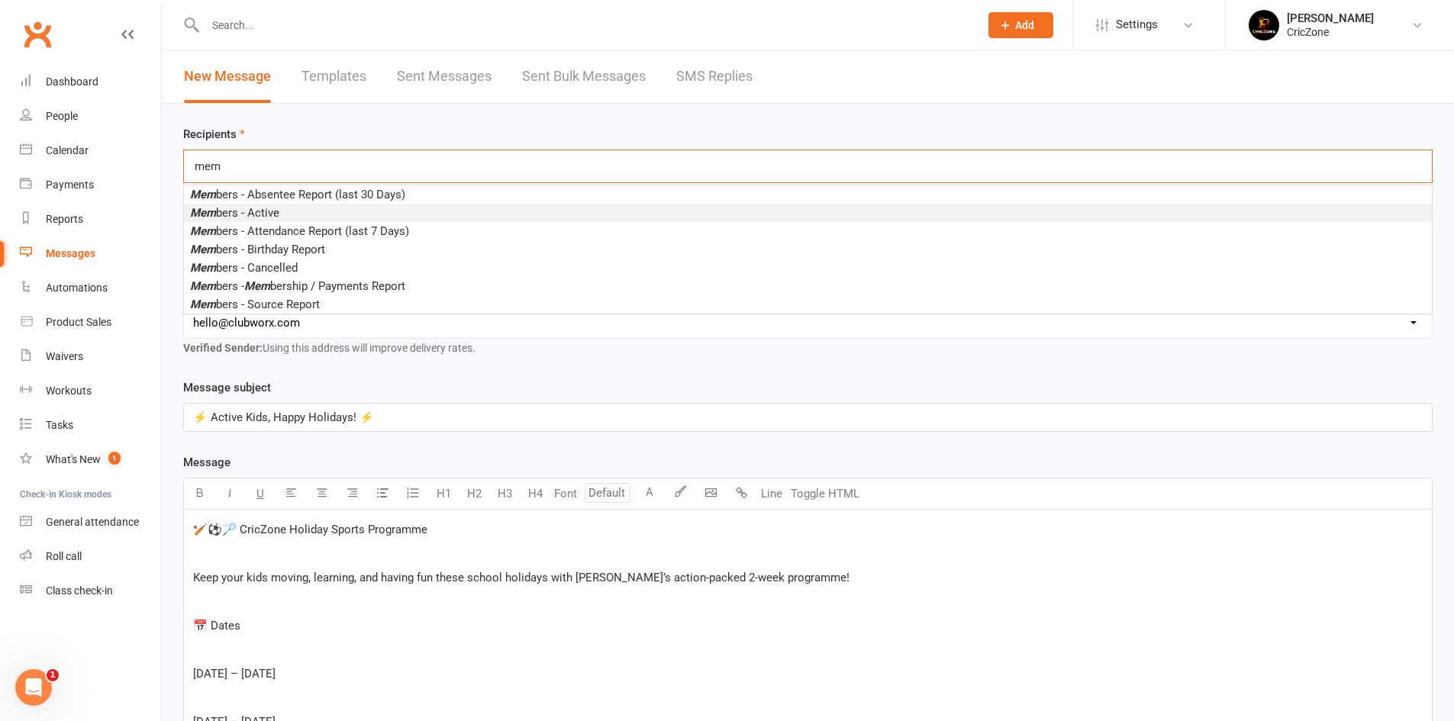
type input "mem"
click at [295, 211] on li "Mem bers - Active" at bounding box center [808, 213] width 1248 height 18
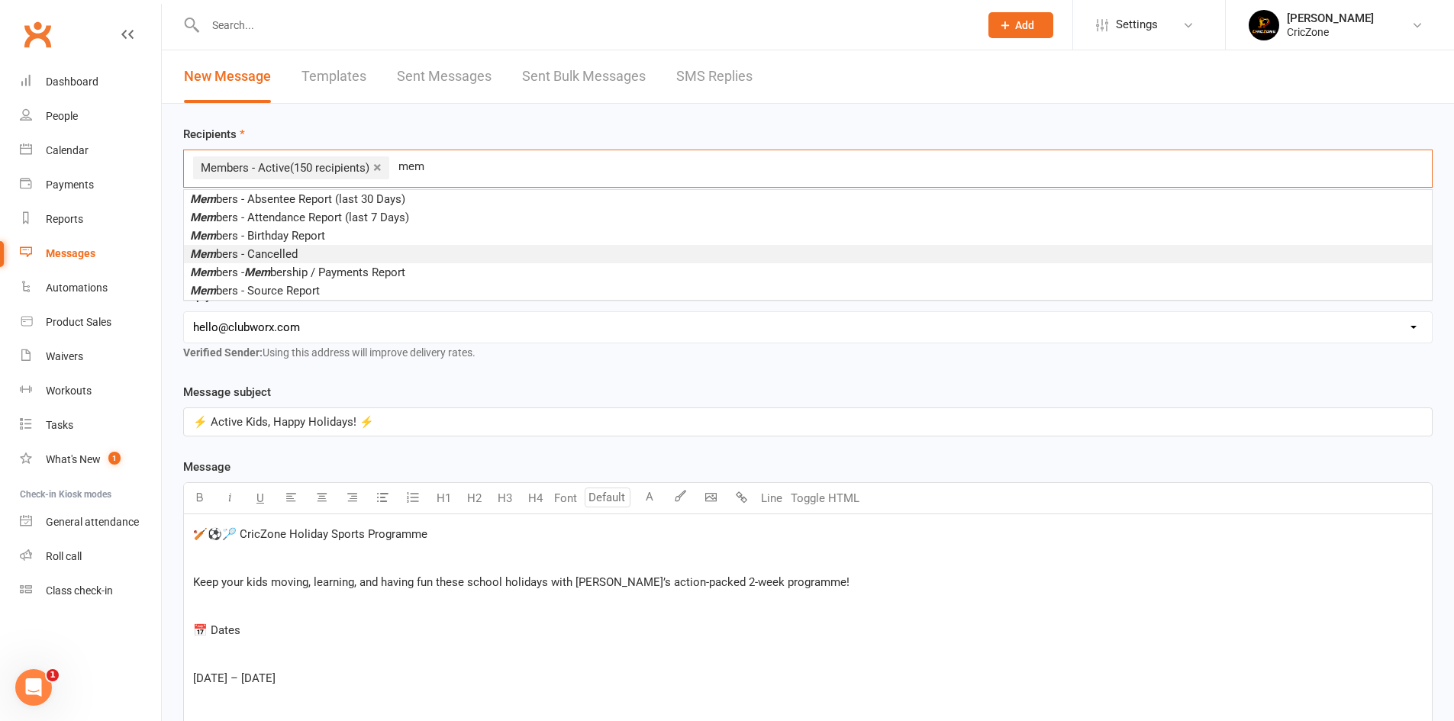
type input "mem"
click at [308, 256] on li "Mem bers - Cancelled" at bounding box center [808, 254] width 1248 height 18
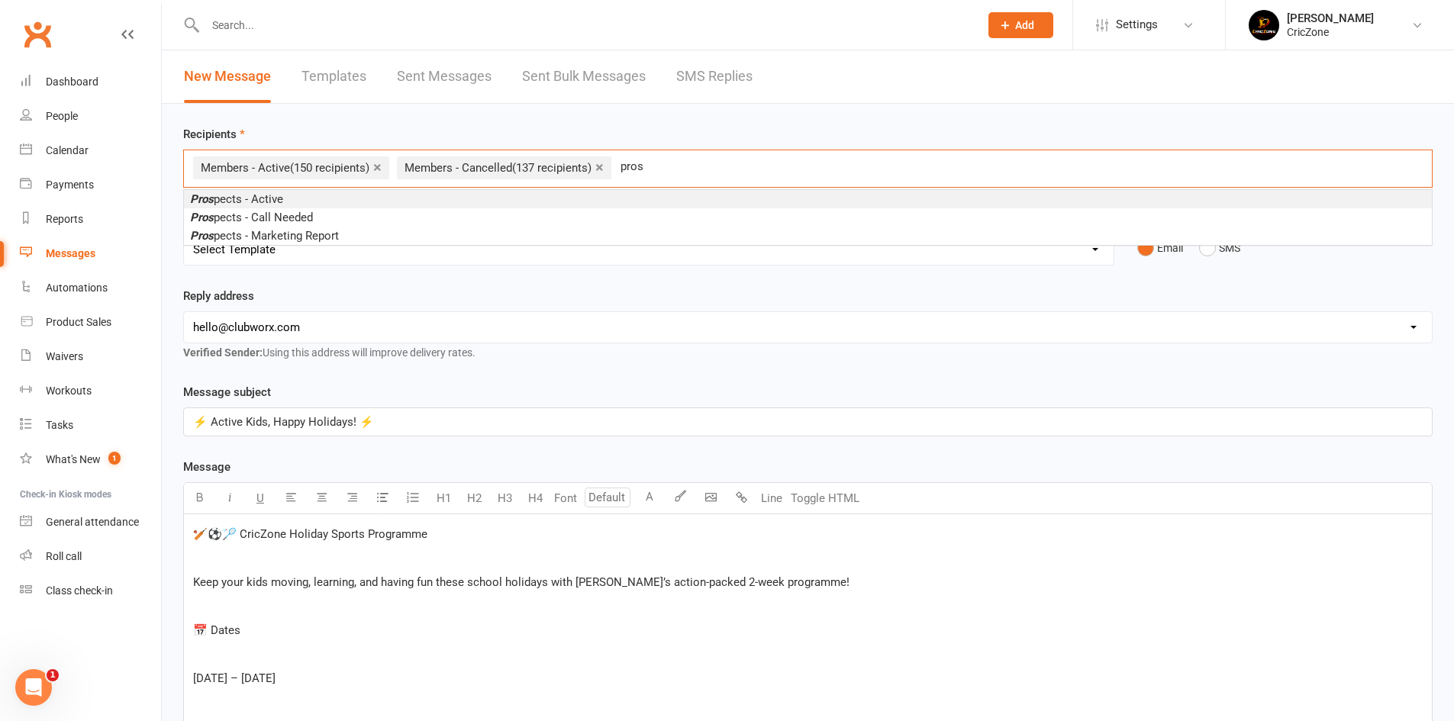
type input "pros"
click at [338, 199] on li "Pros pects - Active" at bounding box center [808, 199] width 1248 height 18
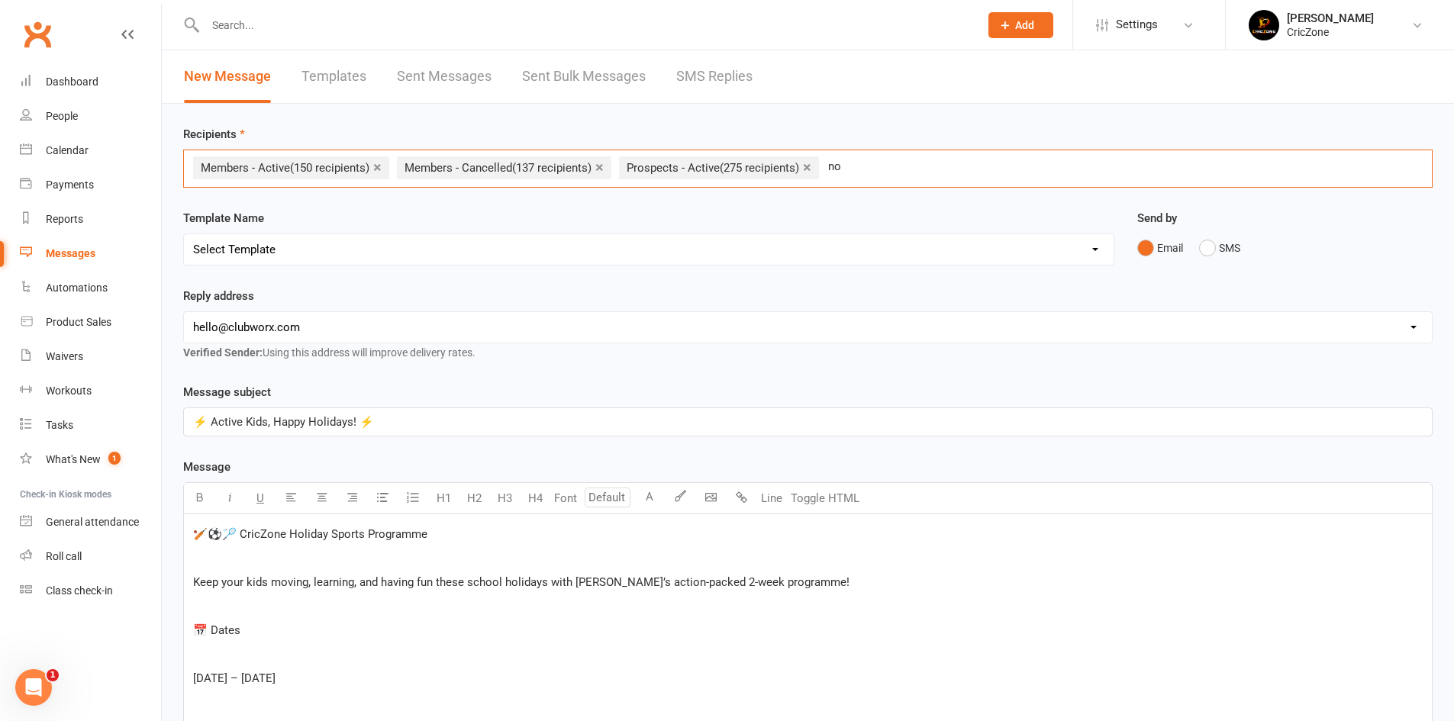
type input "n"
click at [944, 128] on div "Recipients × Members - Active (150 recipients) × Members - Cancelled (137 recip…" at bounding box center [807, 156] width 1249 height 63
click at [437, 245] on select "Select Template" at bounding box center [649, 249] width 930 height 31
click at [443, 242] on select "Select Template" at bounding box center [649, 249] width 930 height 31
click at [356, 328] on select "[EMAIL_ADDRESS][DOMAIN_NAME] [EMAIL_ADDRESS][DOMAIN_NAME]" at bounding box center [808, 327] width 1248 height 31
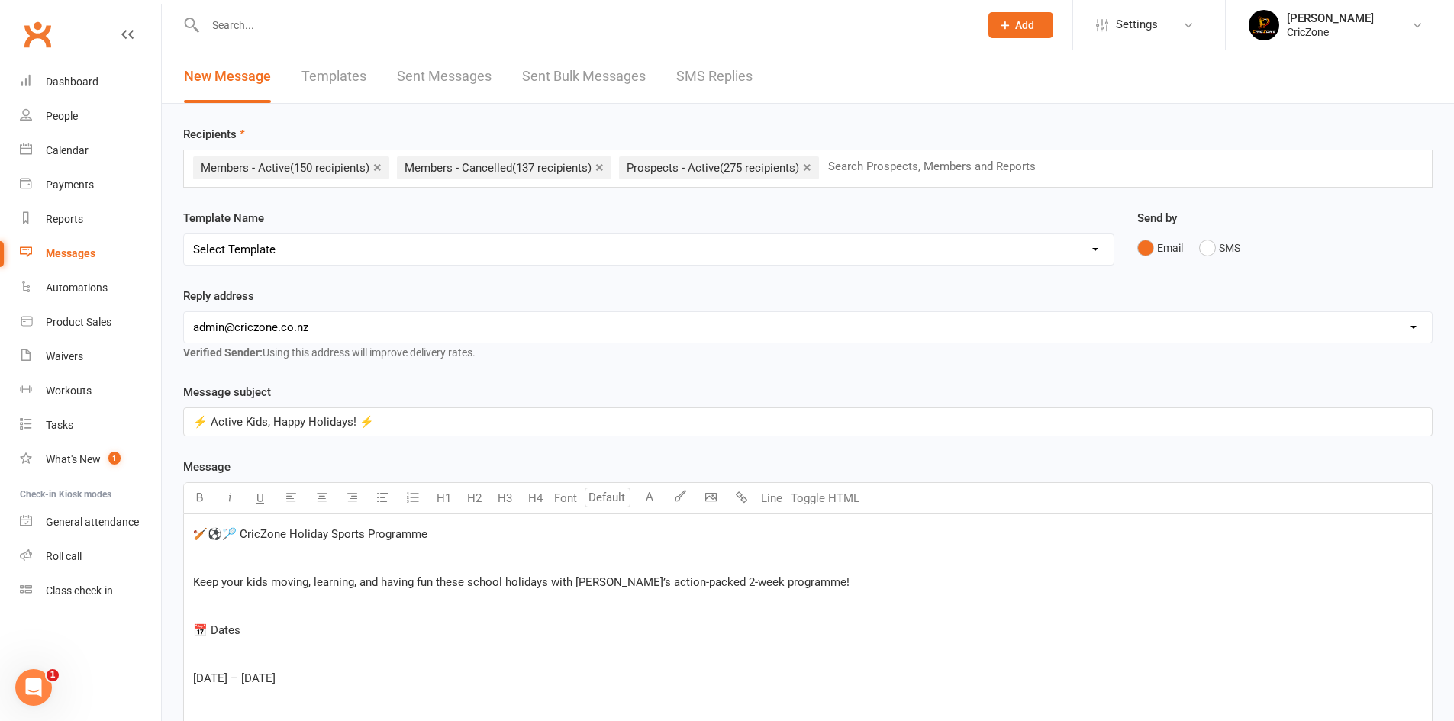
click at [184, 312] on select "[EMAIL_ADDRESS][DOMAIN_NAME] [EMAIL_ADDRESS][DOMAIN_NAME]" at bounding box center [808, 327] width 1248 height 31
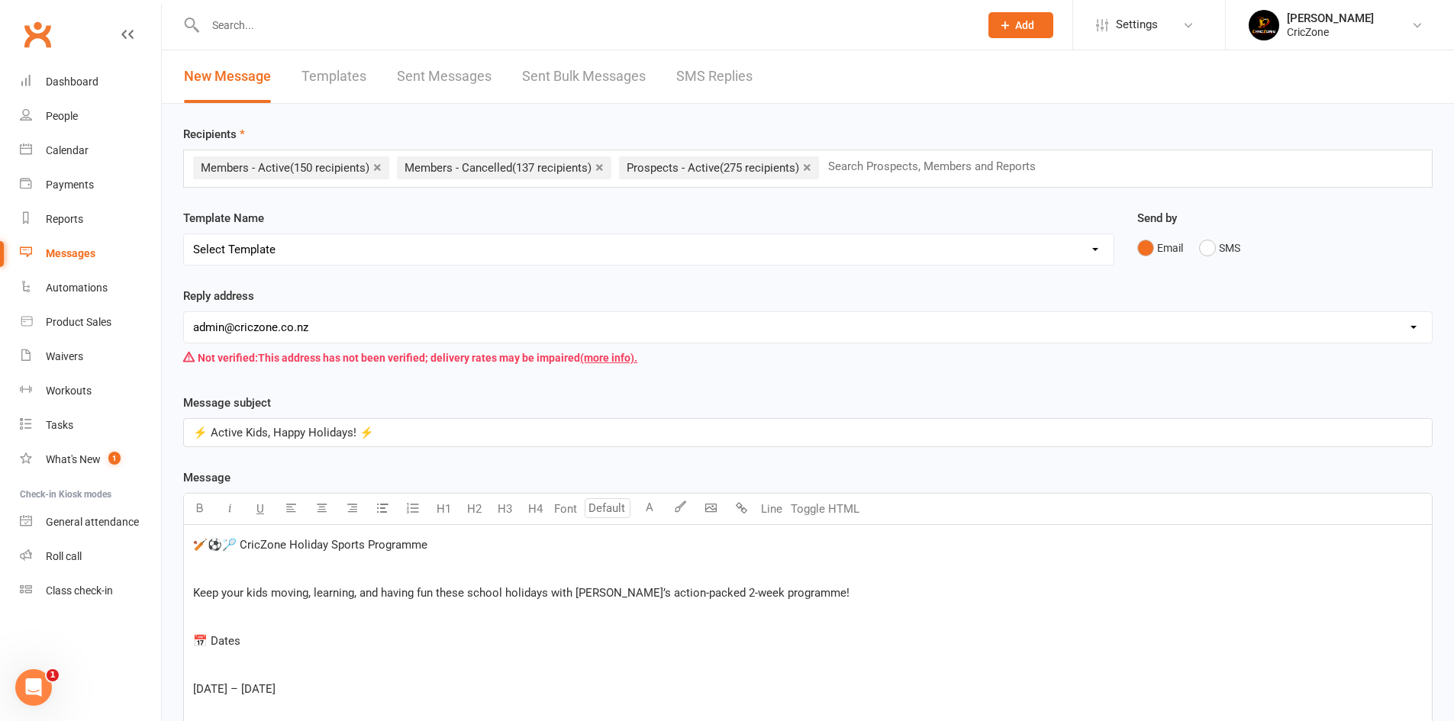
click at [469, 324] on select "[EMAIL_ADDRESS][DOMAIN_NAME] [EMAIL_ADDRESS][DOMAIN_NAME]" at bounding box center [808, 327] width 1248 height 31
select select "0"
click at [184, 312] on select "[EMAIL_ADDRESS][DOMAIN_NAME] [EMAIL_ADDRESS][DOMAIN_NAME]" at bounding box center [808, 327] width 1248 height 31
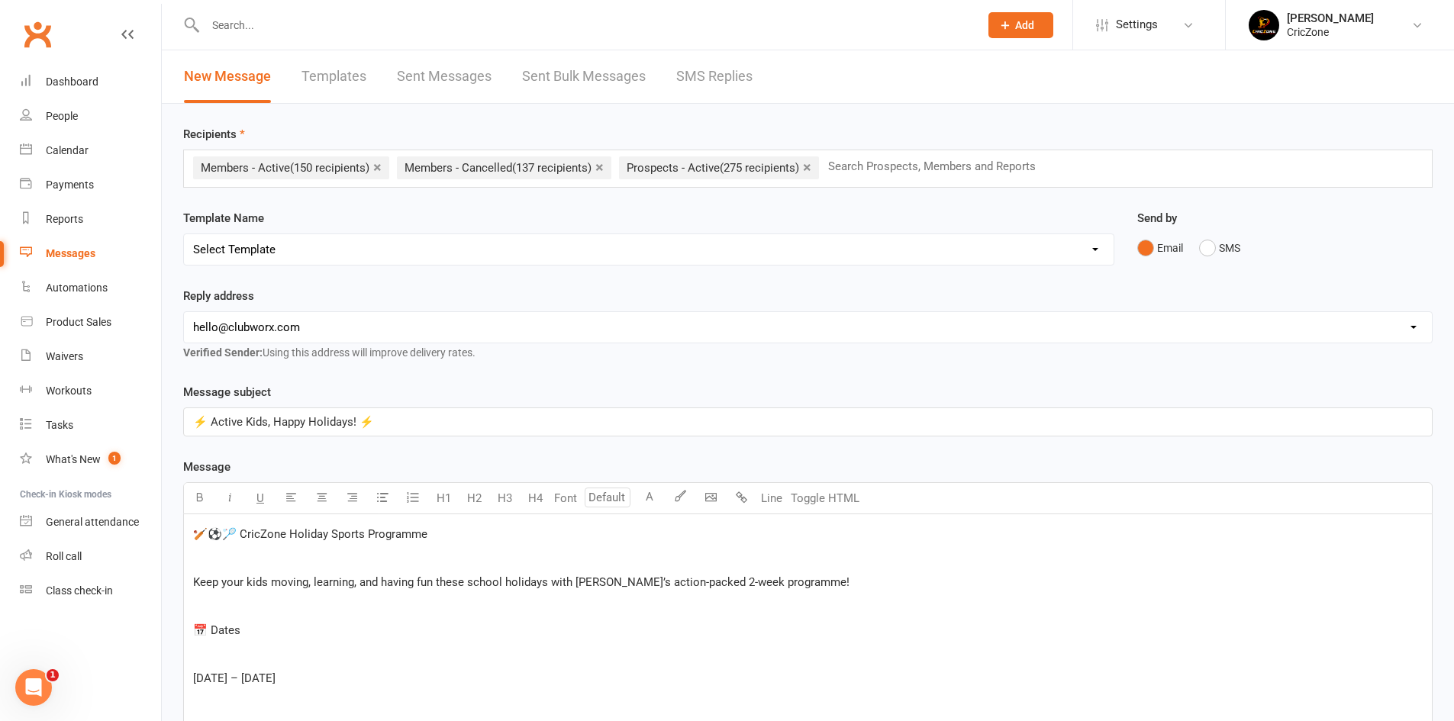
click at [487, 282] on div "Template Name Select Template" at bounding box center [649, 248] width 954 height 78
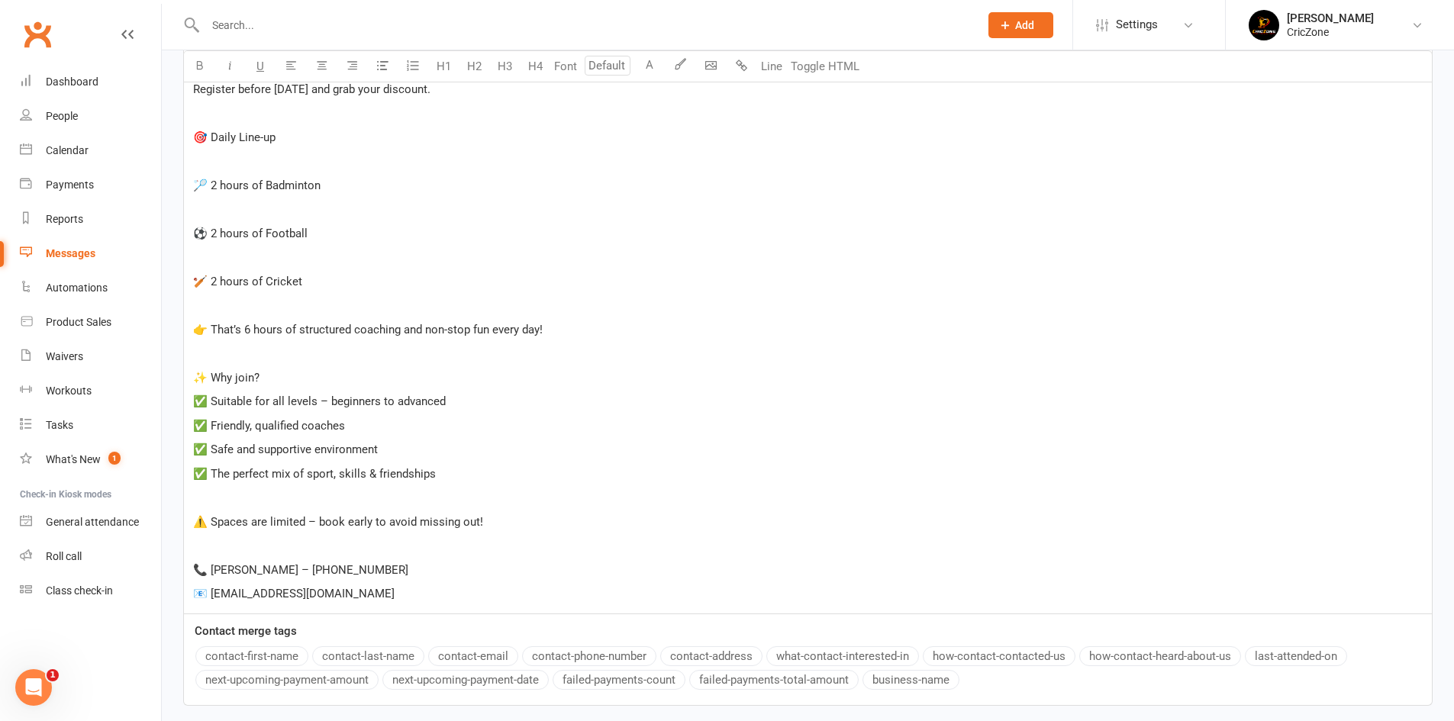
scroll to position [1047, 0]
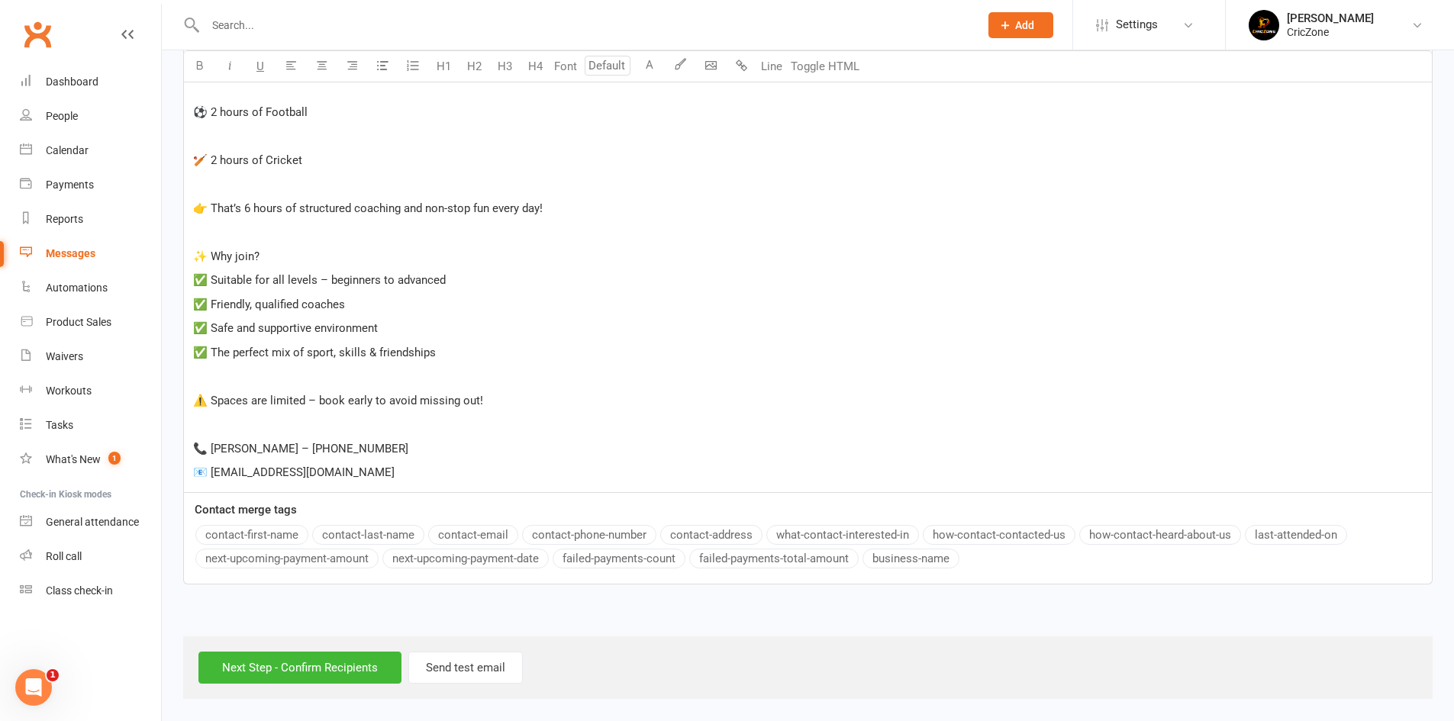
click at [479, 440] on p "📞 [PERSON_NAME] – [PHONE_NUMBER]" at bounding box center [808, 449] width 1230 height 18
click at [485, 456] on p "📞 [PERSON_NAME] – [PHONE_NUMBER]" at bounding box center [808, 449] width 1230 height 18
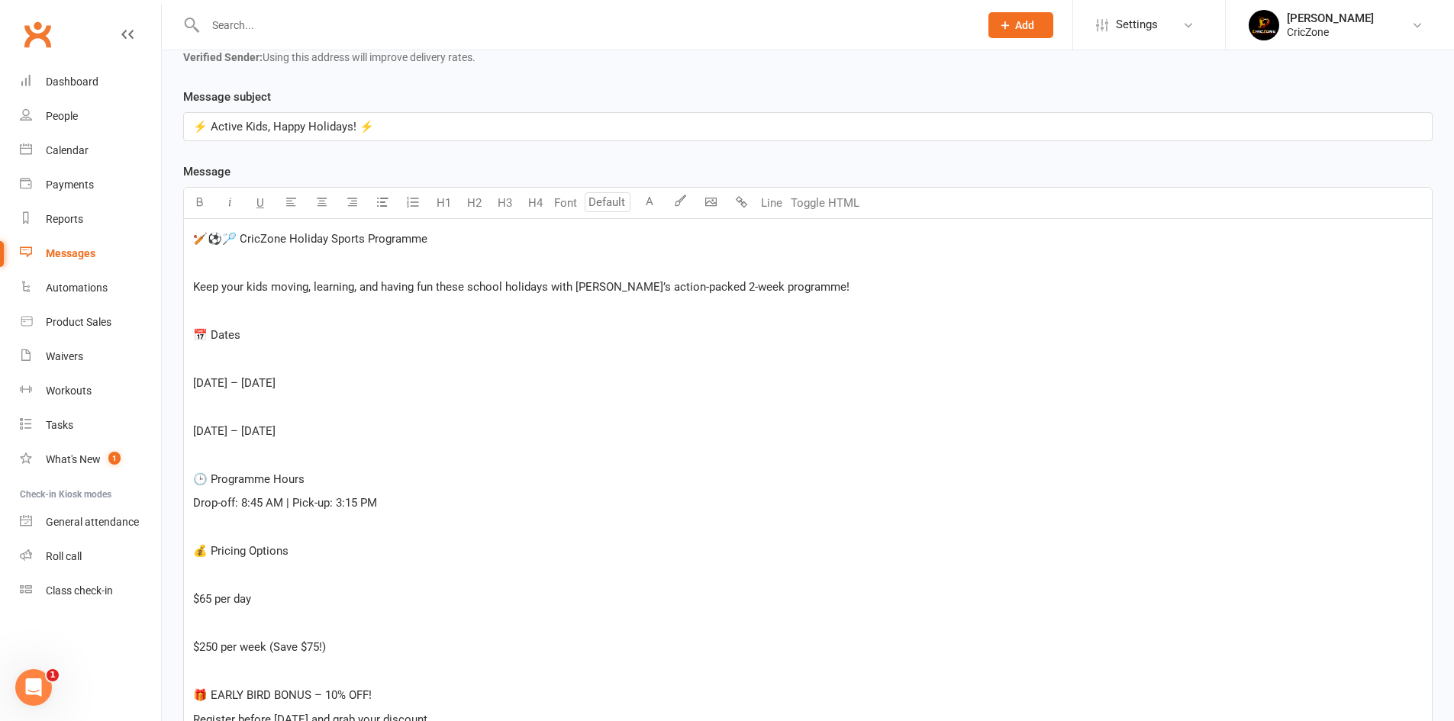
scroll to position [284, 0]
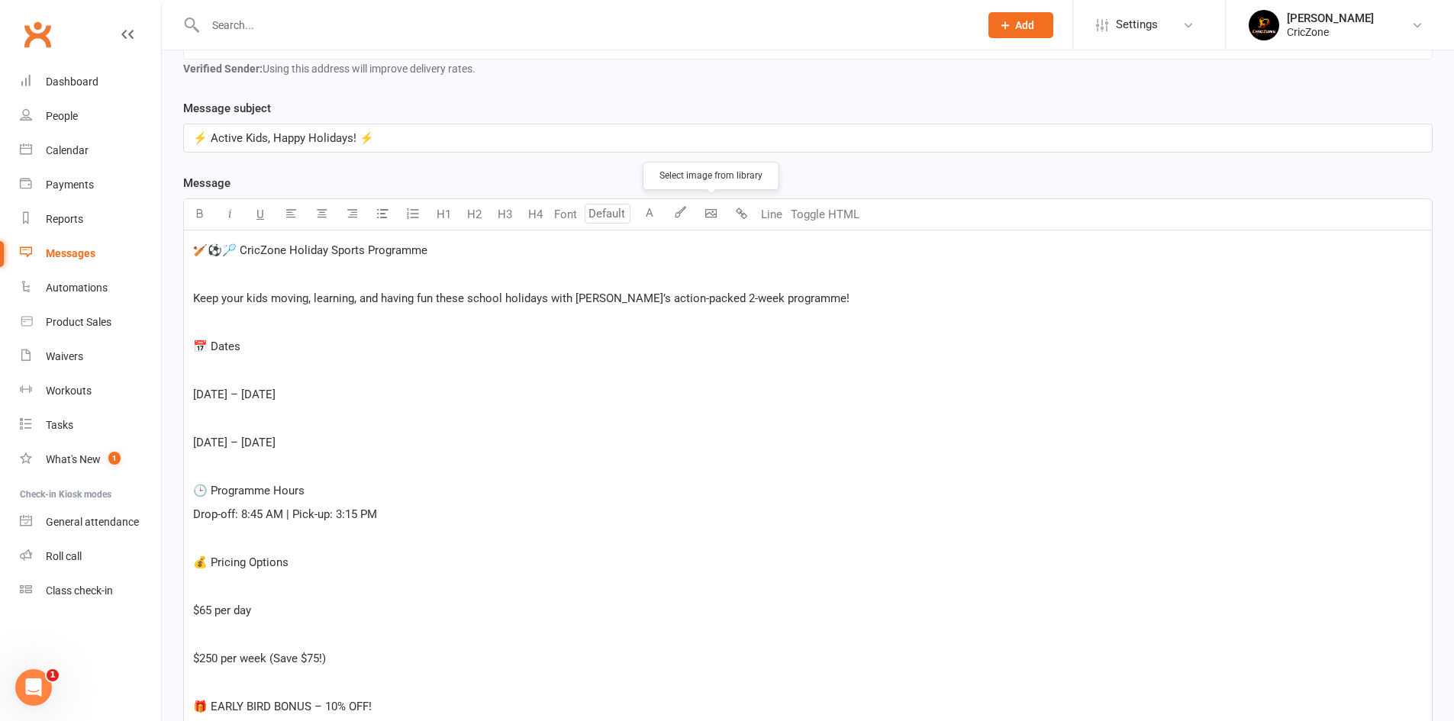
click at [706, 214] on body "Prospect Member Non-attending contact Class / event Appointment Task Membership…" at bounding box center [727, 615] width 1454 height 1790
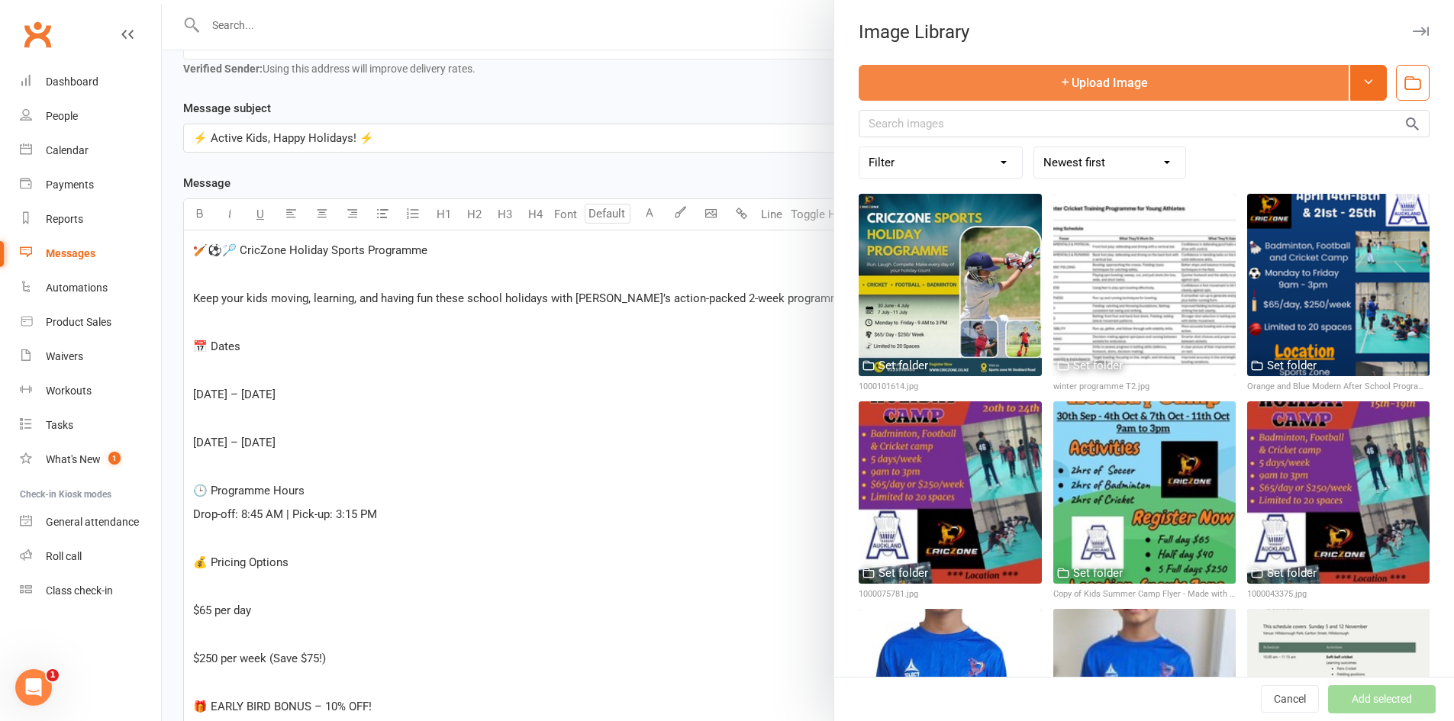
click at [1228, 93] on button "Upload Image" at bounding box center [1104, 83] width 490 height 36
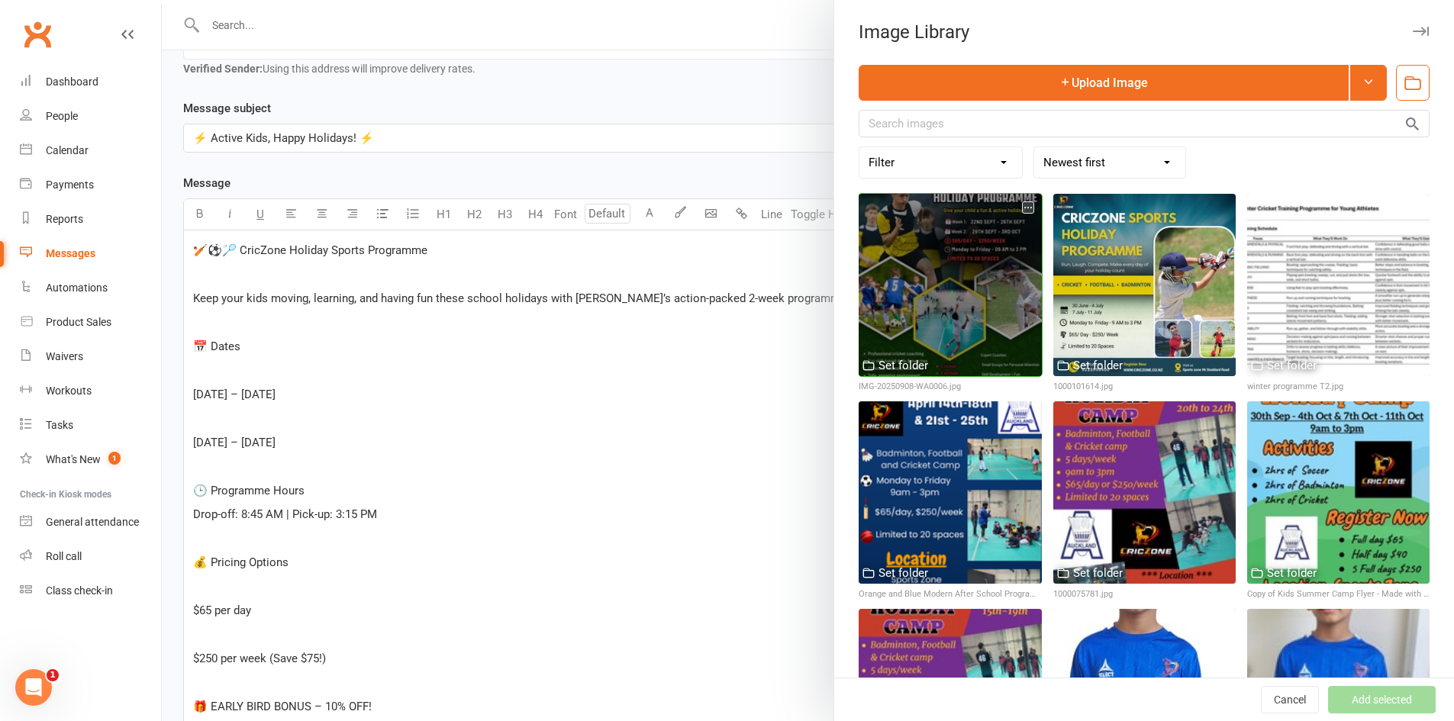
click at [933, 282] on div at bounding box center [950, 285] width 182 height 182
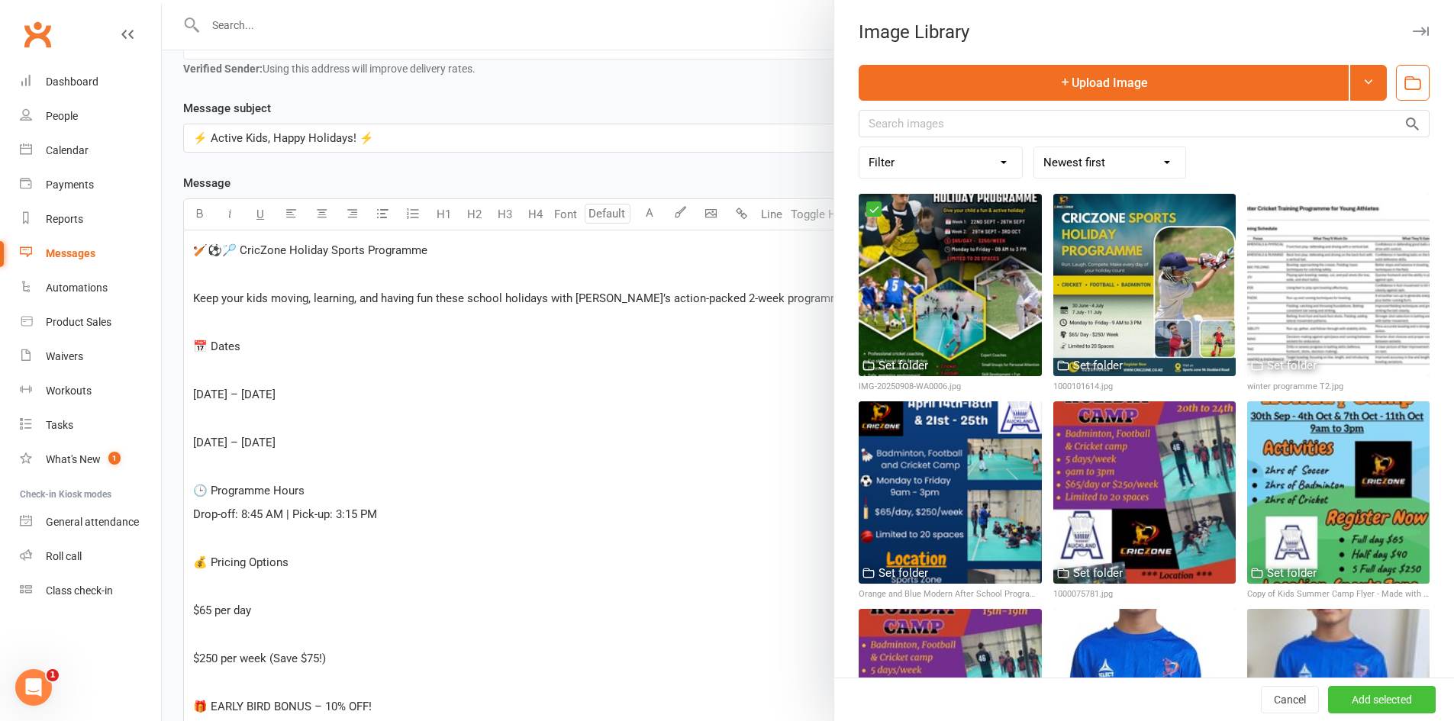
click at [1355, 698] on button "Add selected" at bounding box center [1382, 699] width 108 height 27
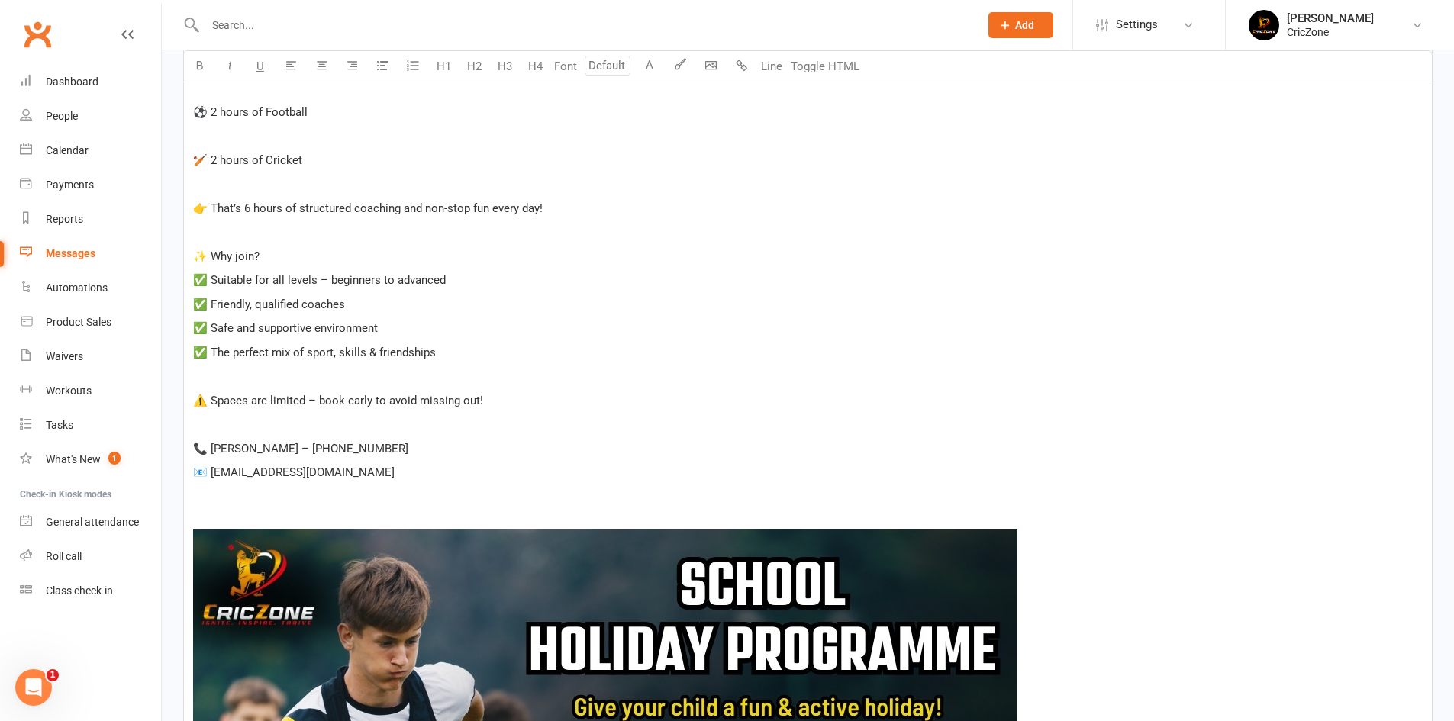
scroll to position [1505, 0]
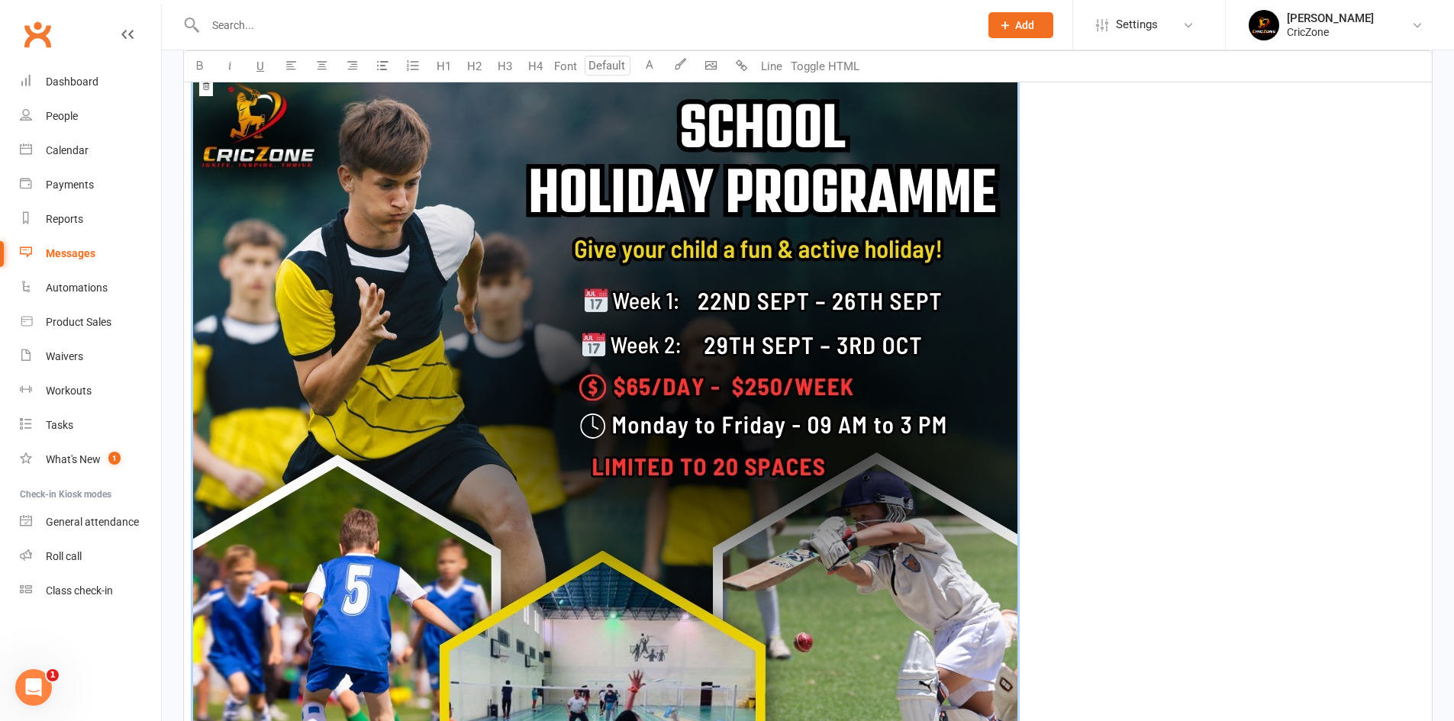
click at [805, 376] on img at bounding box center [605, 587] width 824 height 1030
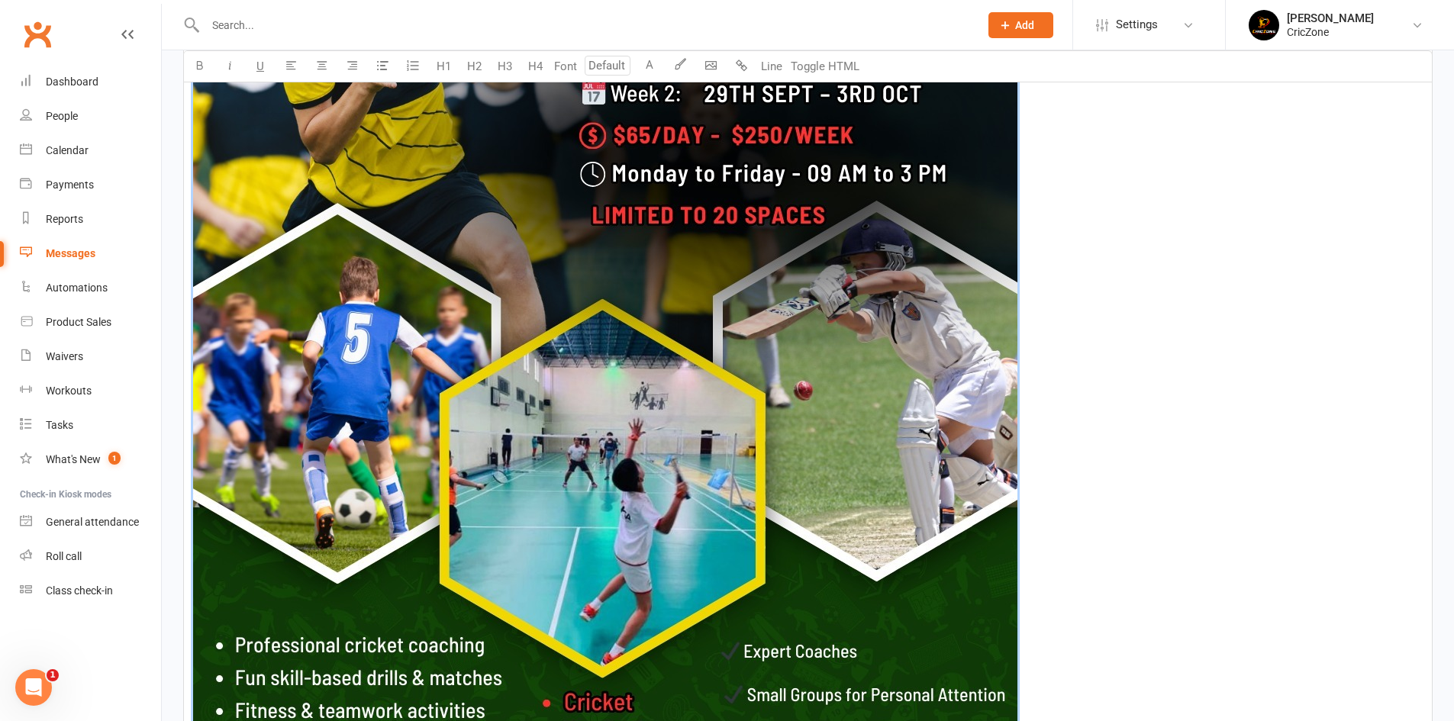
scroll to position [2039, 0]
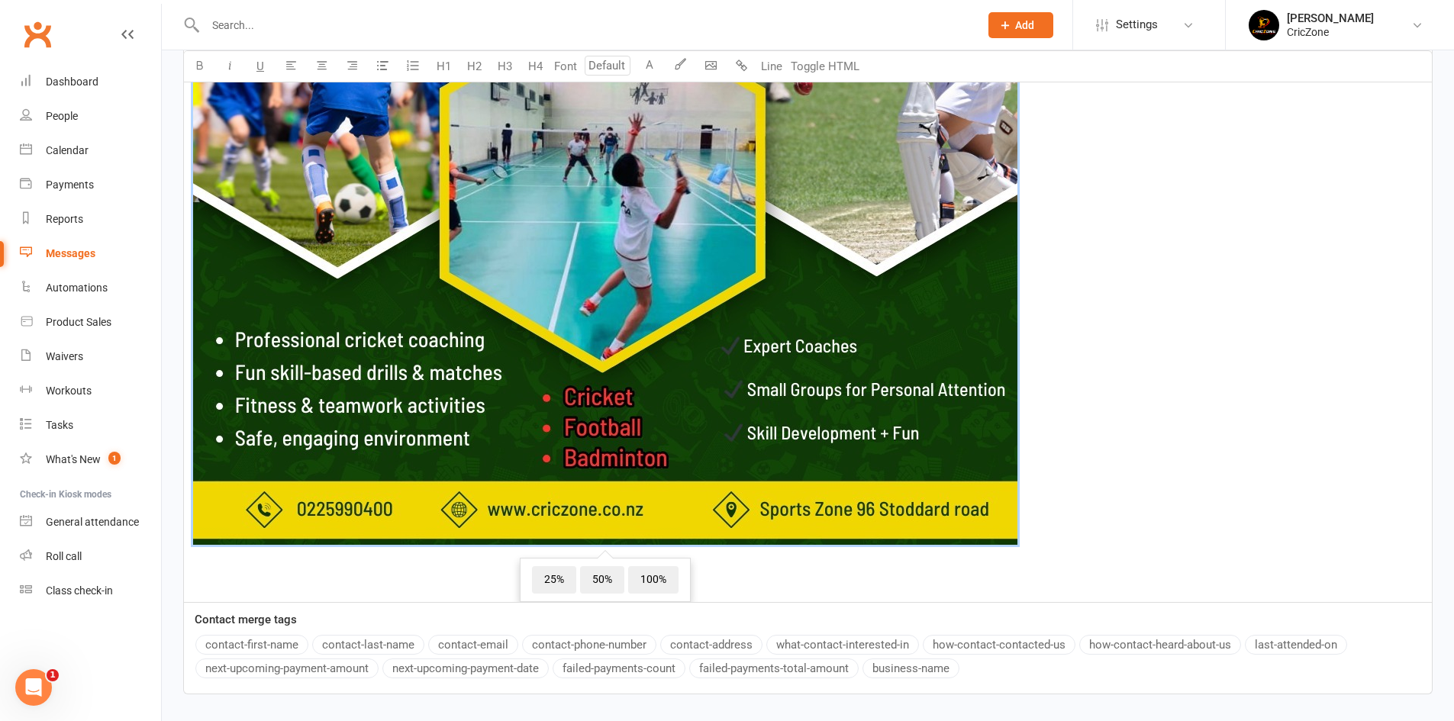
click at [750, 295] on img at bounding box center [605, 30] width 824 height 1030
click at [697, 345] on img at bounding box center [605, 30] width 824 height 1030
drag, startPoint x: 896, startPoint y: 435, endPoint x: 832, endPoint y: 428, distance: 64.5
click at [832, 428] on img at bounding box center [605, 30] width 824 height 1030
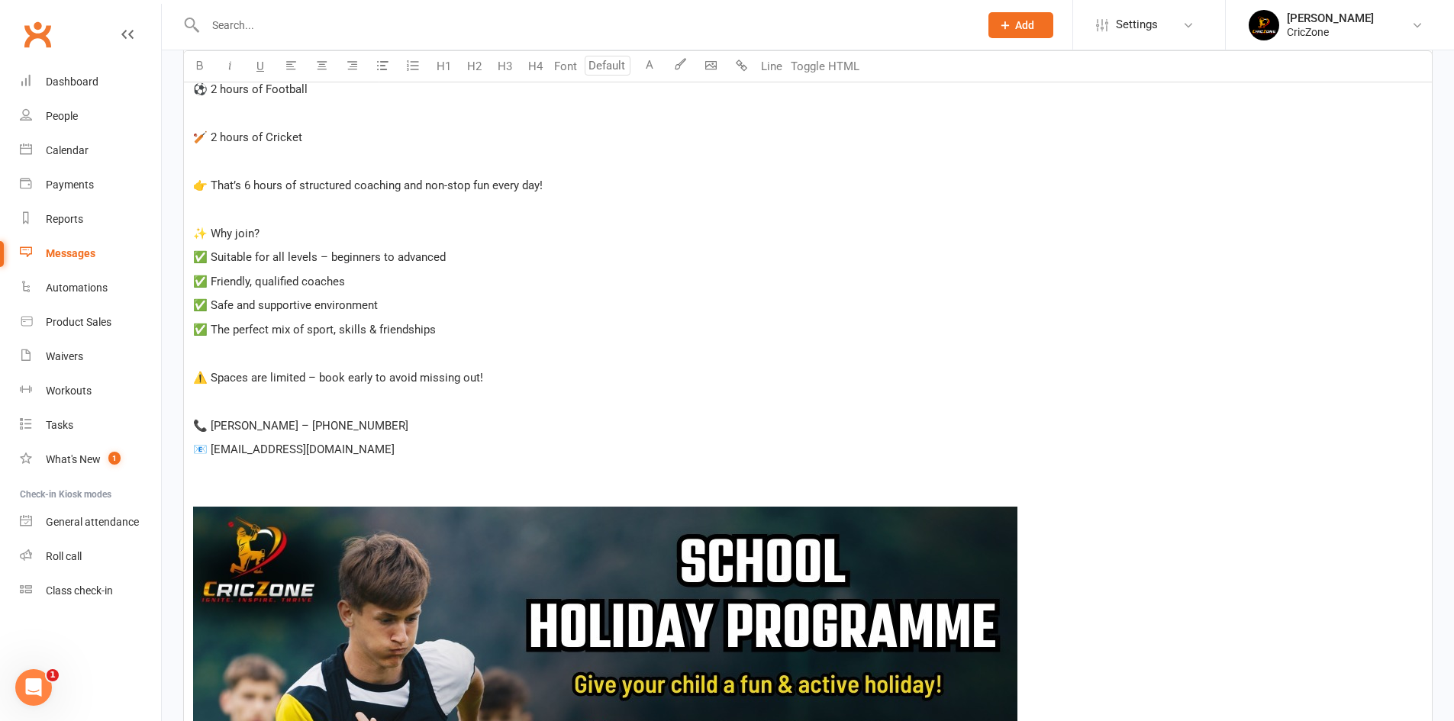
scroll to position [0, 0]
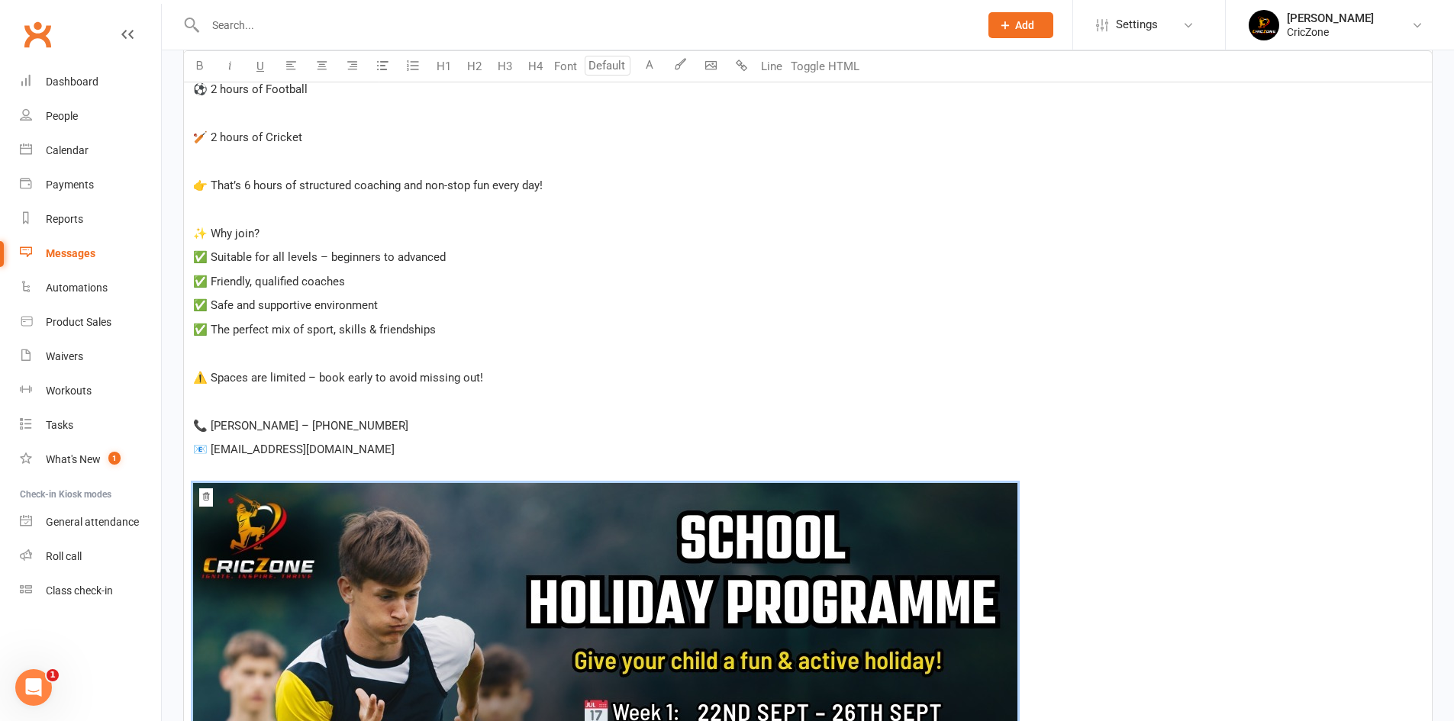
drag, startPoint x: 1015, startPoint y: 478, endPoint x: 969, endPoint y: 511, distance: 57.0
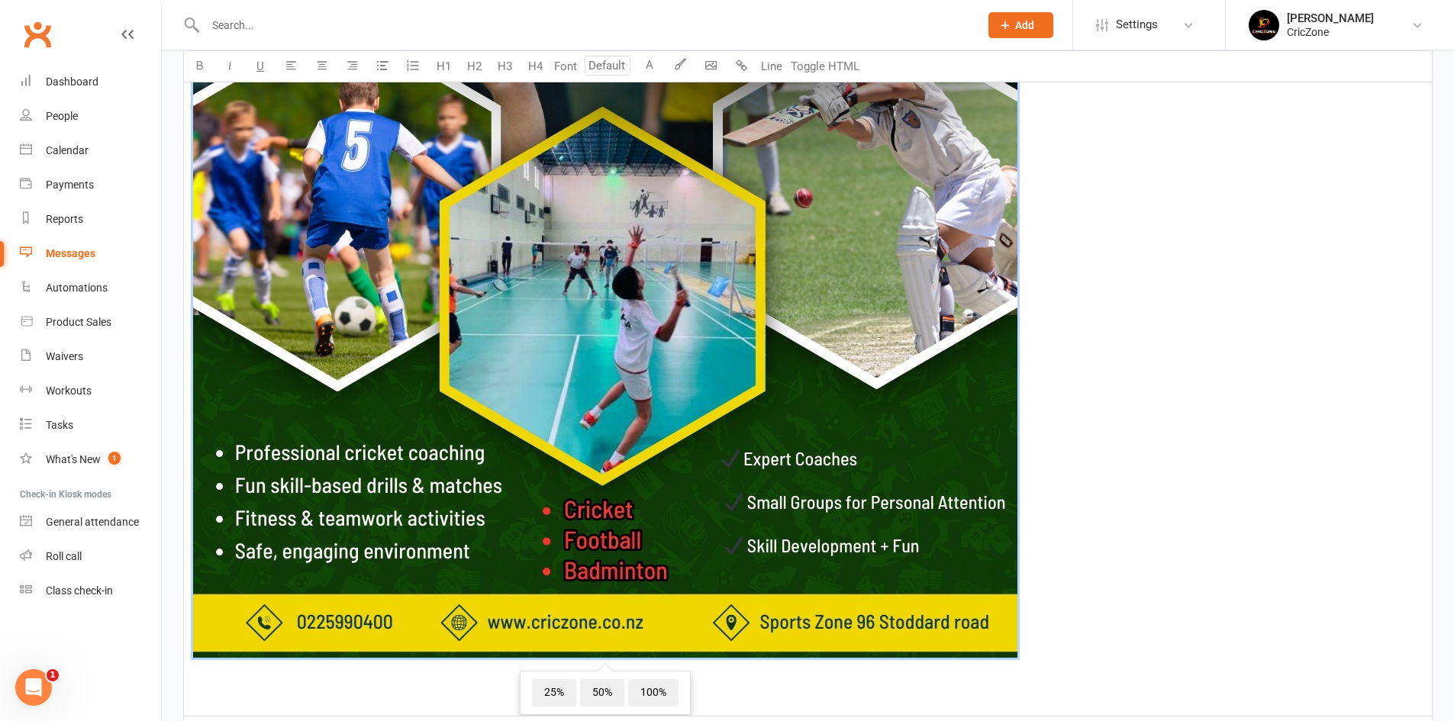
scroll to position [2149, 0]
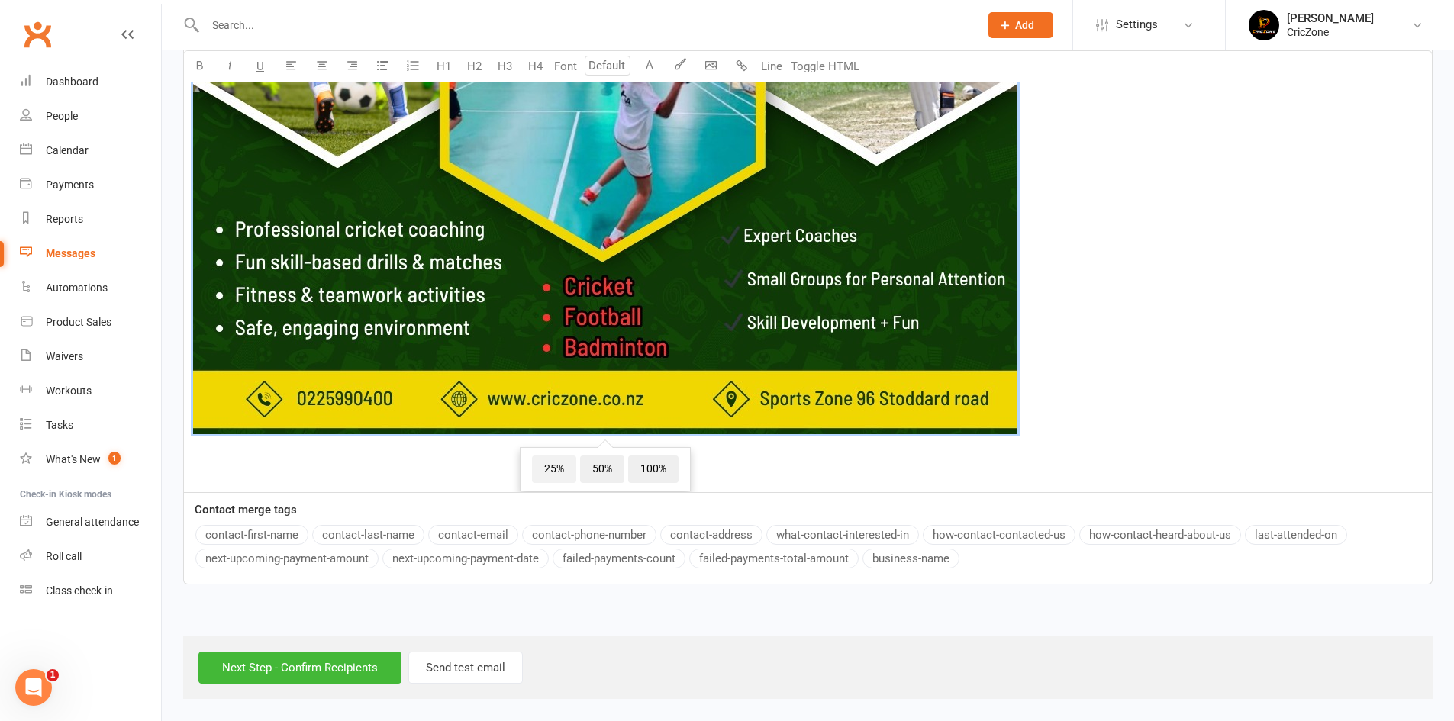
drag, startPoint x: 677, startPoint y: 222, endPoint x: 552, endPoint y: 475, distance: 281.9
click at [552, 475] on span "25%" at bounding box center [554, 469] width 44 height 27
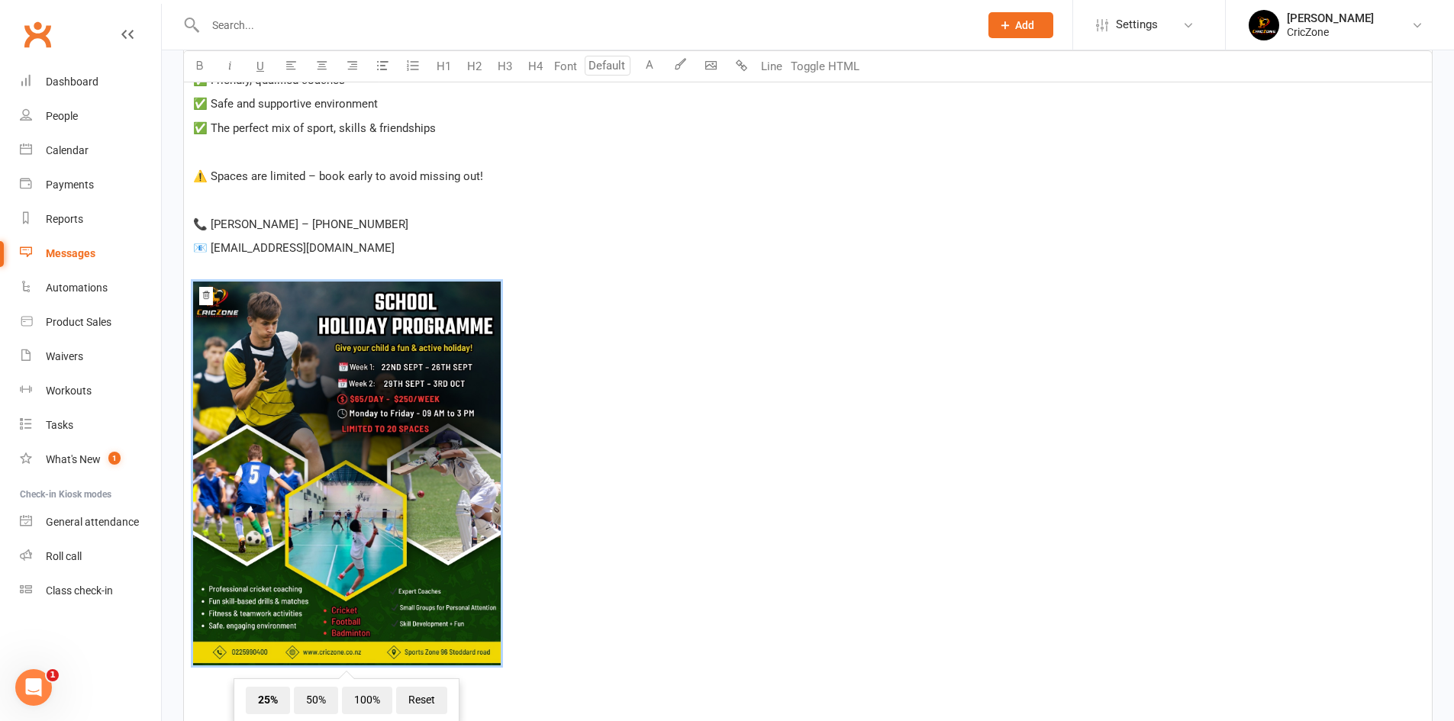
scroll to position [1350, 0]
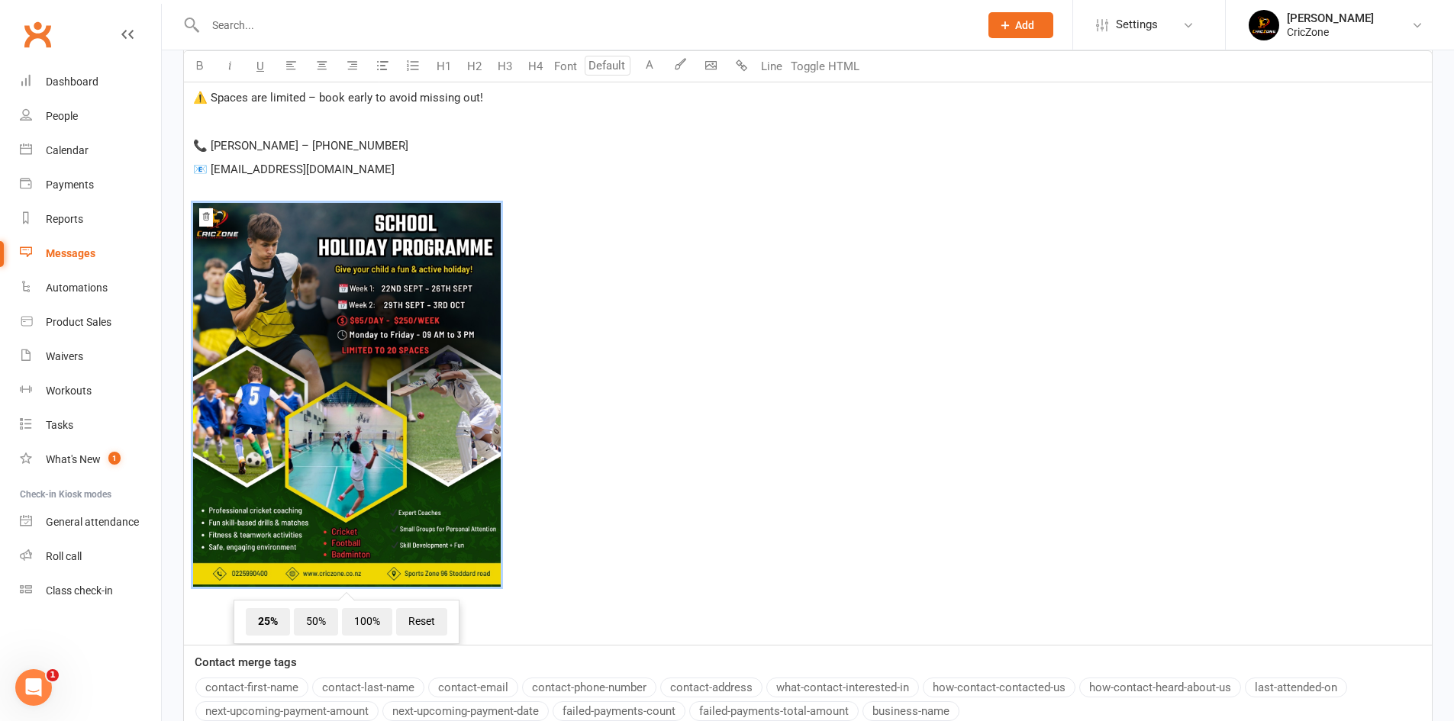
click at [304, 620] on span "50%" at bounding box center [316, 621] width 44 height 27
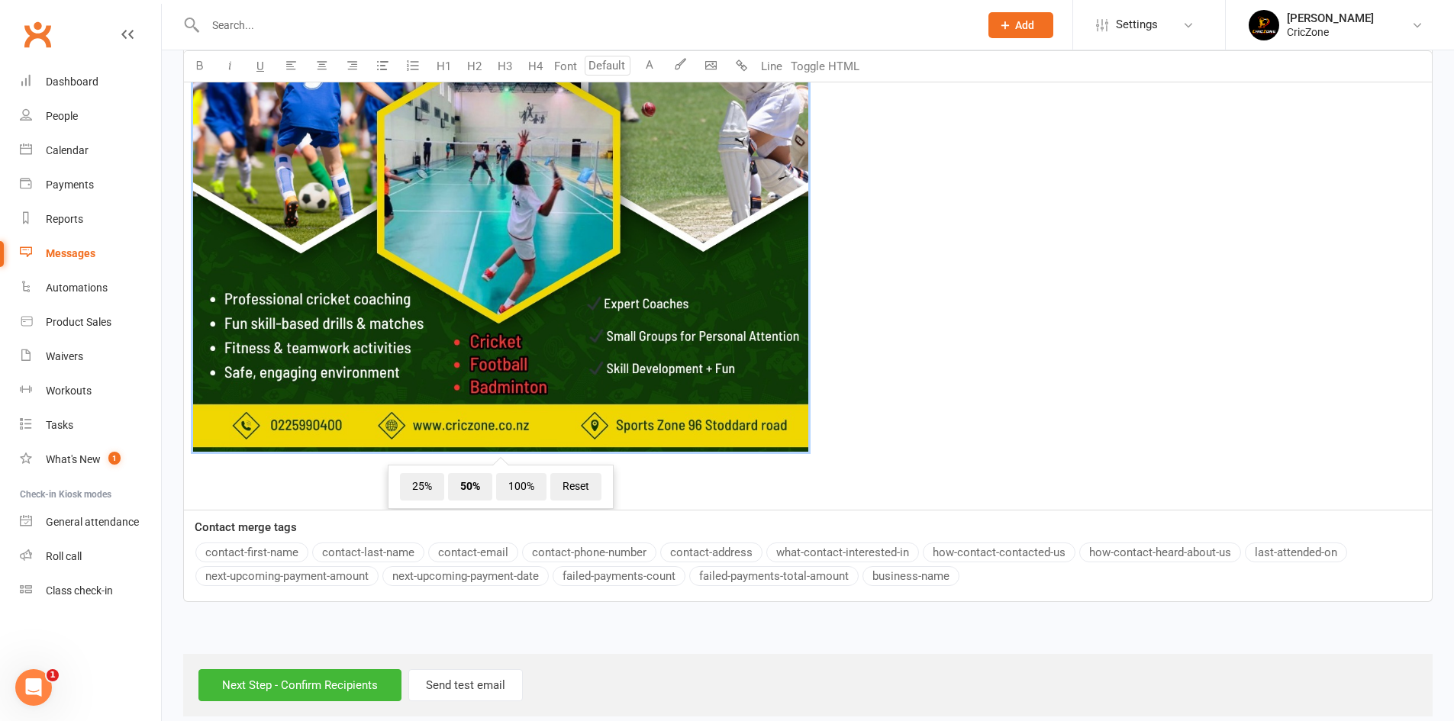
scroll to position [1884, 0]
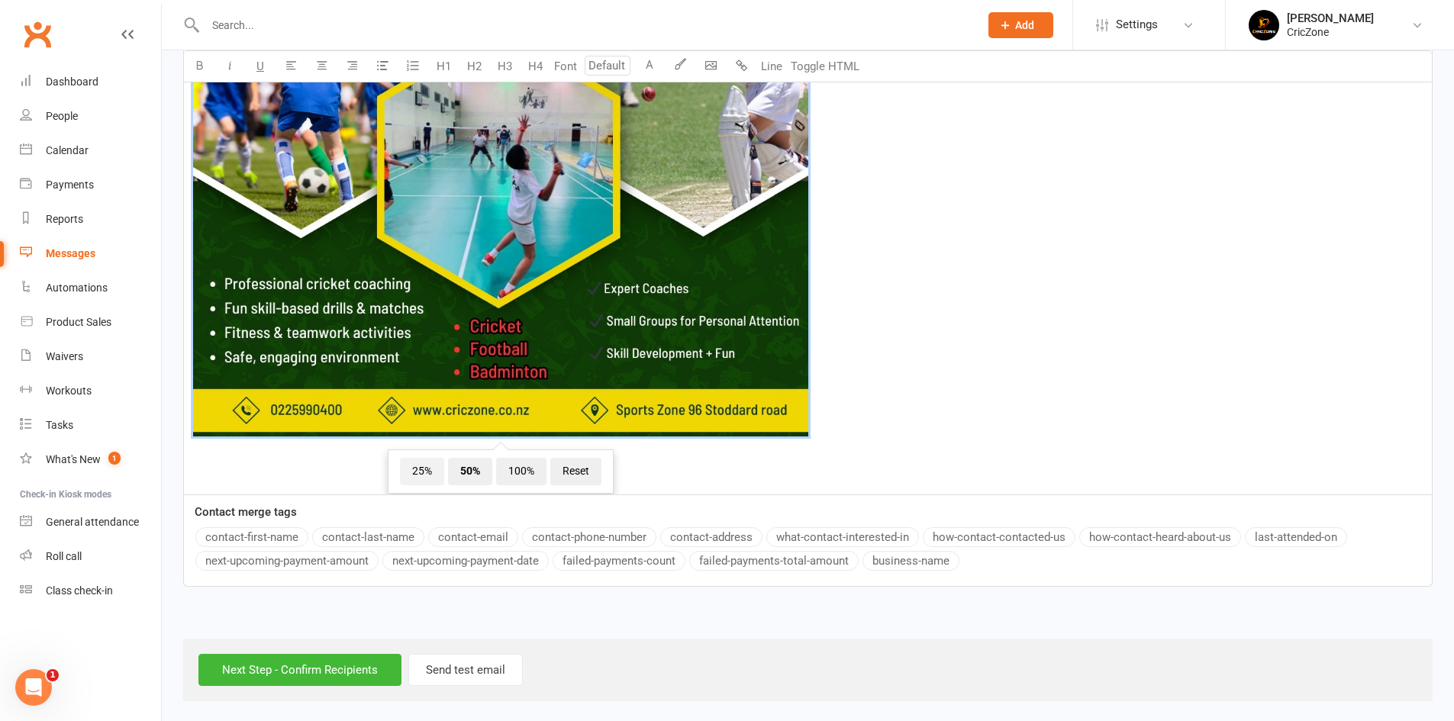
click at [424, 472] on span "25%" at bounding box center [422, 471] width 44 height 27
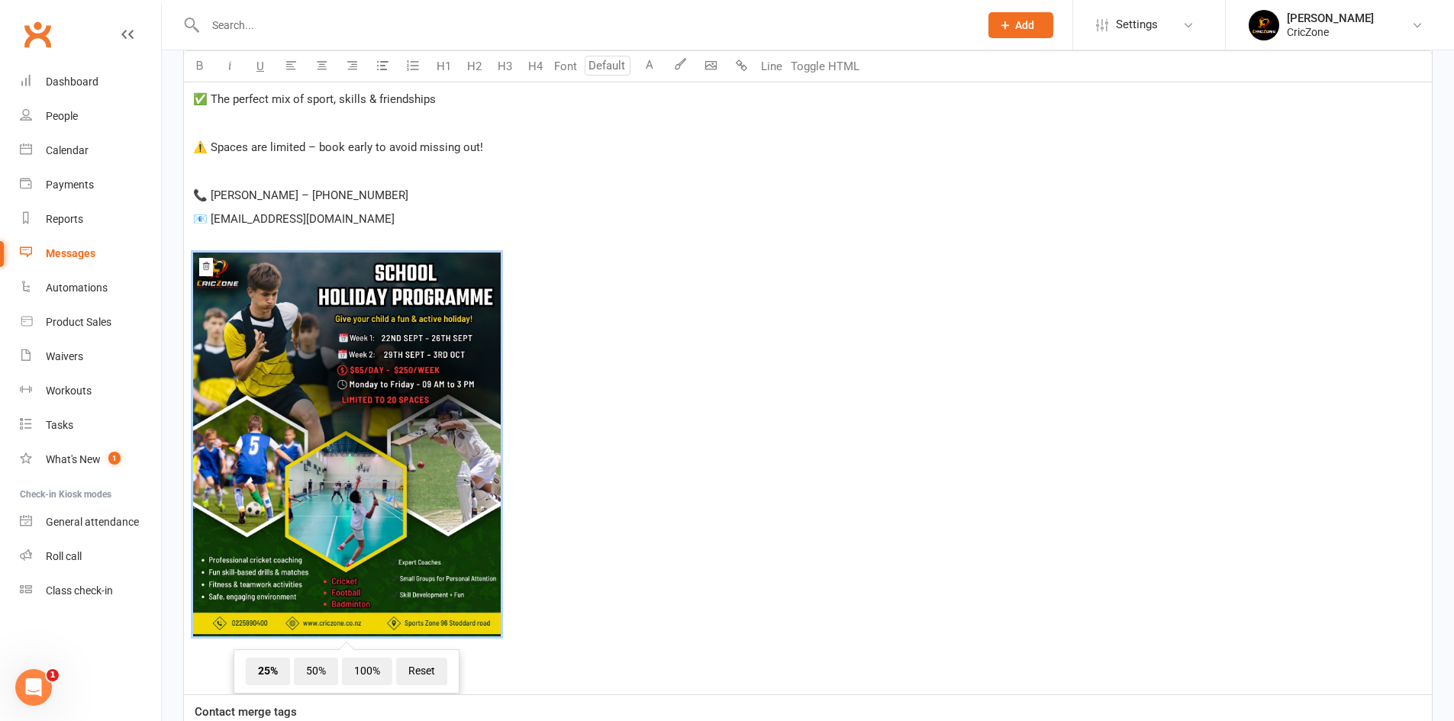
scroll to position [1503, 0]
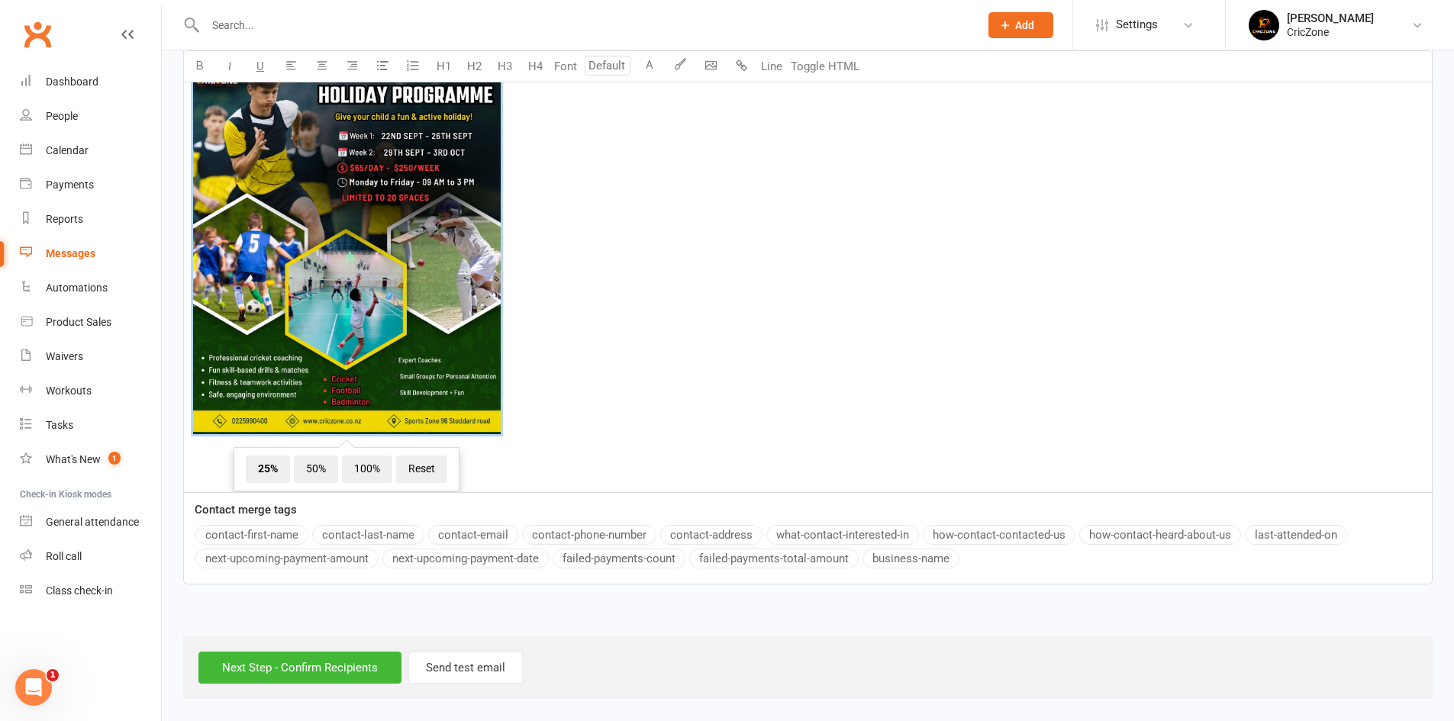
click at [875, 379] on span "﻿ 25% 50% 100% Reset" at bounding box center [808, 244] width 1230 height 389
click at [420, 472] on span "Reset" at bounding box center [421, 469] width 51 height 27
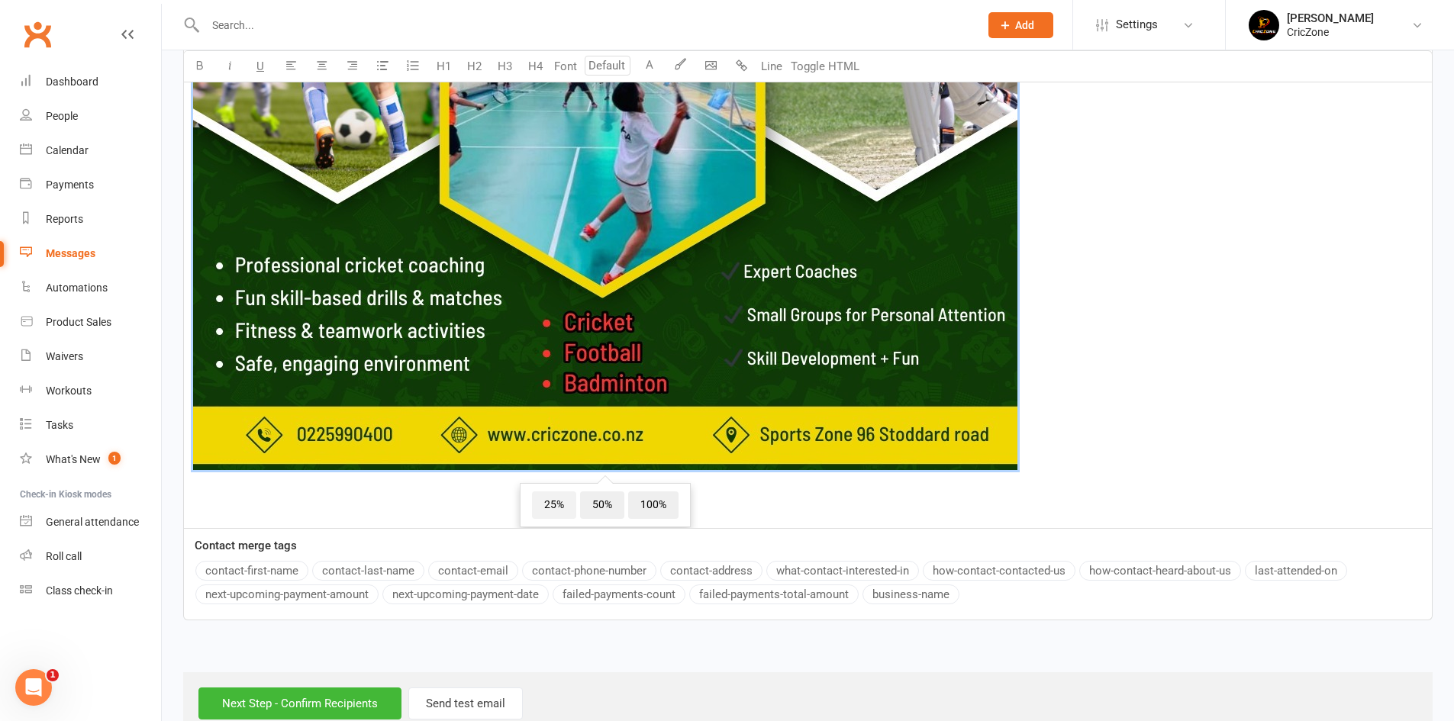
click at [567, 512] on span "25%" at bounding box center [554, 505] width 44 height 27
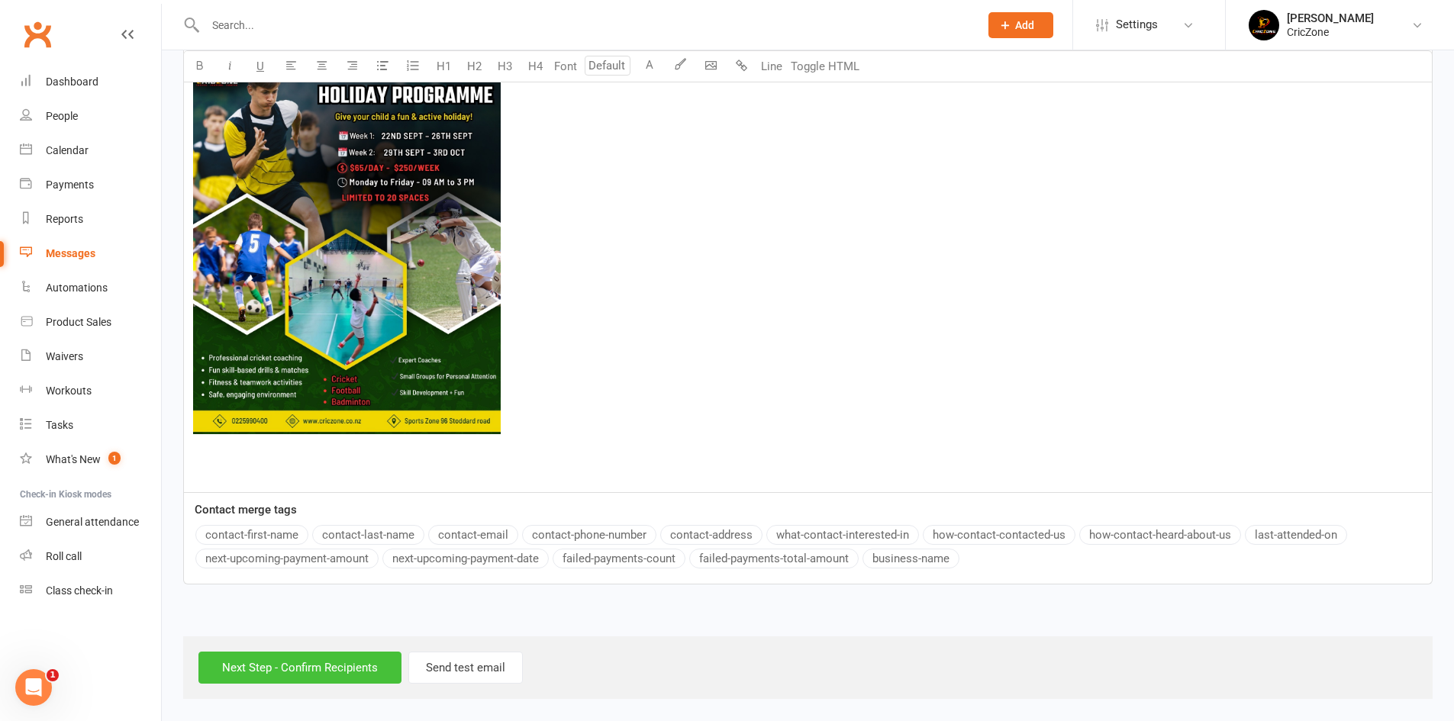
click at [332, 678] on input "Next Step - Confirm Recipients" at bounding box center [299, 668] width 203 height 32
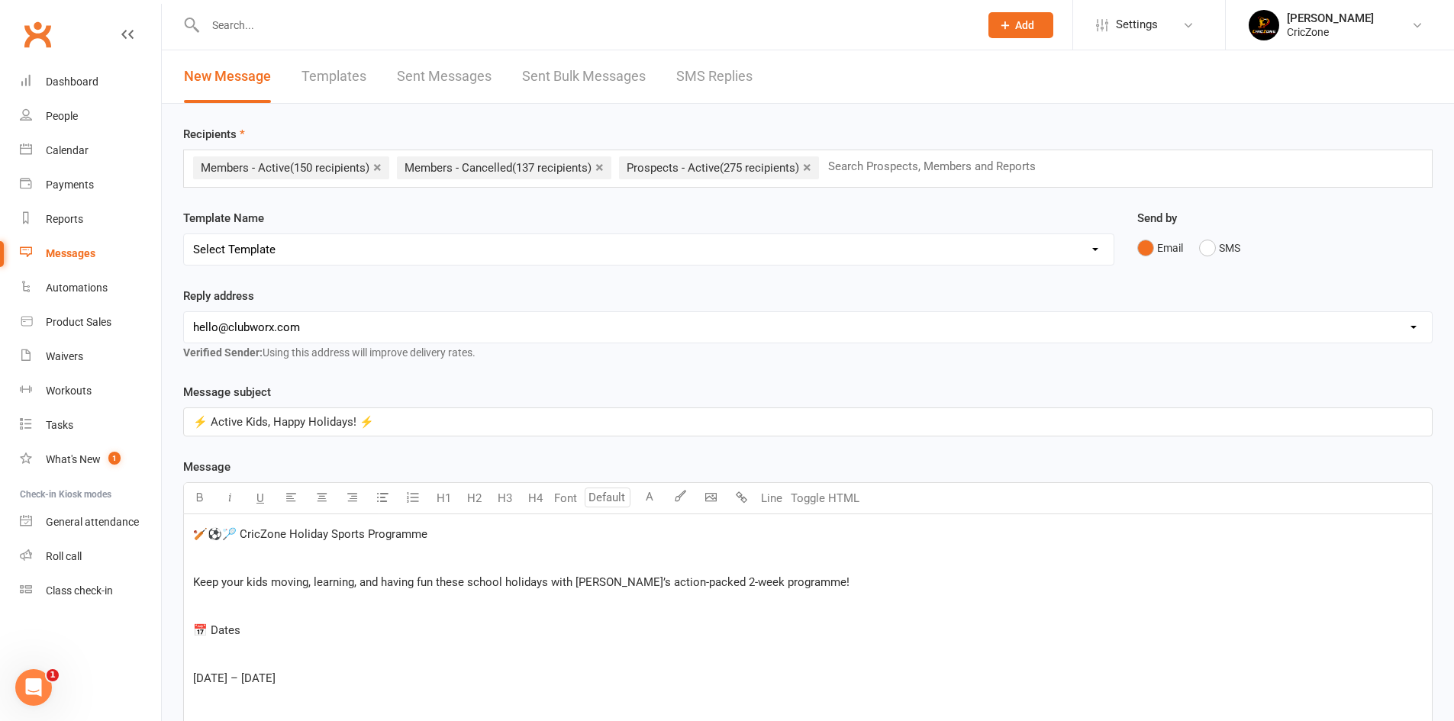
scroll to position [305, 0]
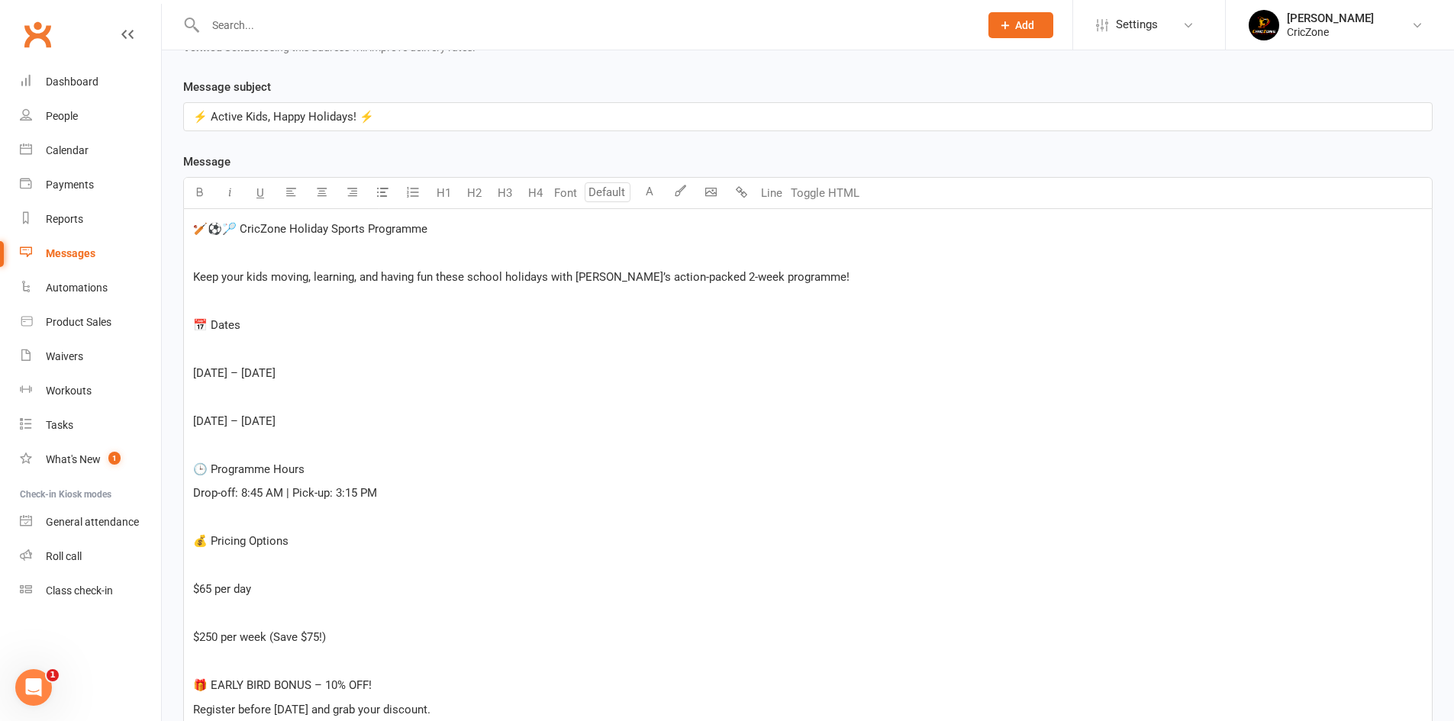
click at [309, 255] on p at bounding box center [808, 252] width 1230 height 18
click at [310, 346] on p at bounding box center [808, 349] width 1230 height 18
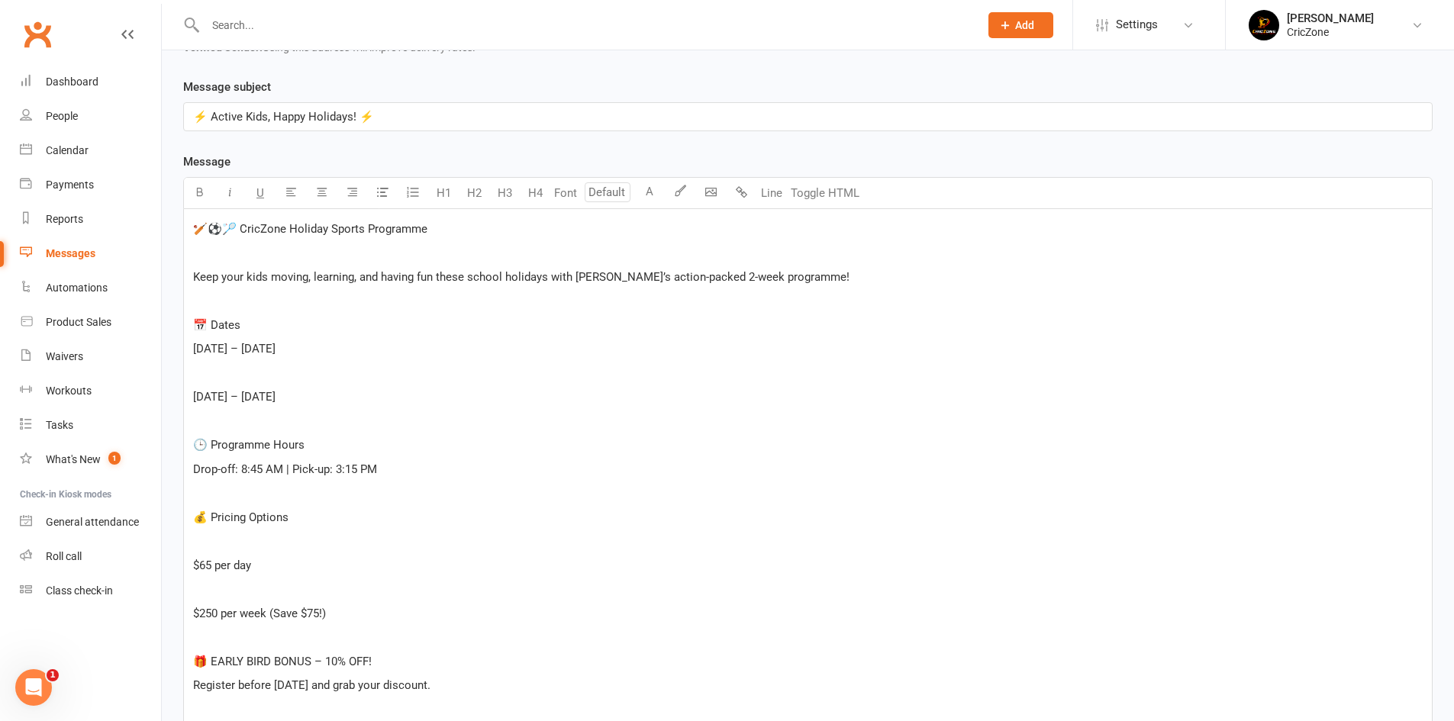
click at [298, 372] on p at bounding box center [808, 373] width 1230 height 18
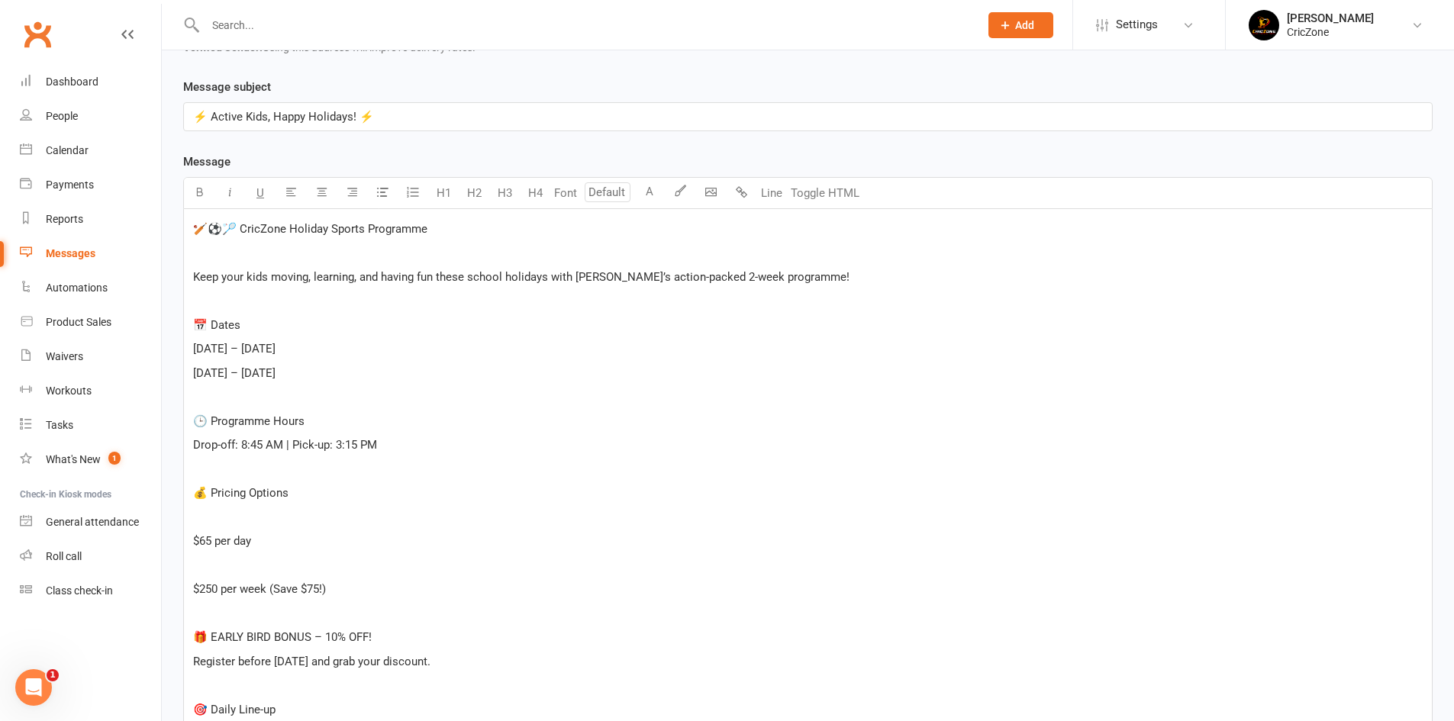
click at [303, 508] on p at bounding box center [808, 517] width 1230 height 18
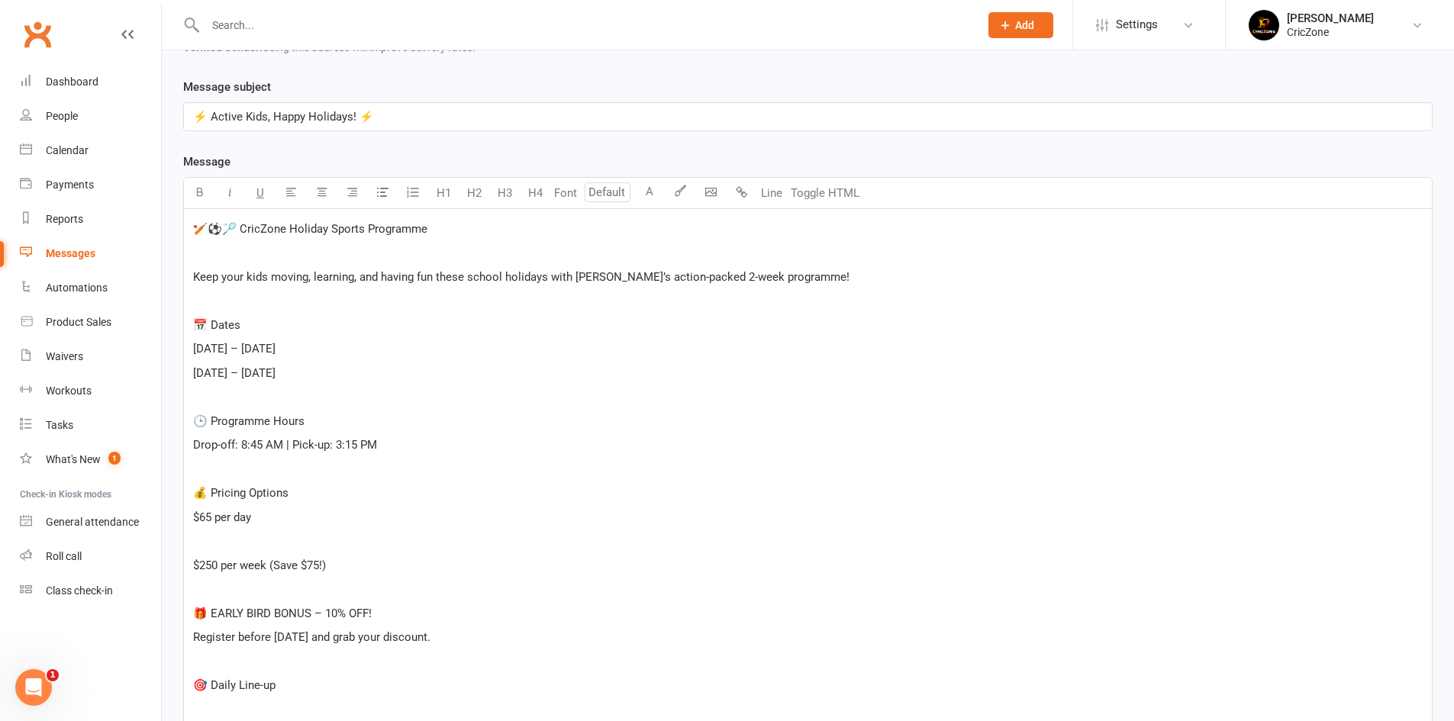
click at [305, 540] on p at bounding box center [808, 541] width 1230 height 18
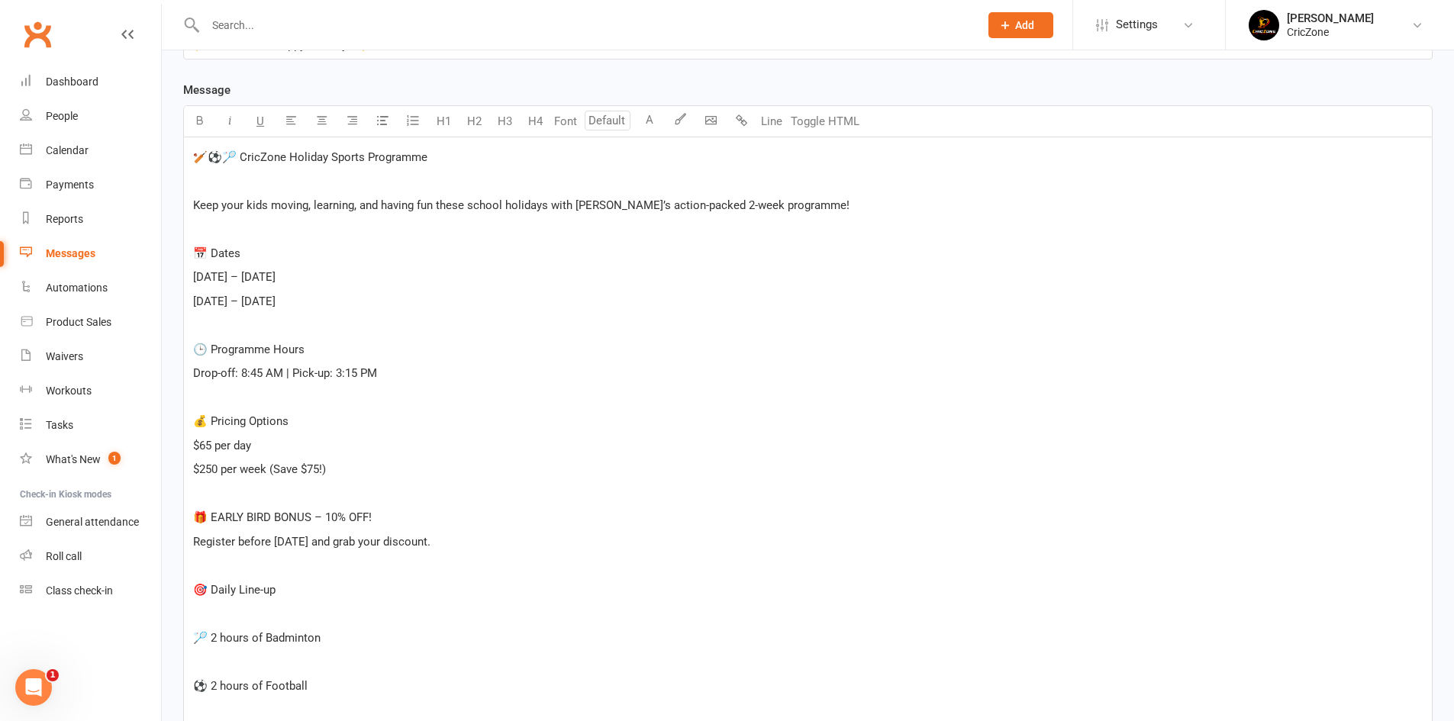
scroll to position [534, 0]
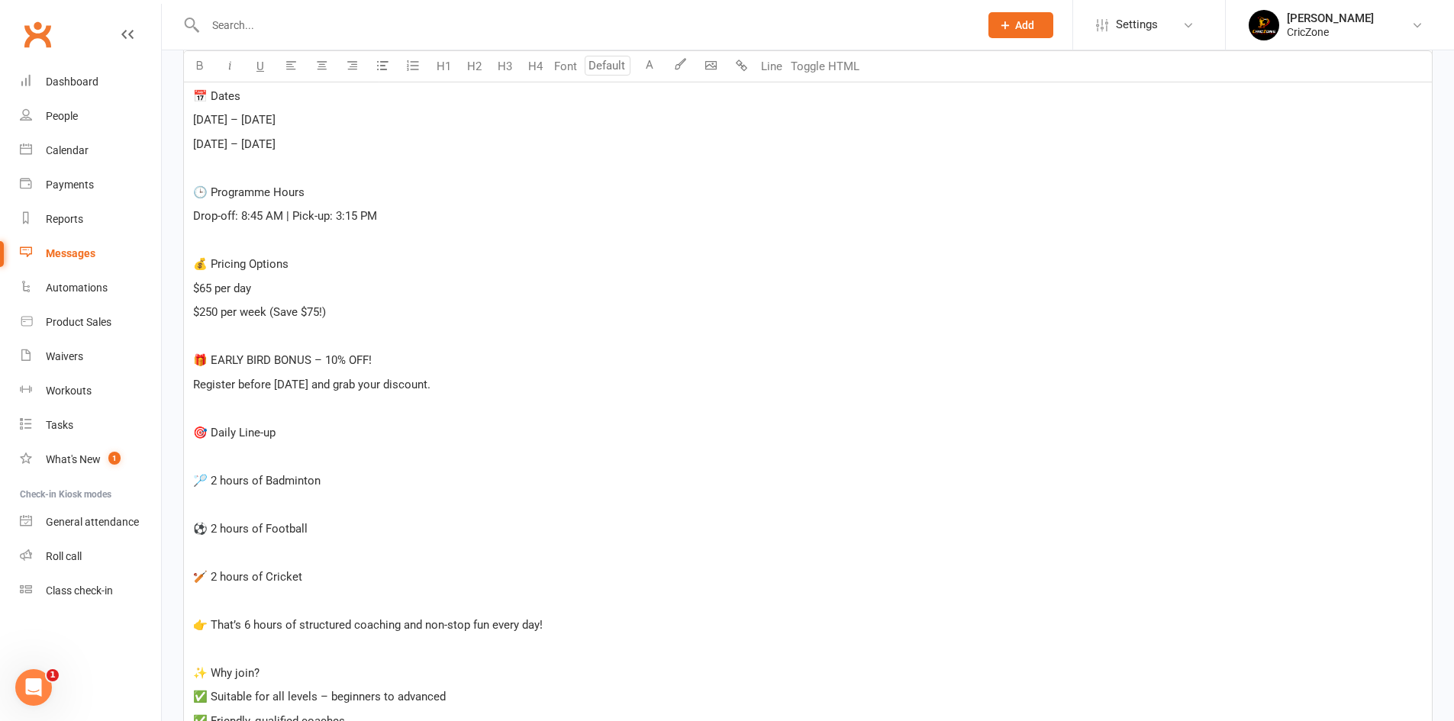
click at [221, 465] on p at bounding box center [808, 456] width 1230 height 18
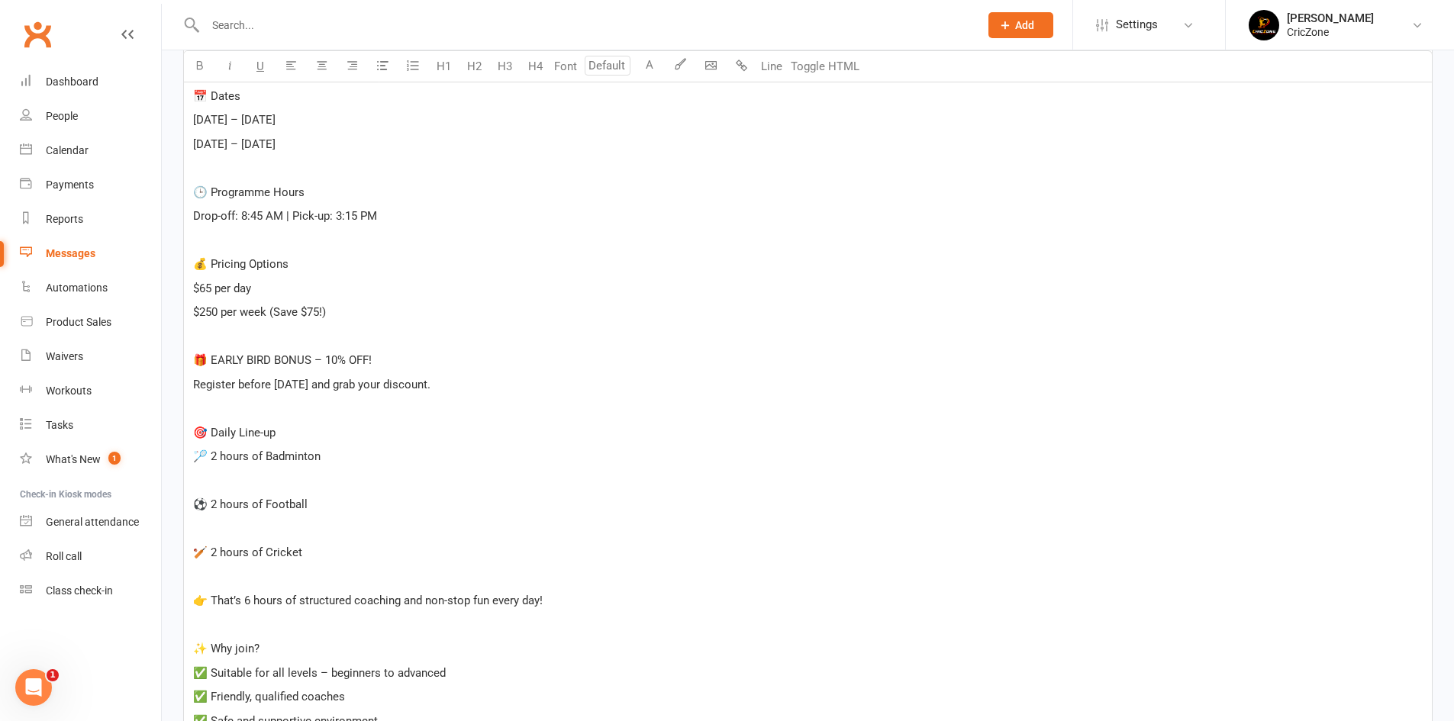
click at [215, 479] on p at bounding box center [808, 481] width 1230 height 18
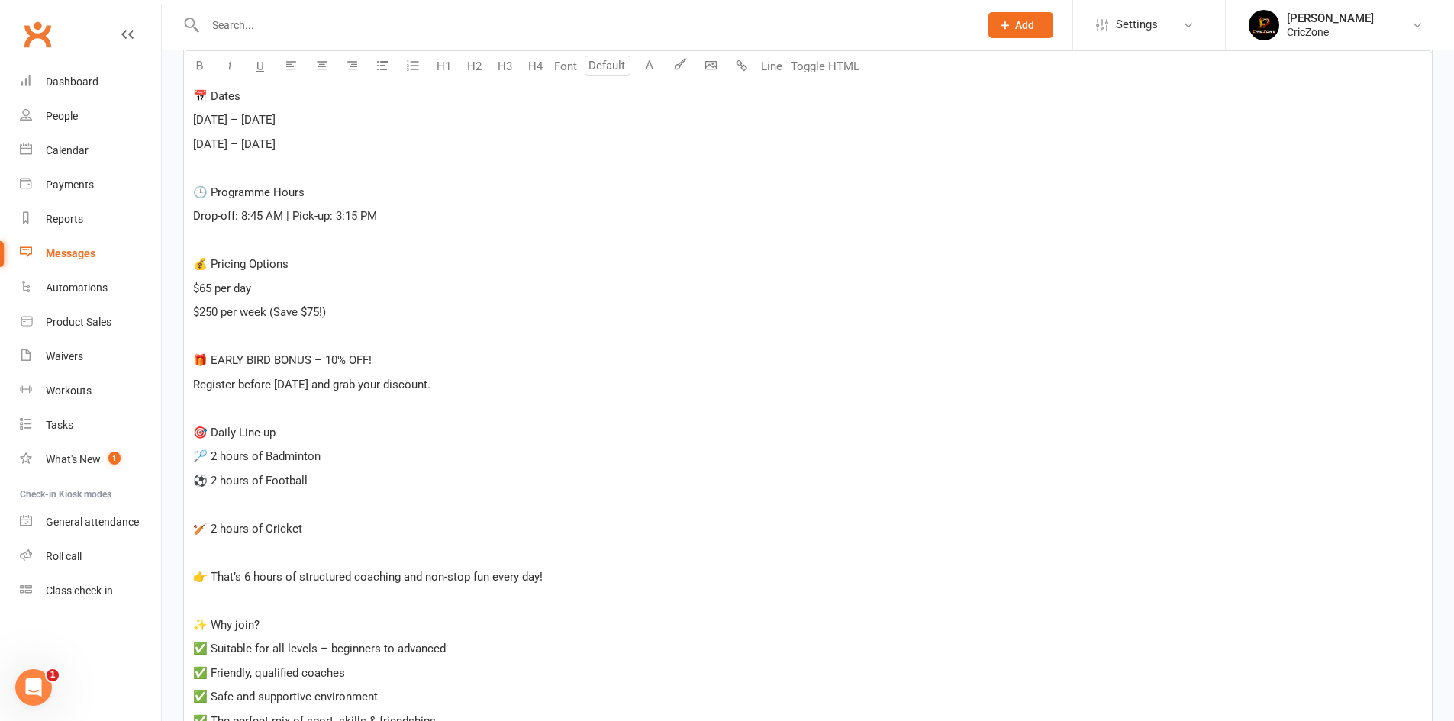
click at [212, 501] on p at bounding box center [808, 504] width 1230 height 18
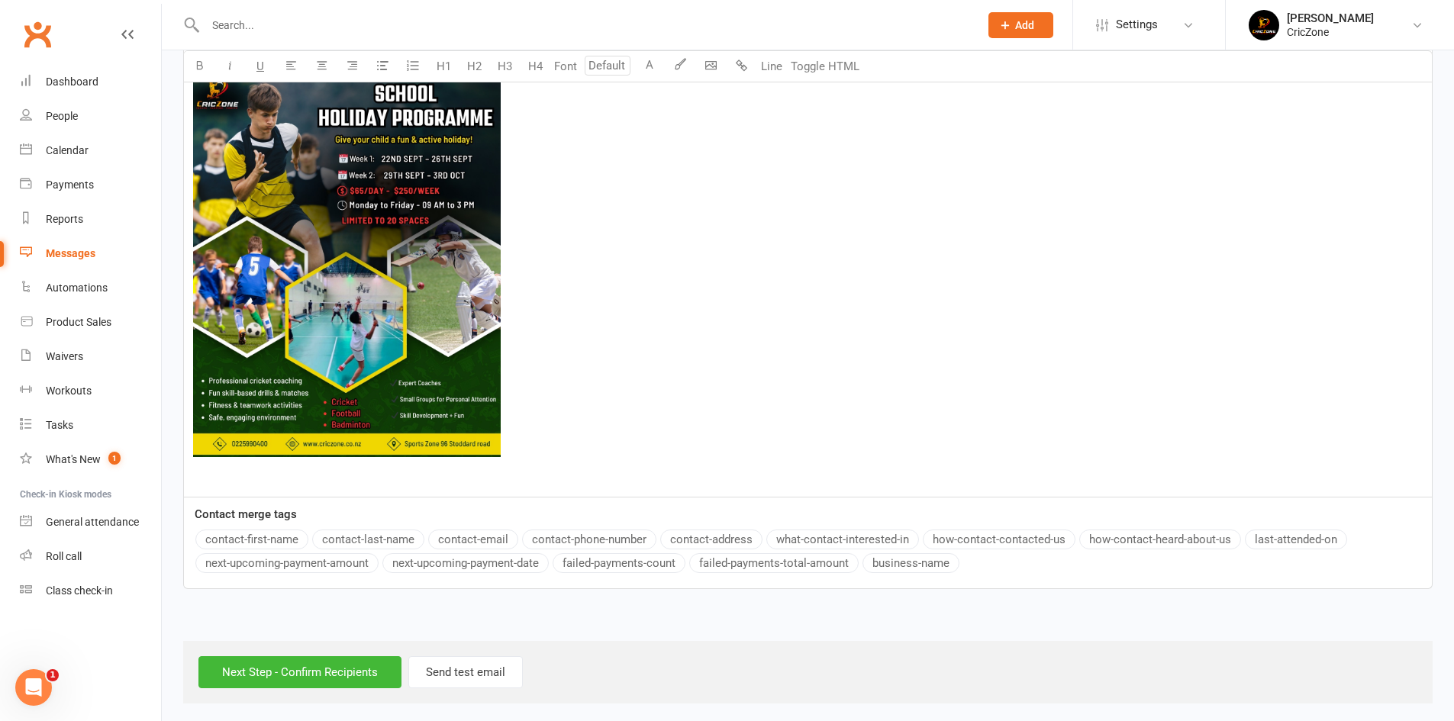
scroll to position [1298, 0]
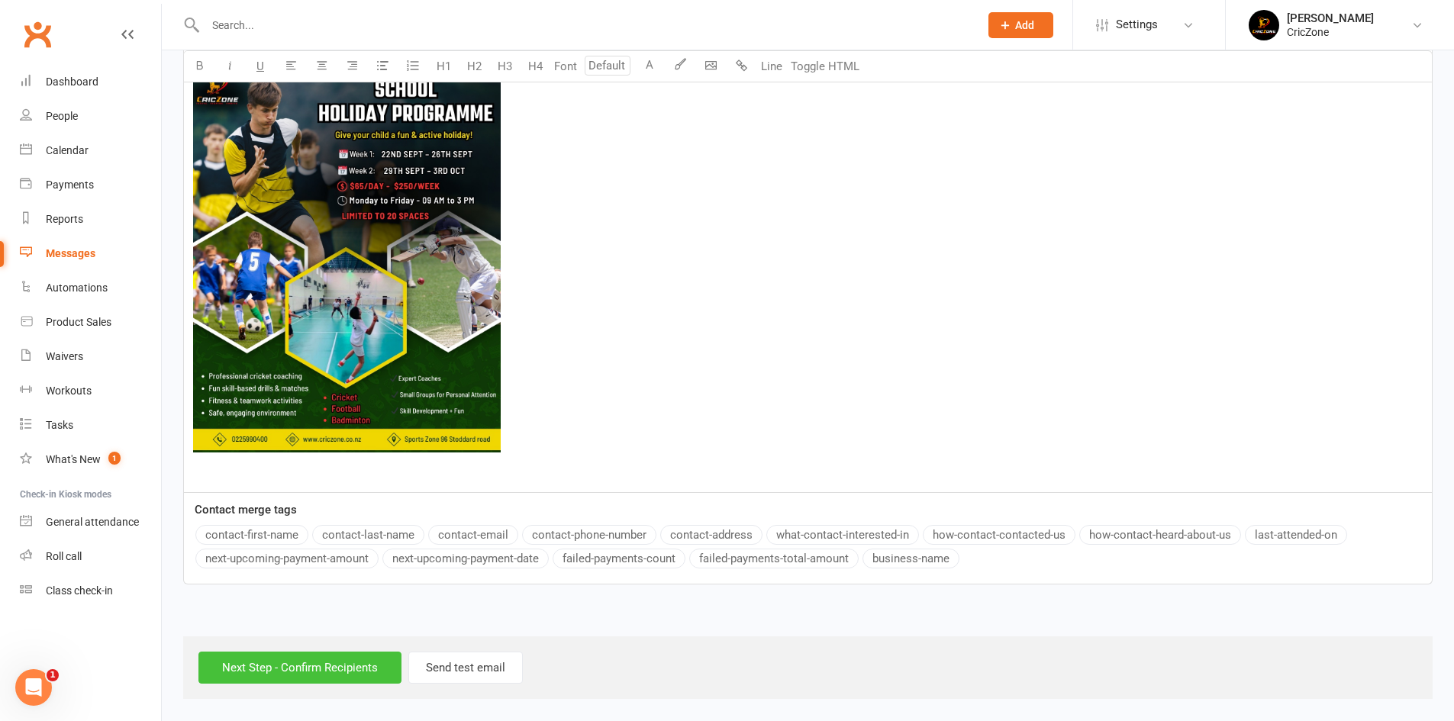
click at [362, 661] on input "Next Step - Confirm Recipients" at bounding box center [299, 668] width 203 height 32
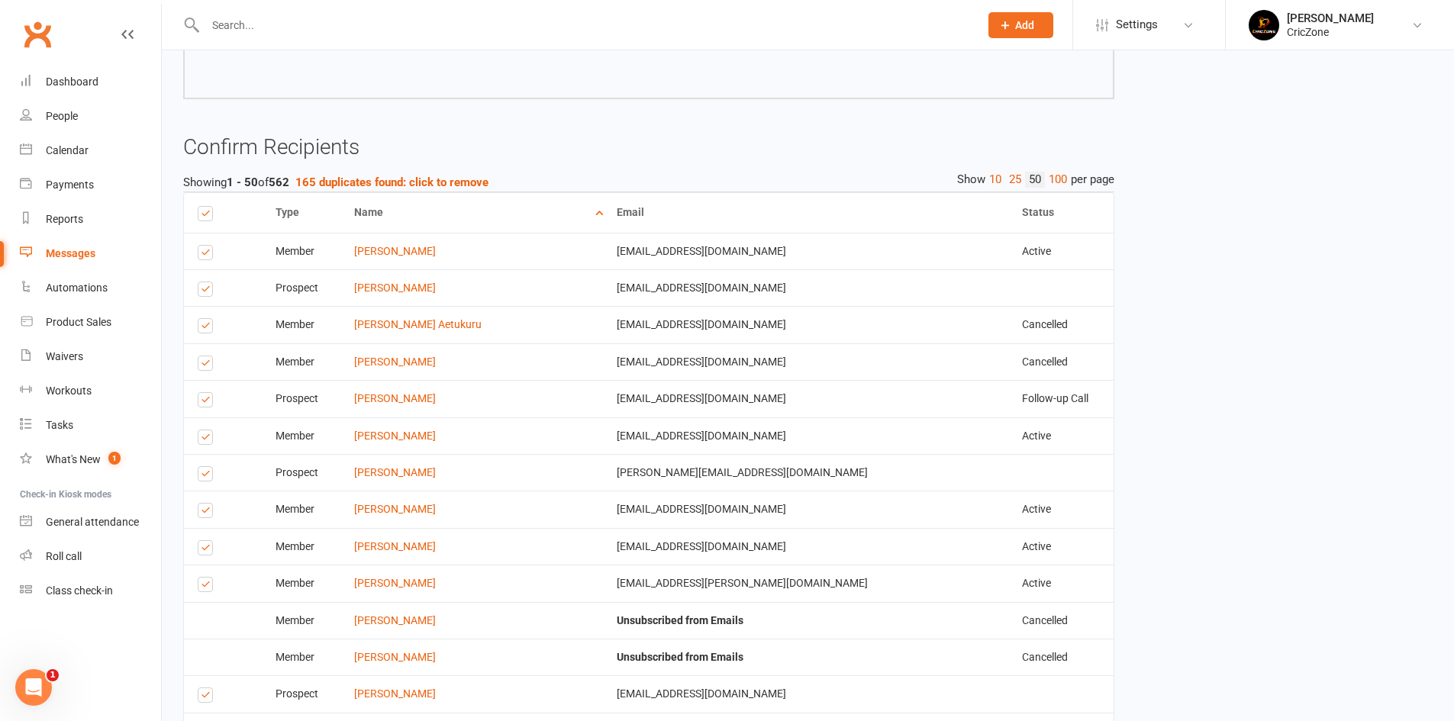
scroll to position [1221, 0]
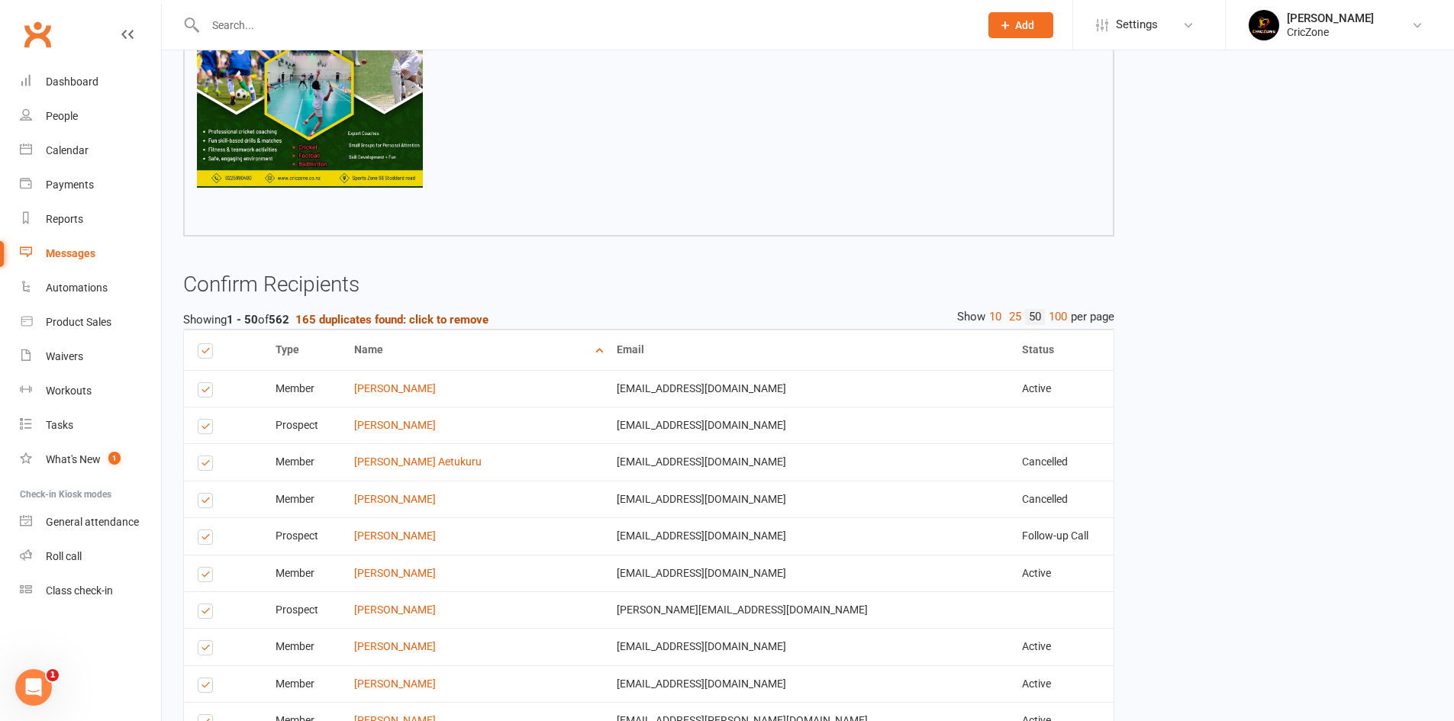
click at [406, 320] on strong "165 duplicates found: click to remove" at bounding box center [391, 320] width 193 height 14
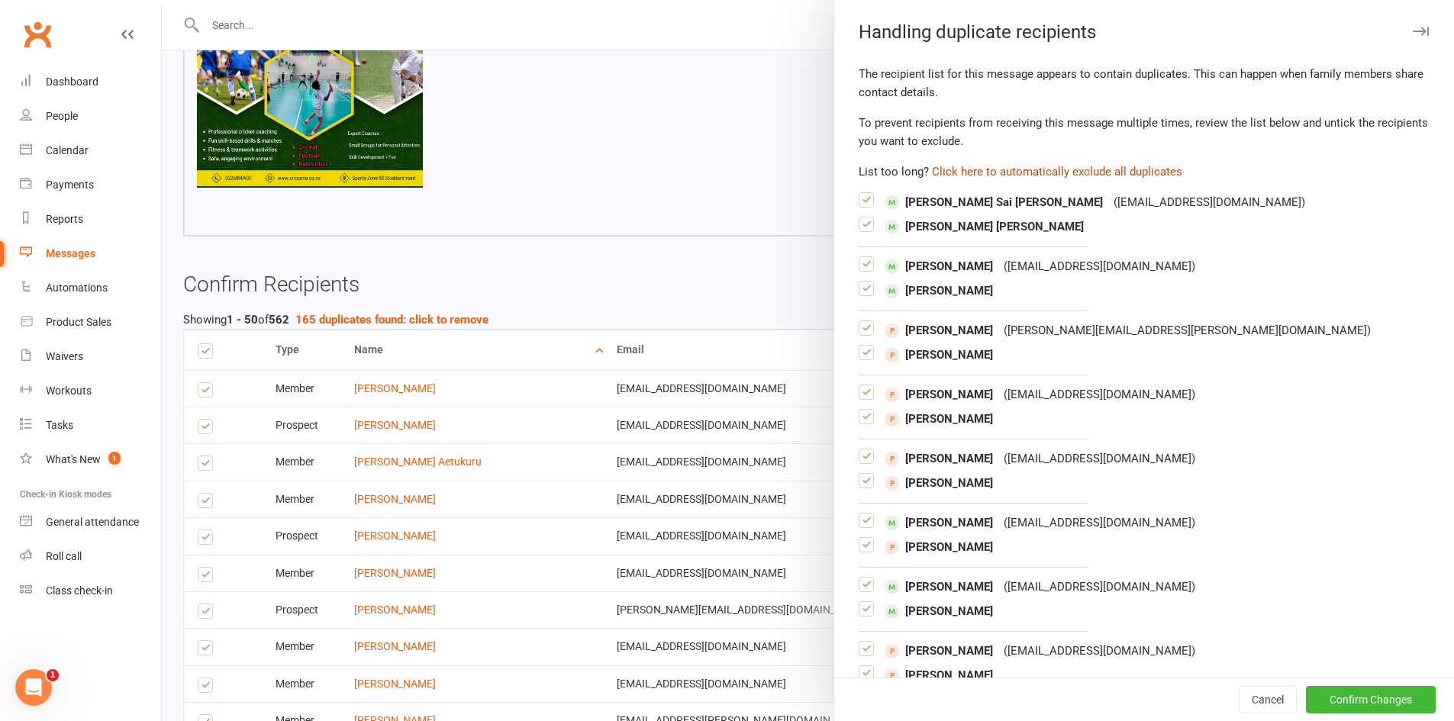
click at [952, 166] on button "Click here to automatically exclude all duplicates" at bounding box center [1057, 172] width 250 height 18
click at [1322, 707] on button "Confirm Changes" at bounding box center [1371, 699] width 130 height 27
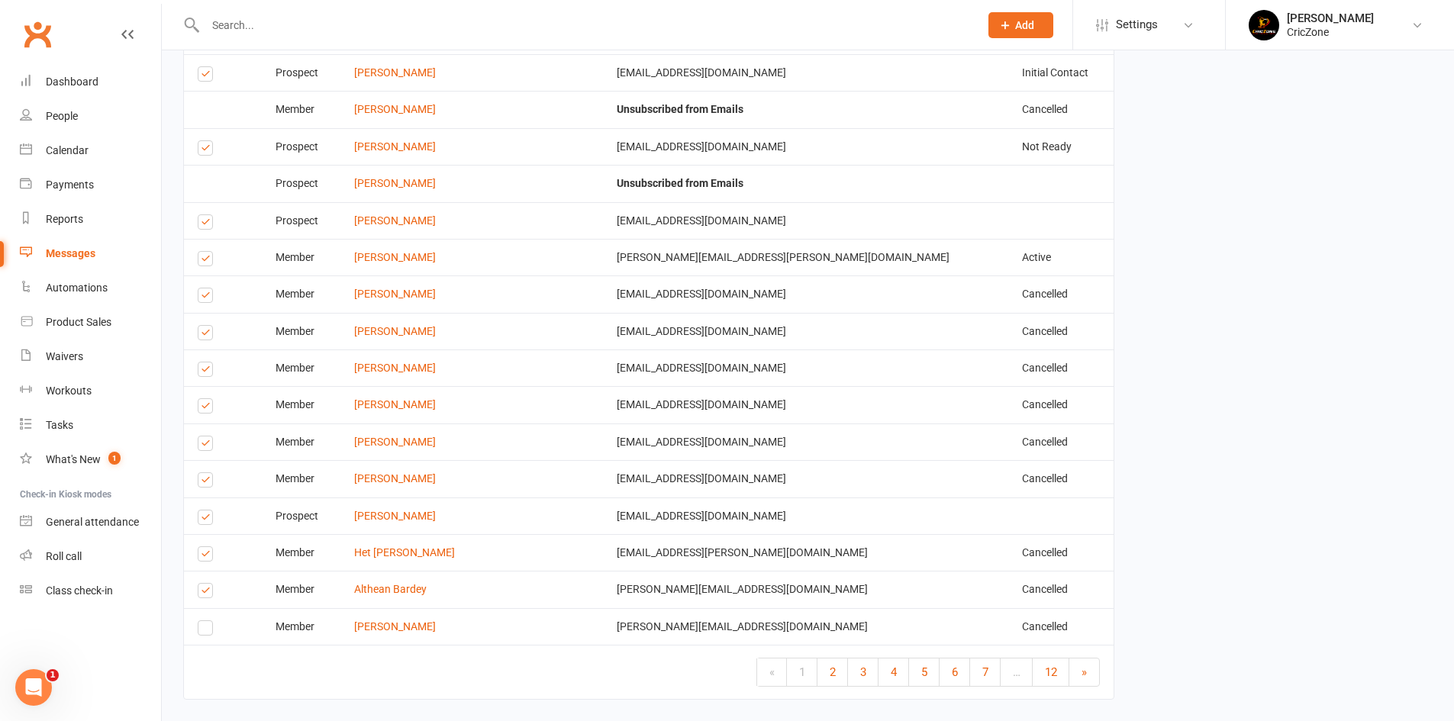
scroll to position [2868, 0]
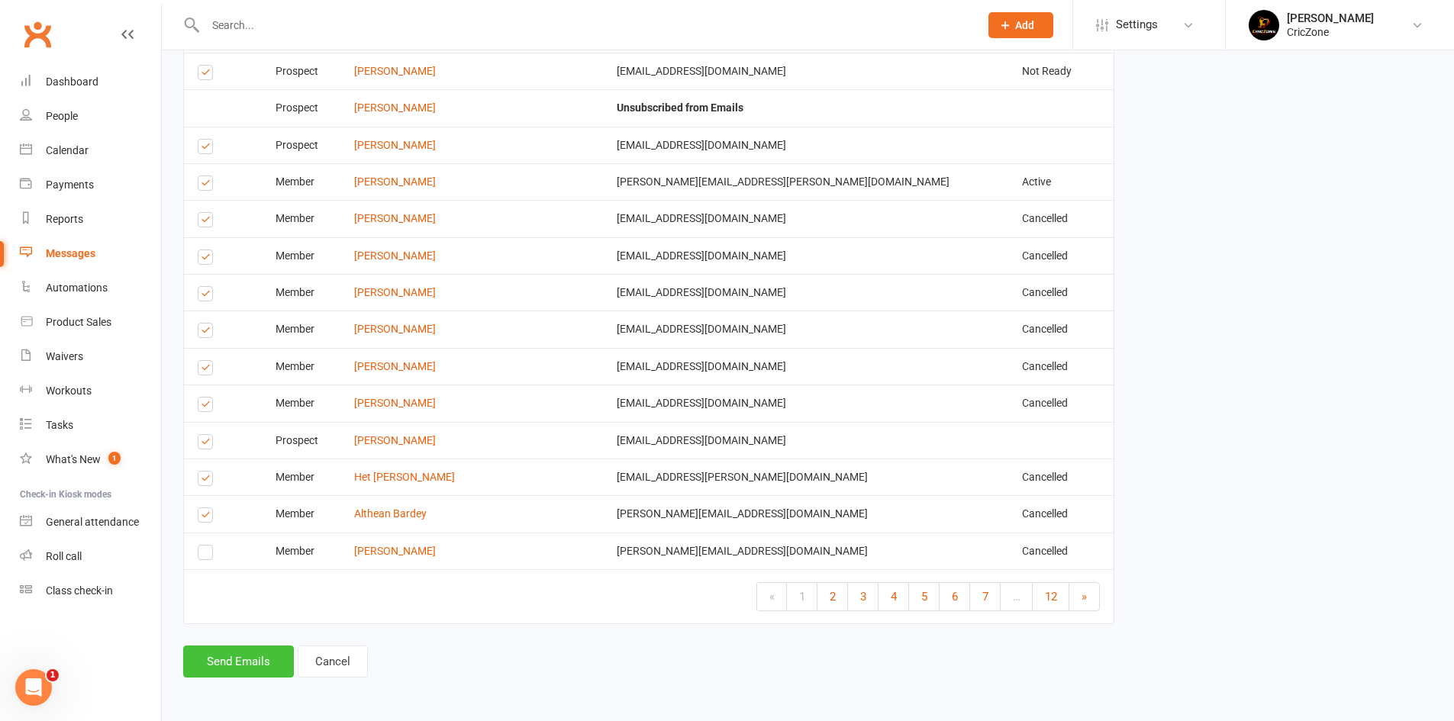
click at [221, 654] on button "Send Emails" at bounding box center [238, 662] width 111 height 32
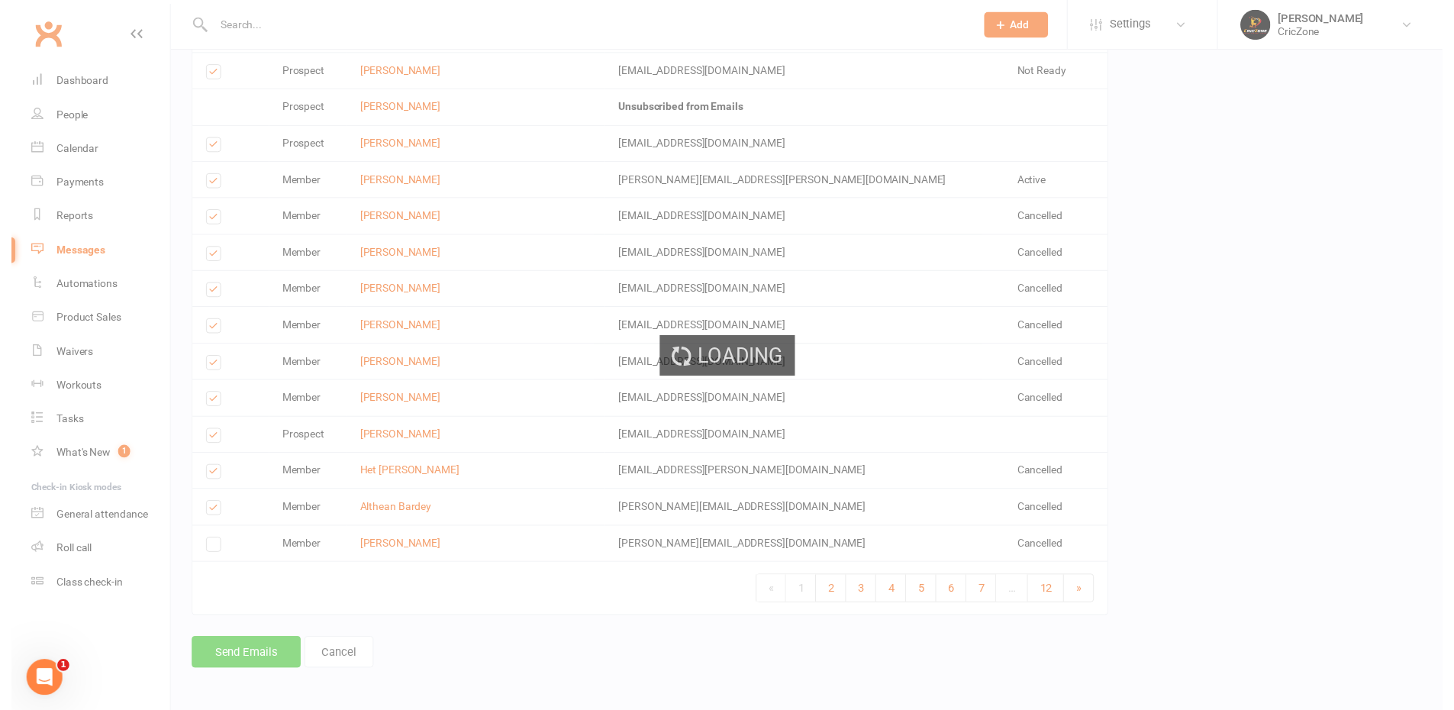
scroll to position [2861, 0]
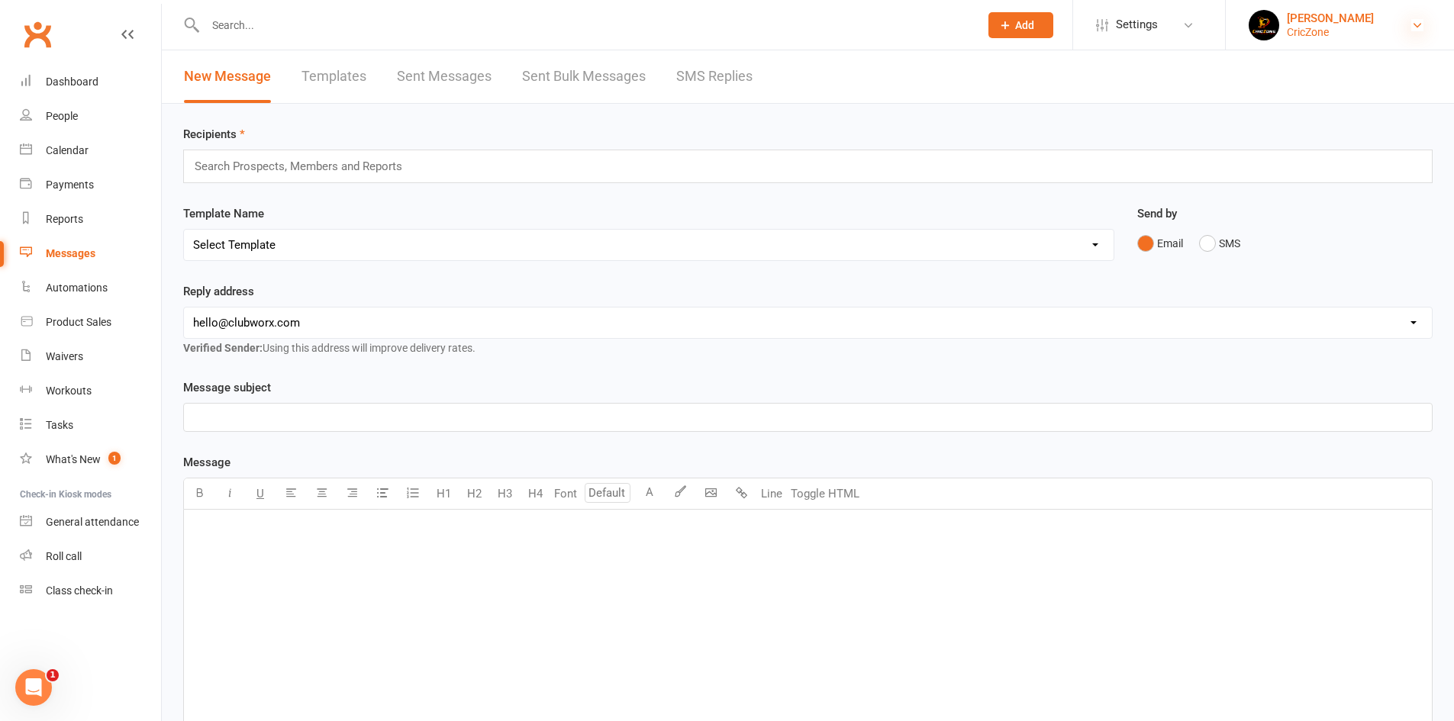
click at [1415, 28] on icon at bounding box center [1417, 25] width 12 height 12
